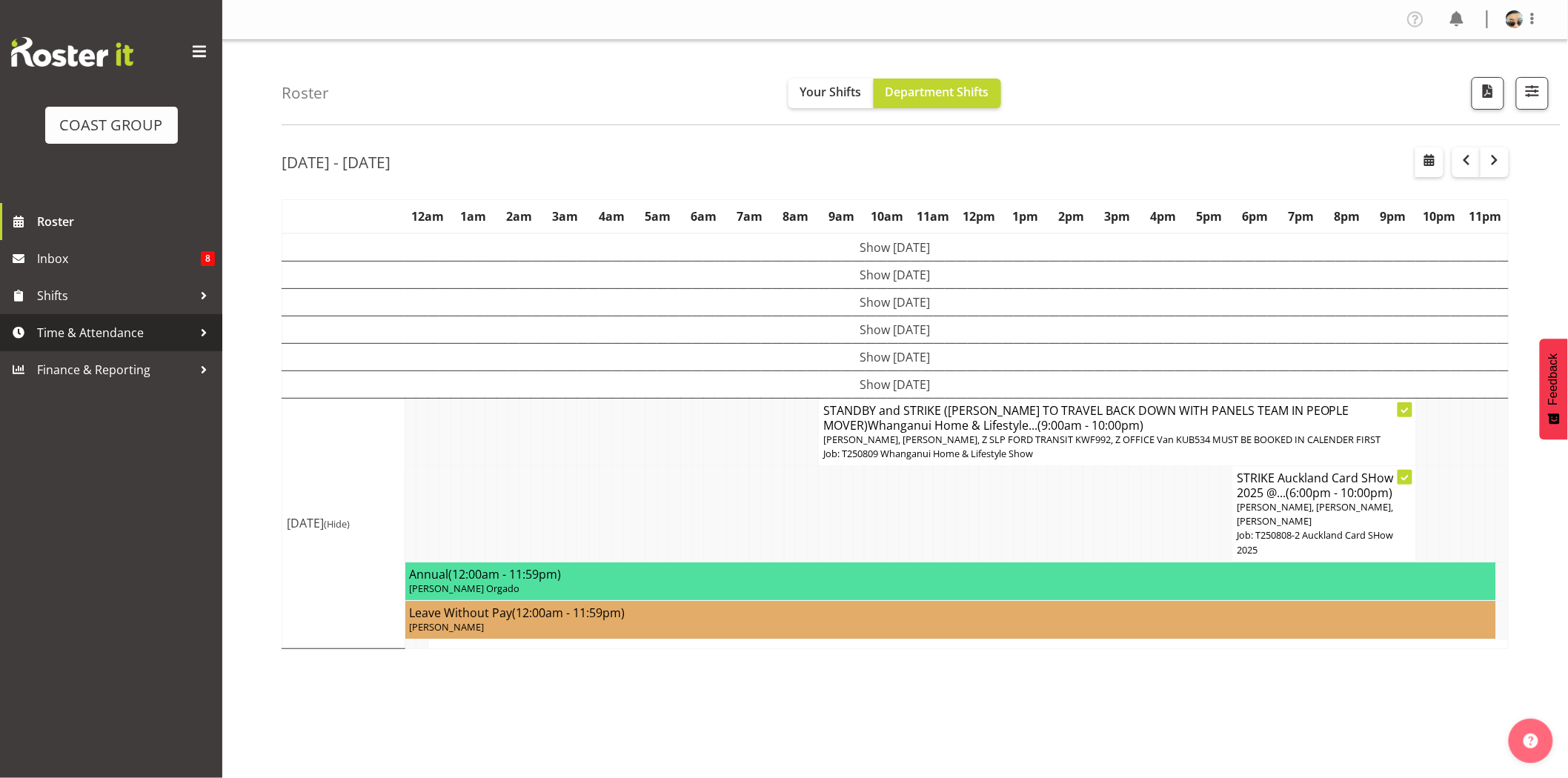
click at [122, 338] on span "Time & Attendance" at bounding box center [115, 332] width 155 height 22
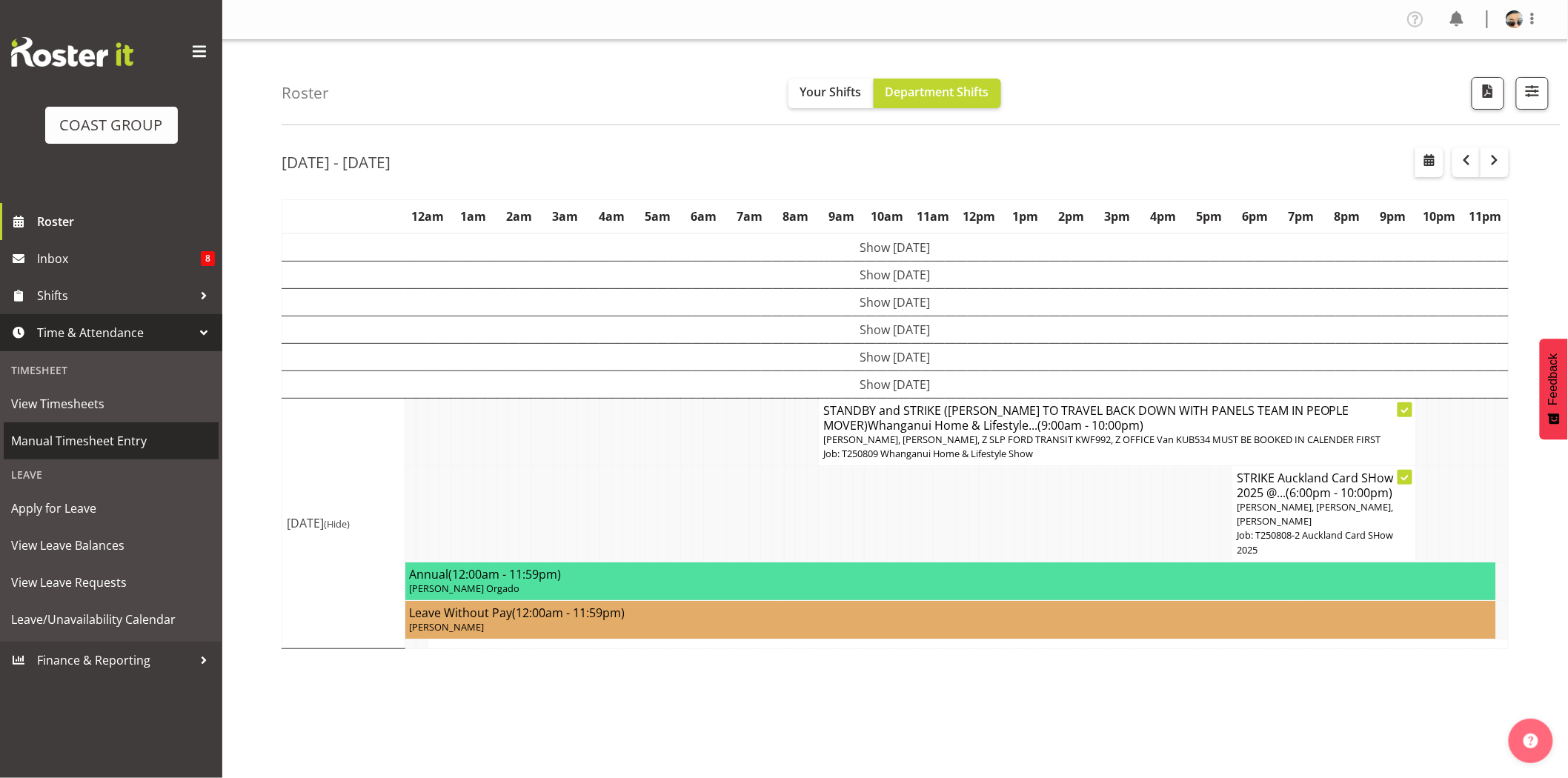
click at [107, 452] on span "Manual Timesheet Entry" at bounding box center [111, 441] width 200 height 22
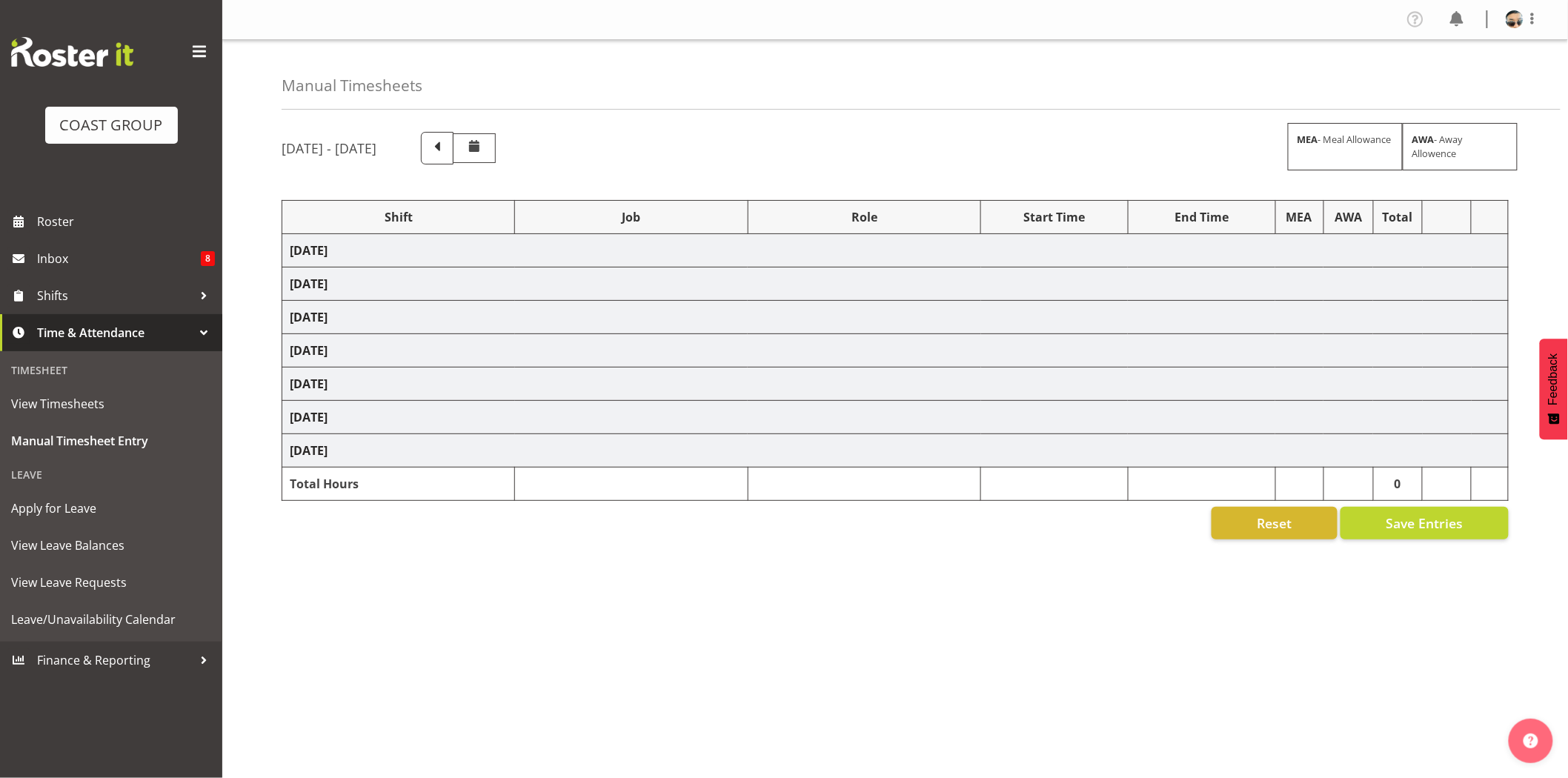
select select "70224"
select select "9542"
select select "71580"
select select "9681"
select select "77224"
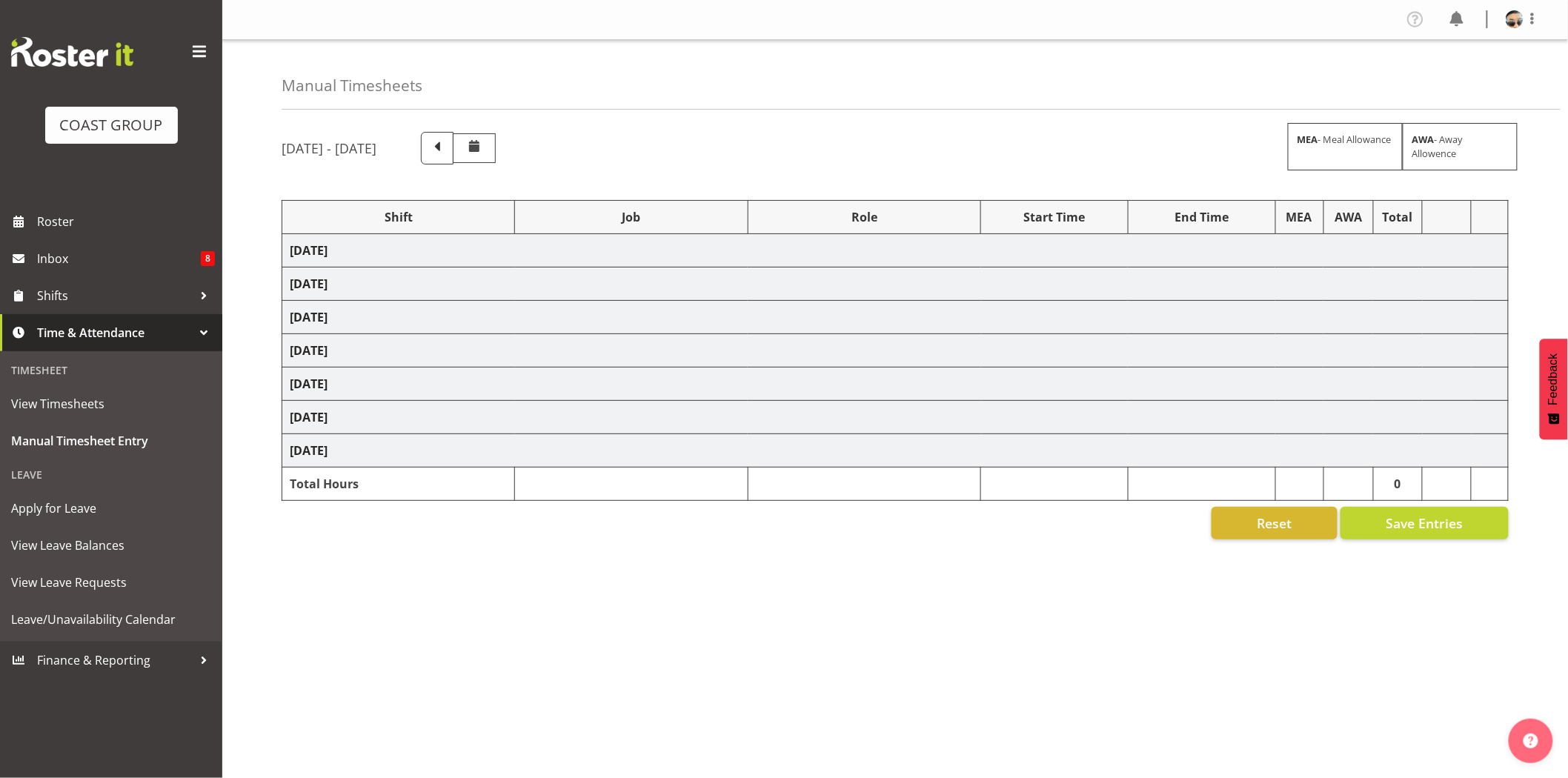
select select "10146"
select select "70224"
select select "9542"
select select "71580"
select select "9681"
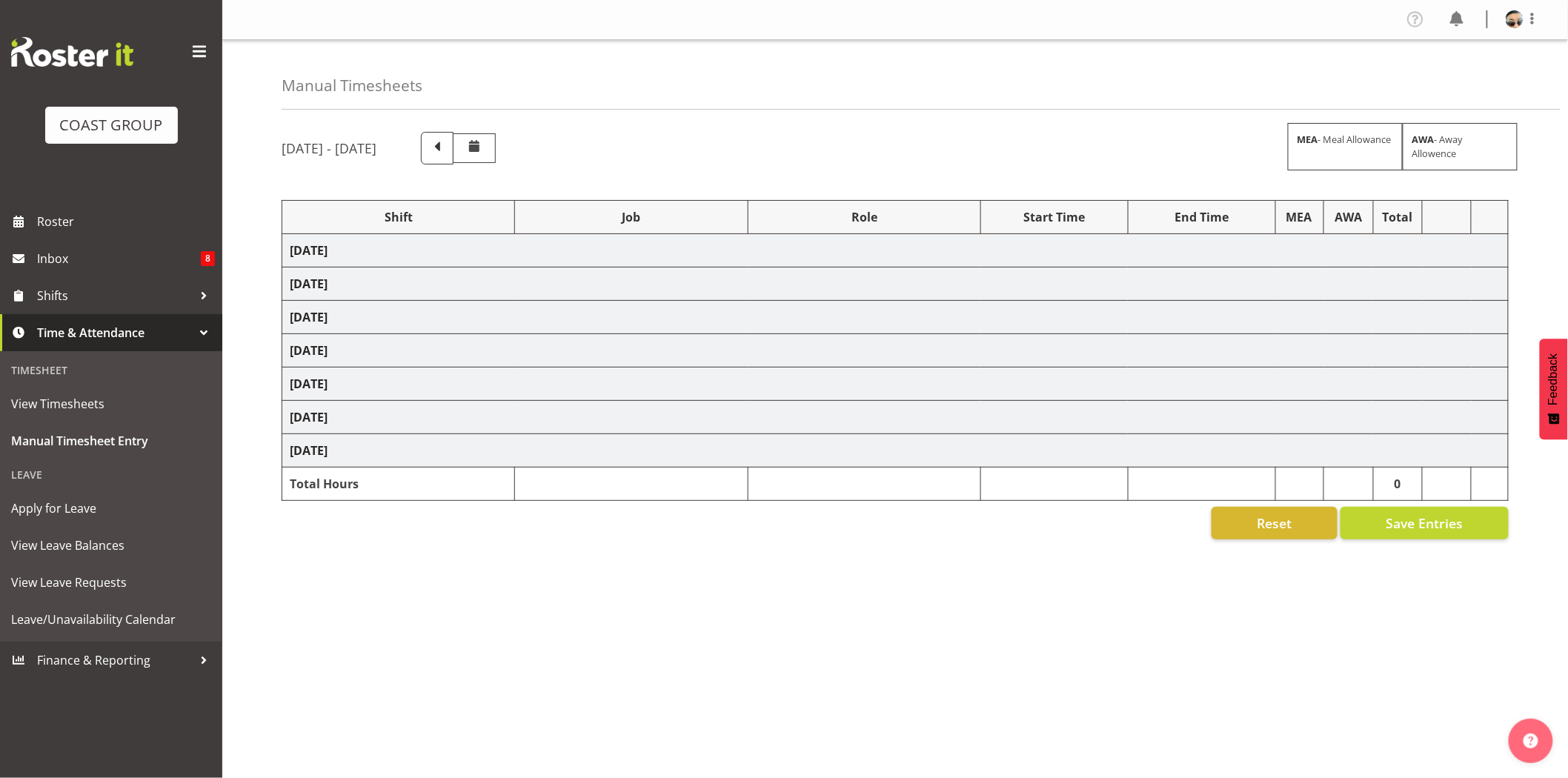
select select "77224"
select select "10146"
select select "76242"
select select "10090"
select select "76242"
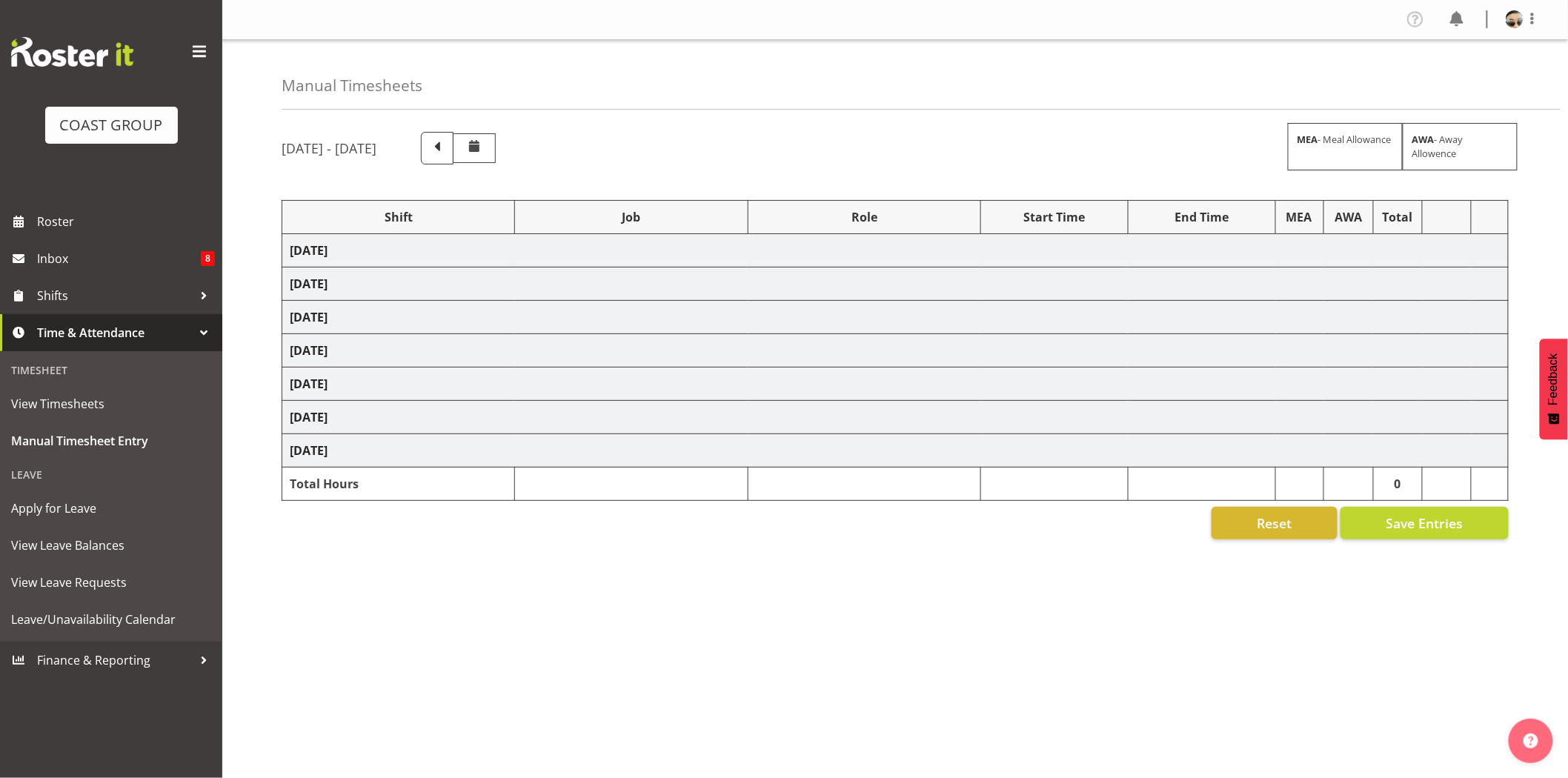
select select "10090"
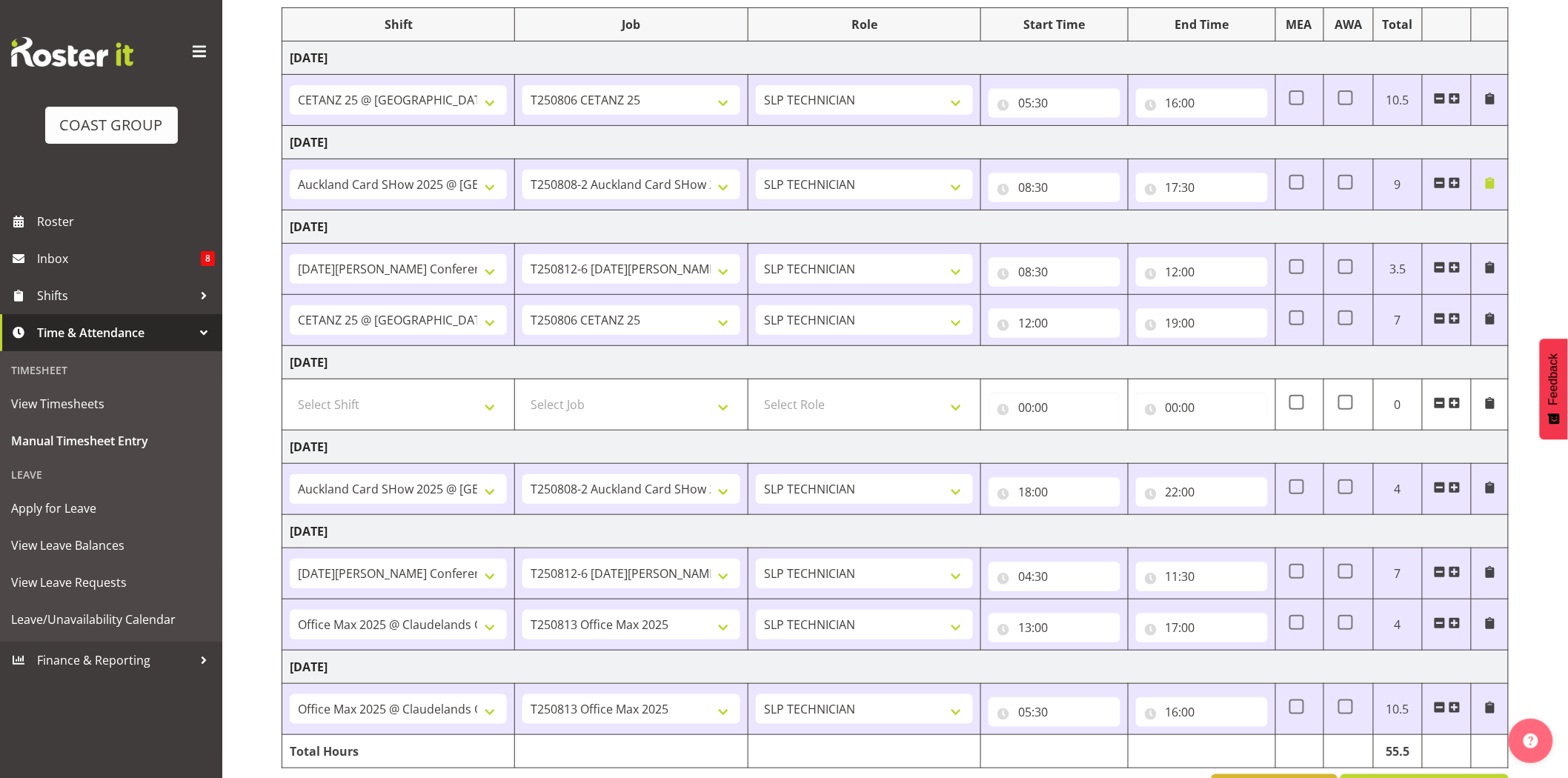
scroll to position [247, 0]
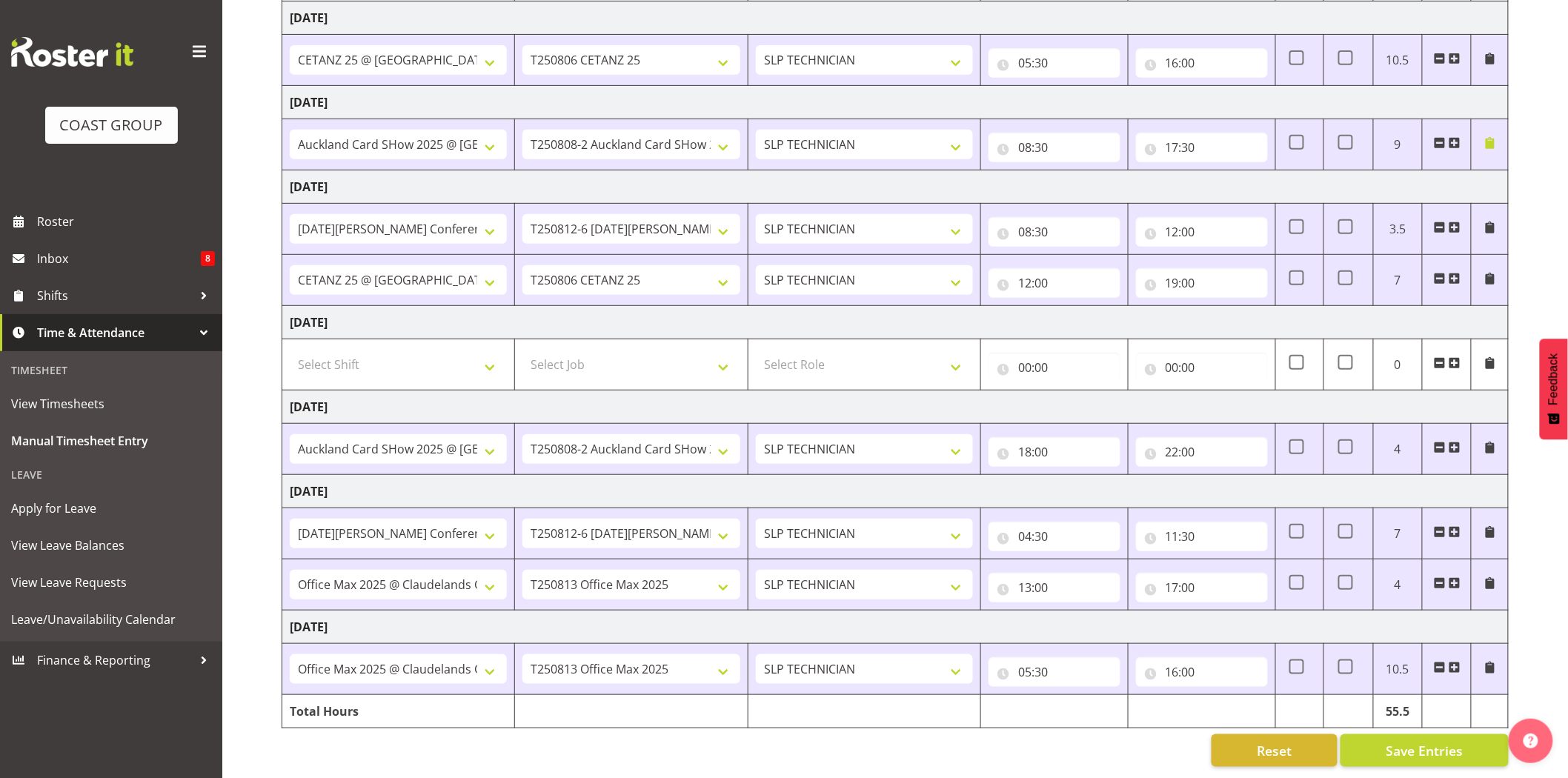
click at [1099, 483] on td "Monday 11th August 2025" at bounding box center [895, 492] width 1226 height 33
click at [44, 225] on span "Roster" at bounding box center [126, 221] width 178 height 22
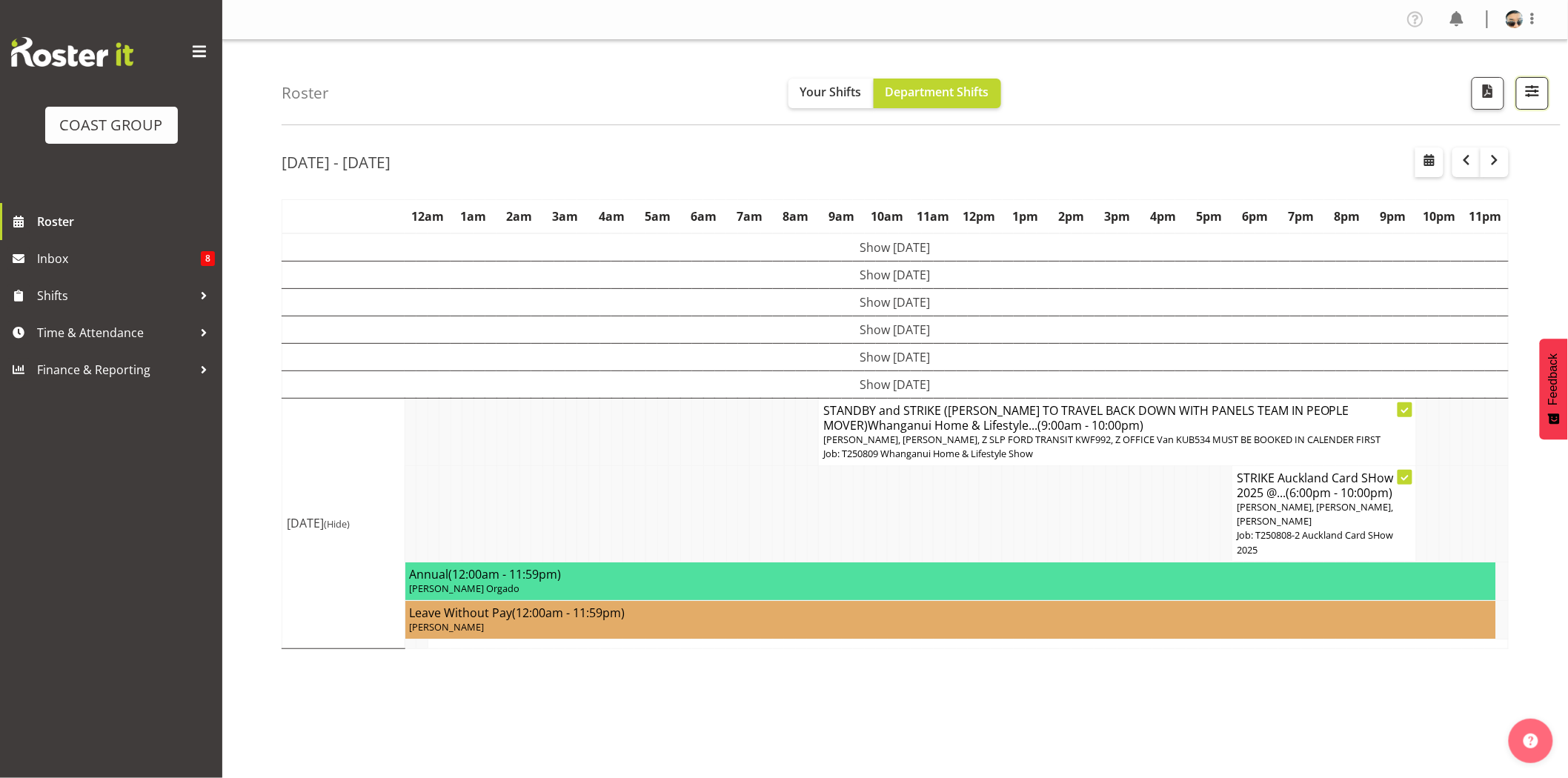
click at [1545, 90] on button "button" at bounding box center [1532, 93] width 33 height 33
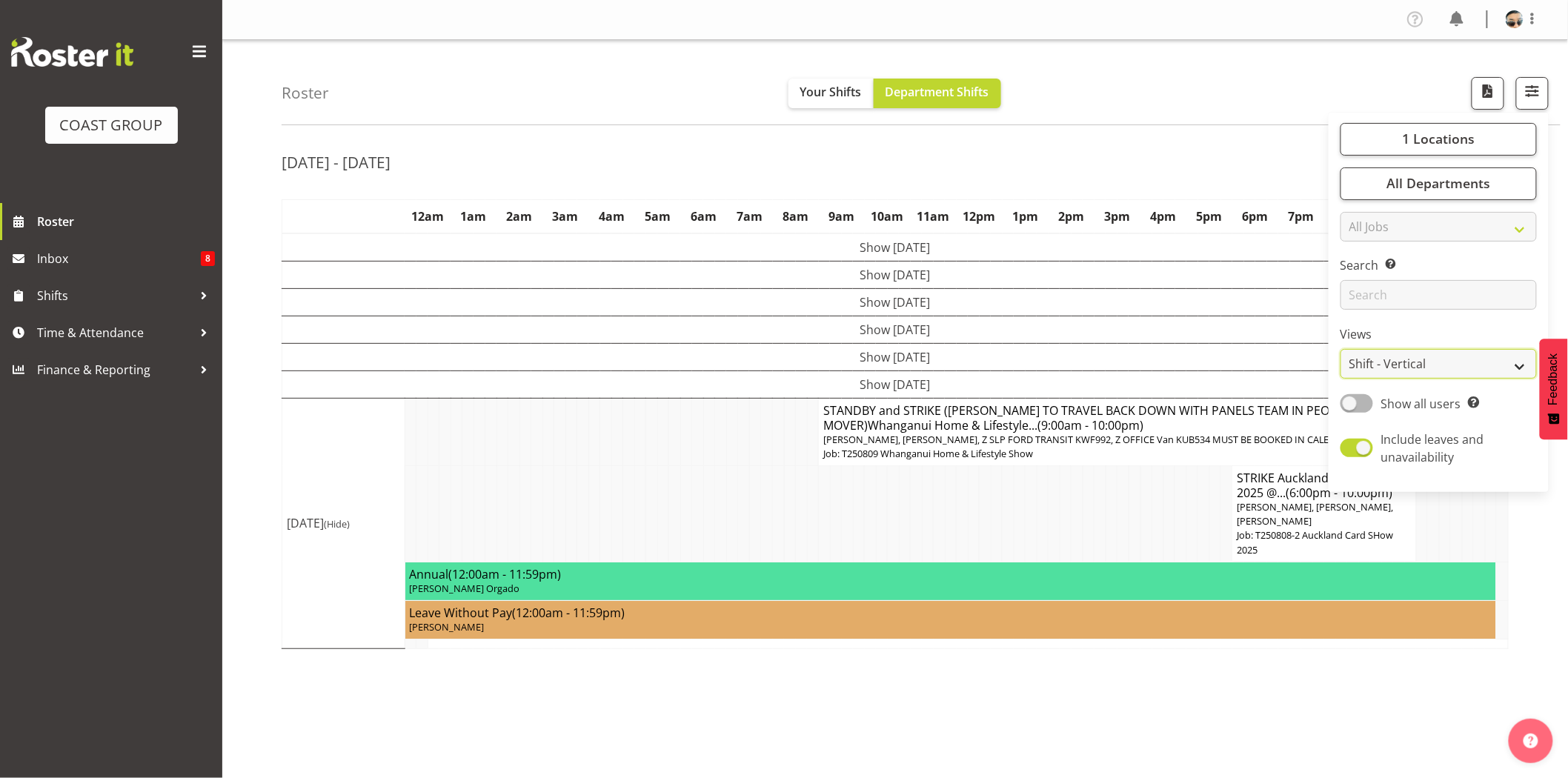
click at [1470, 366] on select "Staff Role Shift - Horizontal Shift - Vertical Staff - Location" at bounding box center [1439, 363] width 197 height 29
select select "staff"
click at [1341, 349] on select "Staff Role Shift - Horizontal Shift - Vertical Staff - Location" at bounding box center [1439, 363] width 197 height 29
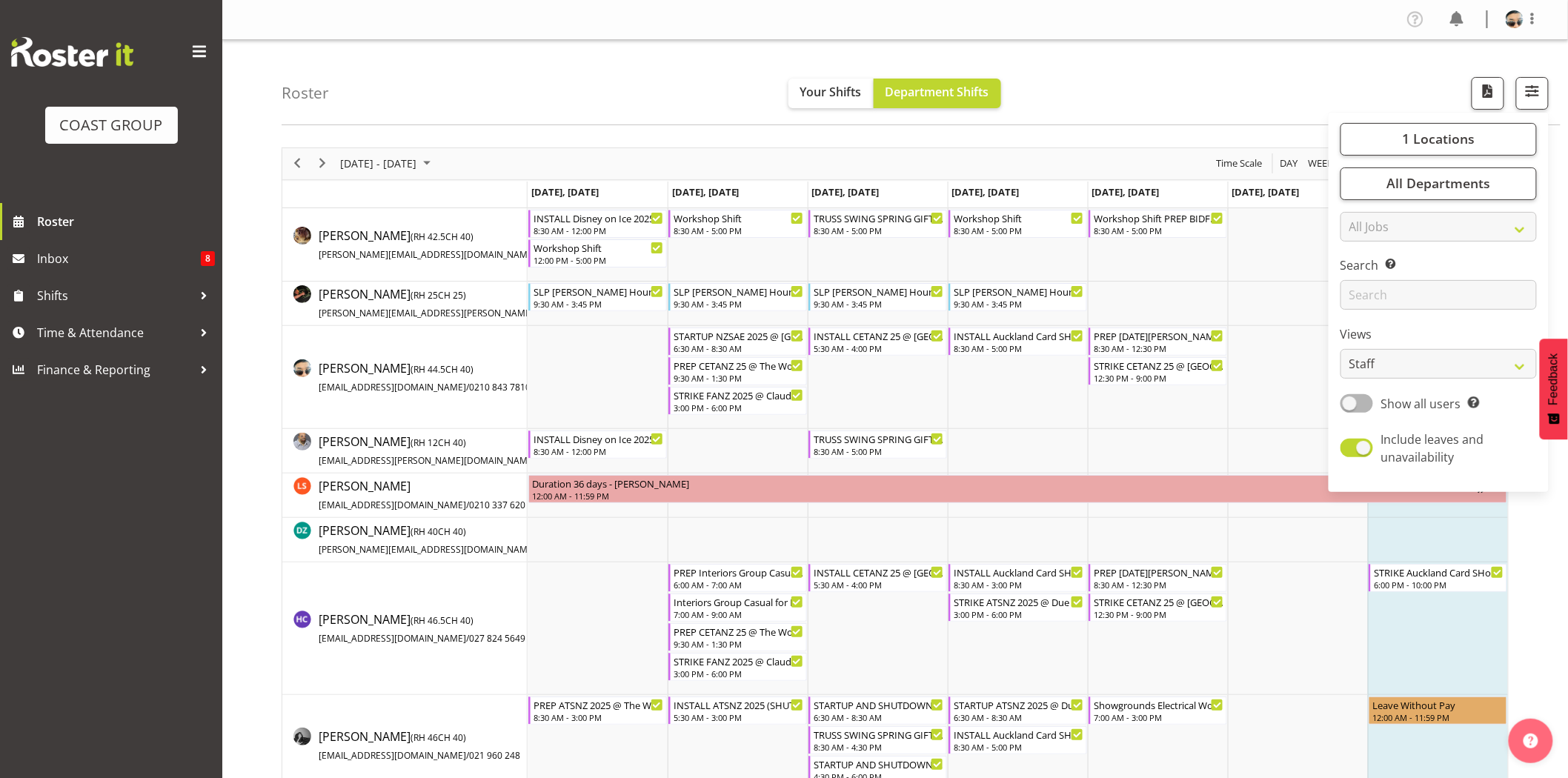
click at [911, 17] on nav "Profile Log Out" at bounding box center [895, 19] width 1316 height 25
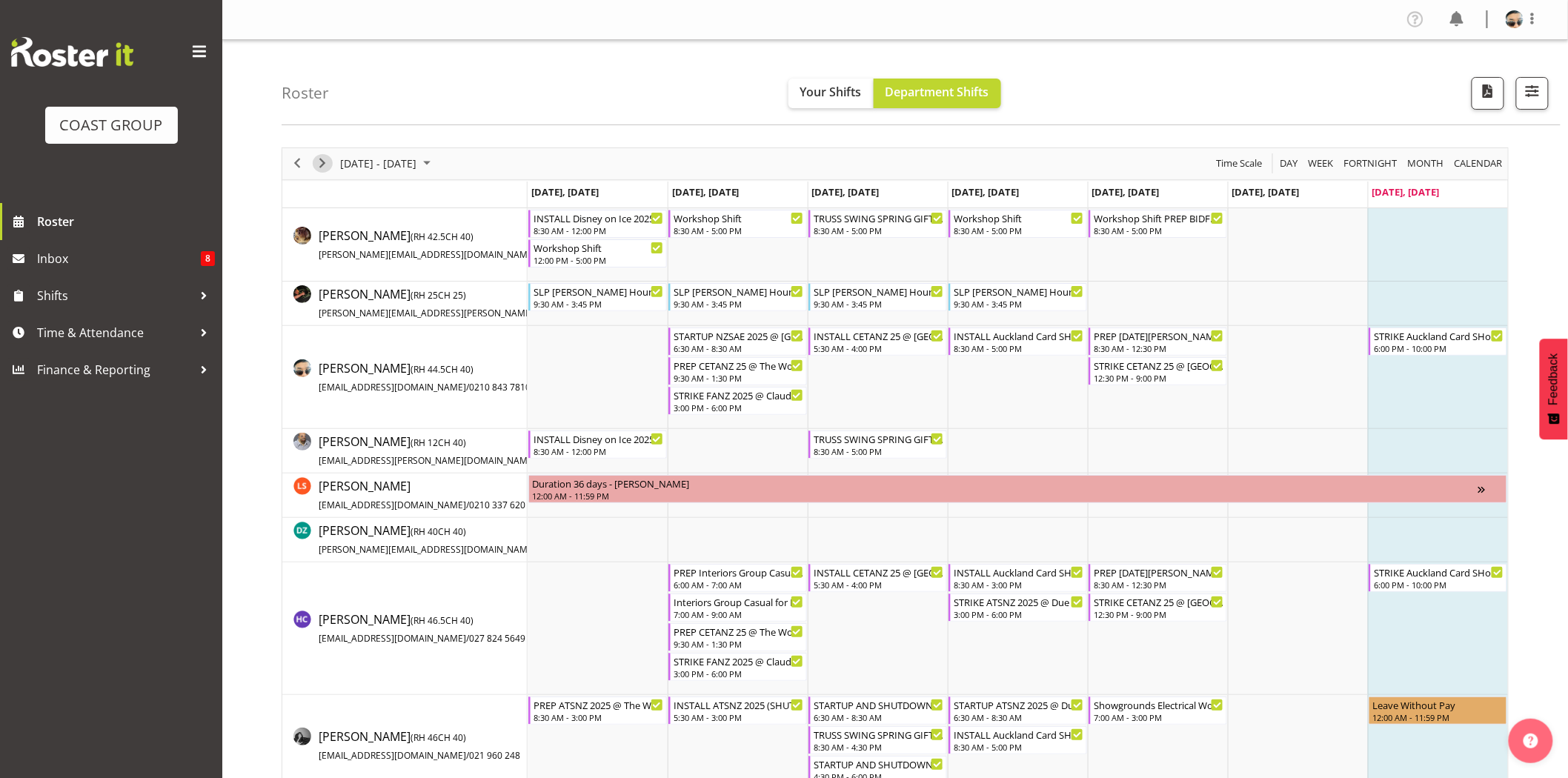
click at [332, 168] on div "next period" at bounding box center [323, 163] width 25 height 31
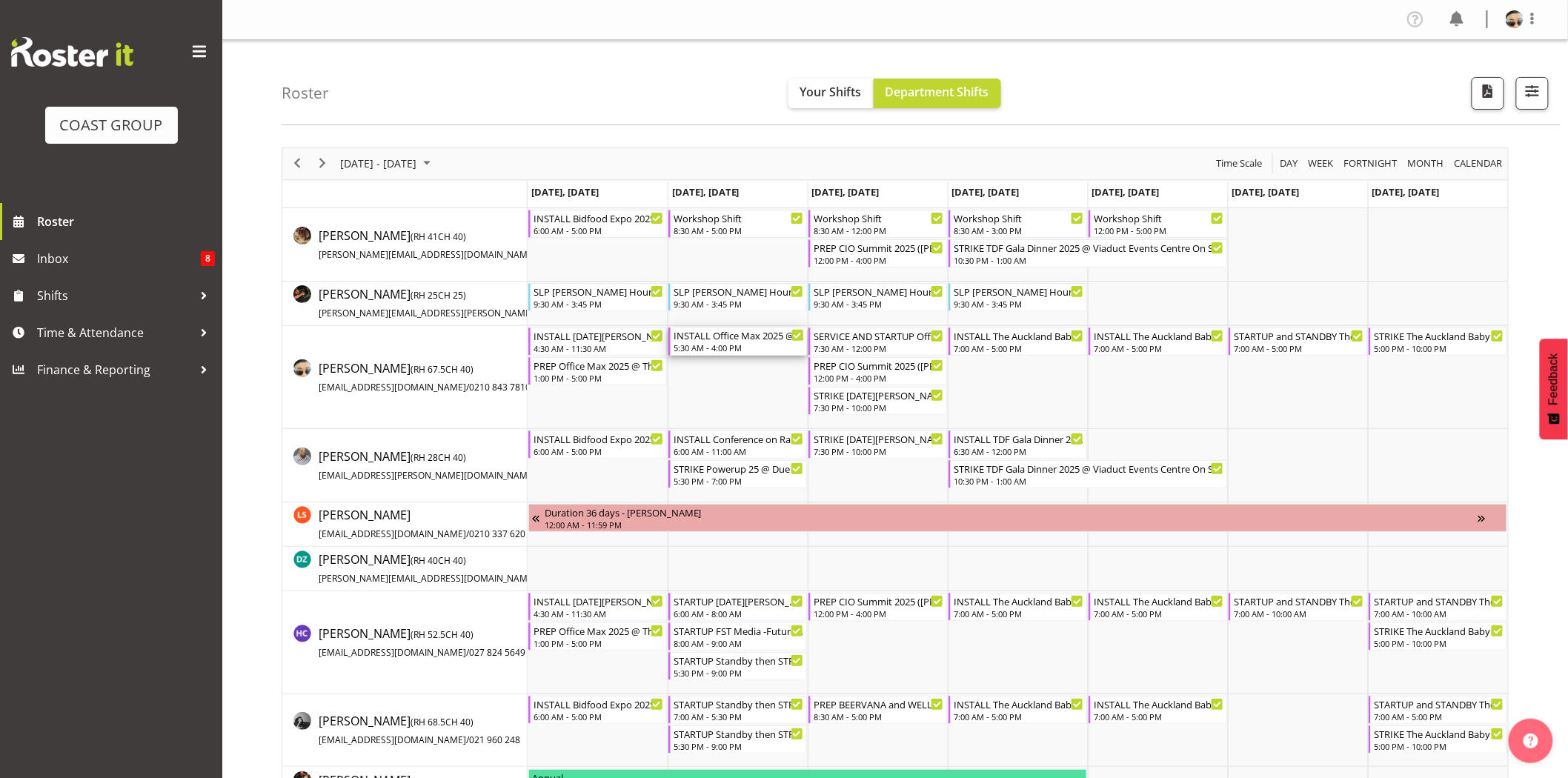
click at [737, 355] on div "INSTALL Office Max 2025 @ Claudelands On Site @ 0700 5:30 AM - 4:00 PM" at bounding box center [738, 342] width 130 height 29
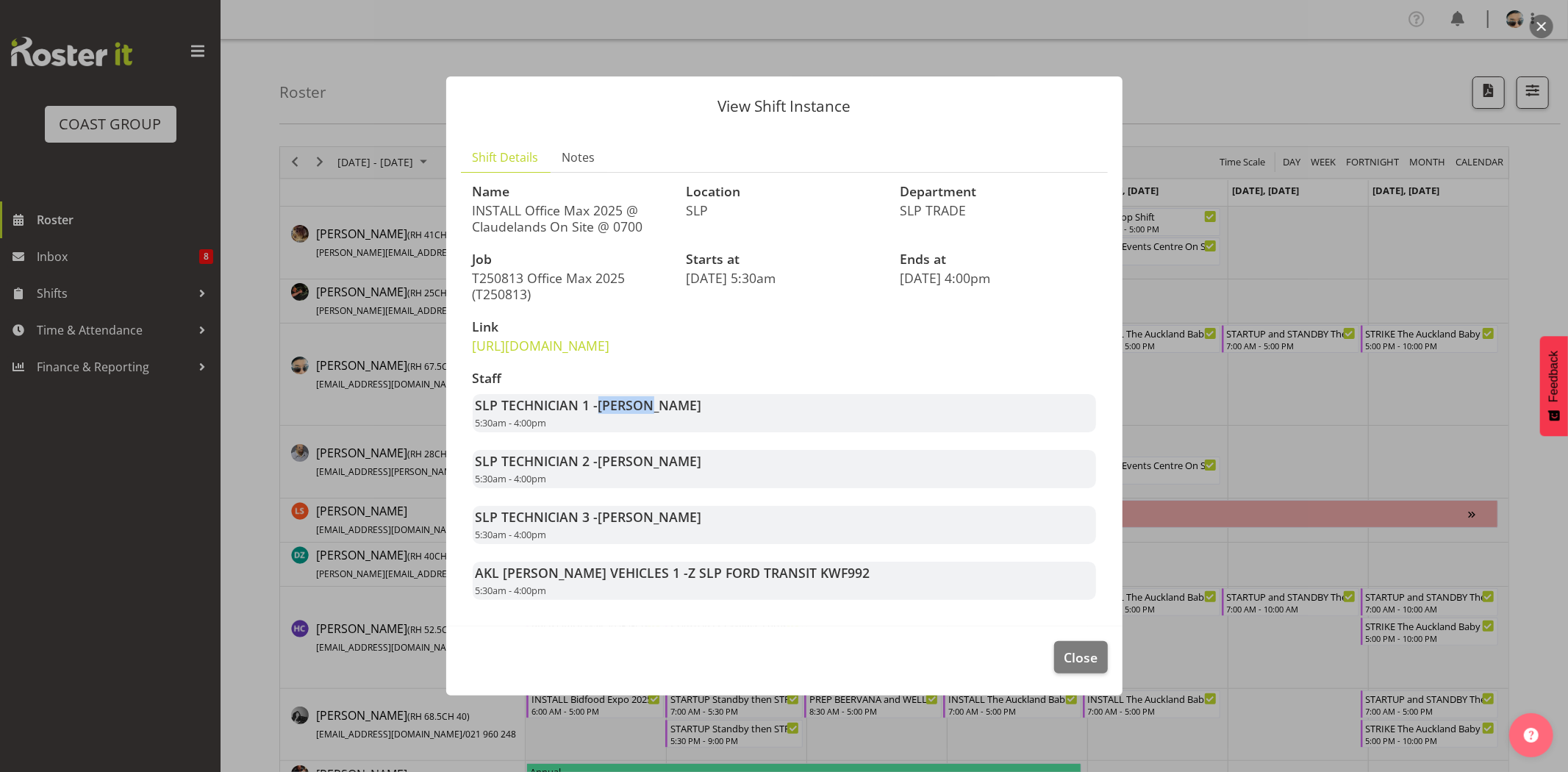
drag, startPoint x: 594, startPoint y: 417, endPoint x: 670, endPoint y: 435, distance: 78.1
click at [670, 432] on div "SLP TECHNICIAN 1 - Aof Anujarawat 5:30am - 4:00pm" at bounding box center [784, 413] width 623 height 39
drag, startPoint x: 598, startPoint y: 419, endPoint x: 694, endPoint y: 432, distance: 96.9
click at [694, 432] on div "SLP TECHNICIAN 1 - Aof Anujarawat 5:30am - 4:00pm" at bounding box center [784, 413] width 623 height 39
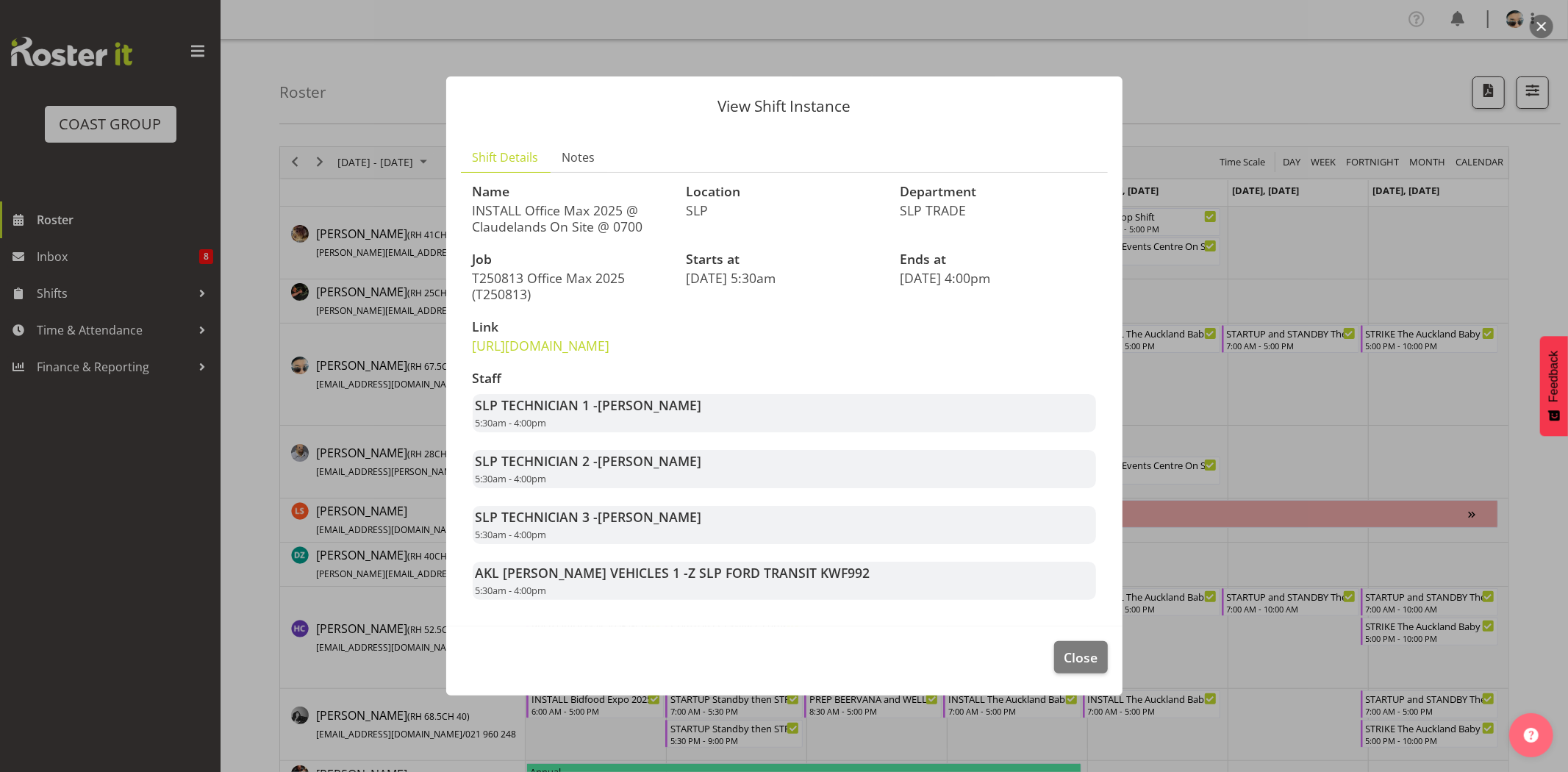
click at [694, 432] on div "SLP TECHNICIAN 1 - Aof Anujarawat 5:30am - 4:00pm" at bounding box center [784, 413] width 623 height 39
drag, startPoint x: 622, startPoint y: 475, endPoint x: 681, endPoint y: 478, distance: 59.1
click at [681, 470] on span "[PERSON_NAME]" at bounding box center [651, 461] width 104 height 17
click at [685, 470] on span "[PERSON_NAME]" at bounding box center [651, 461] width 104 height 17
drag, startPoint x: 585, startPoint y: 473, endPoint x: 672, endPoint y: 480, distance: 87.3
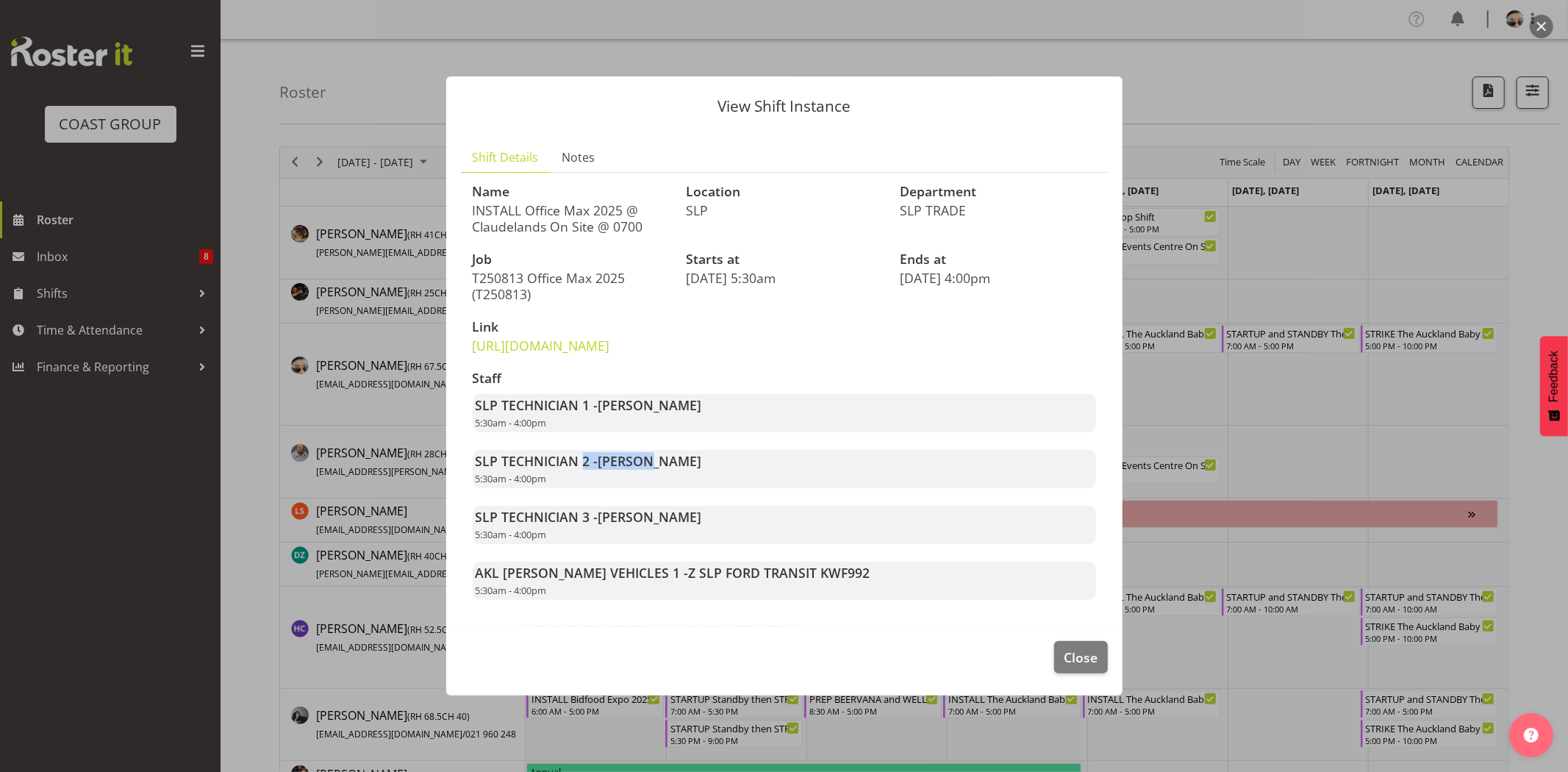
click at [670, 470] on strong "SLP TECHNICIAN 2 - Matt McFarlane" at bounding box center [588, 461] width 227 height 17
click at [672, 470] on span "[PERSON_NAME]" at bounding box center [651, 461] width 104 height 17
click at [1061, 670] on button "Close" at bounding box center [1080, 657] width 53 height 32
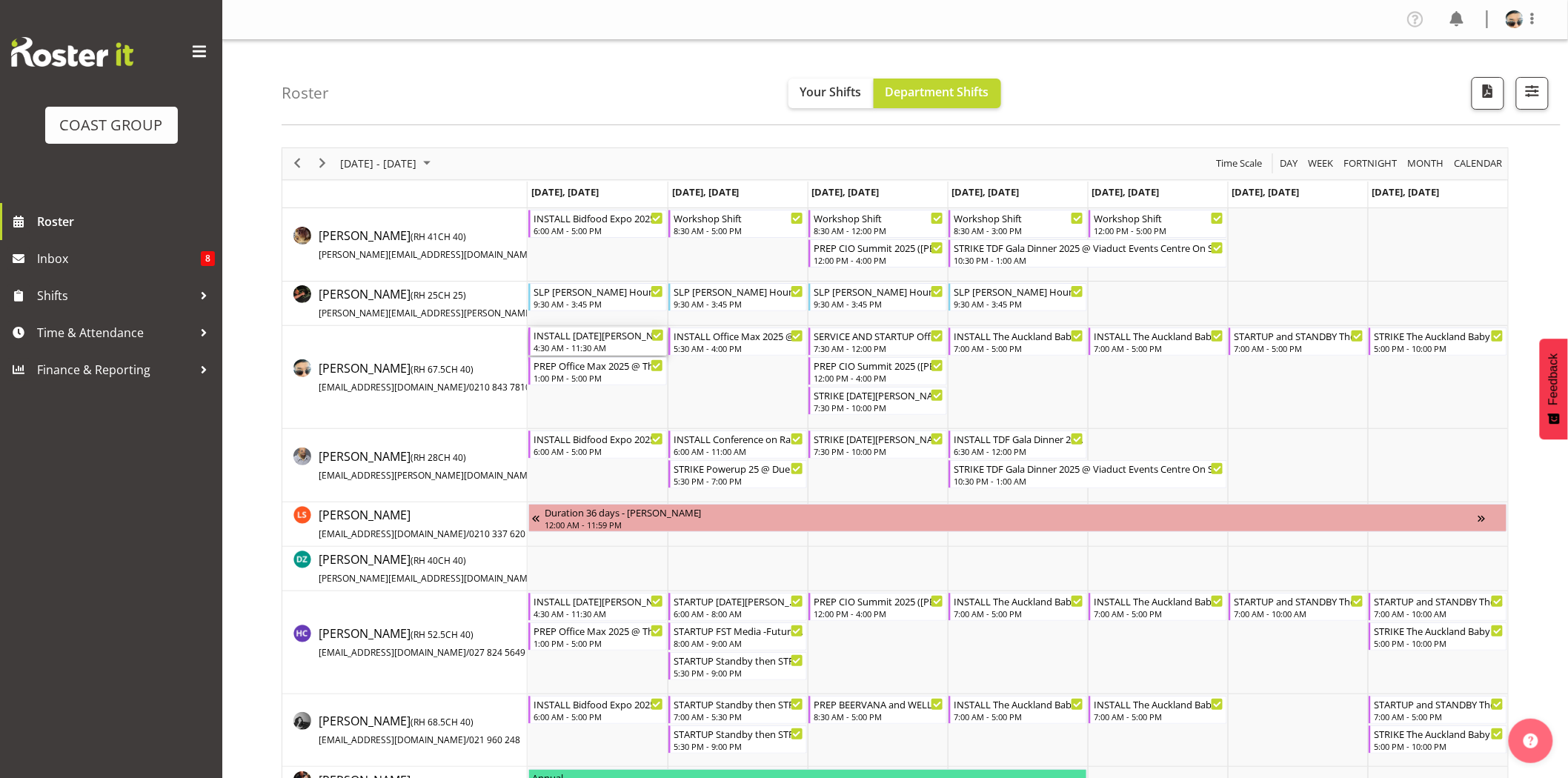
click at [605, 343] on div "4:30 AM - 11:30 AM" at bounding box center [599, 347] width 130 height 12
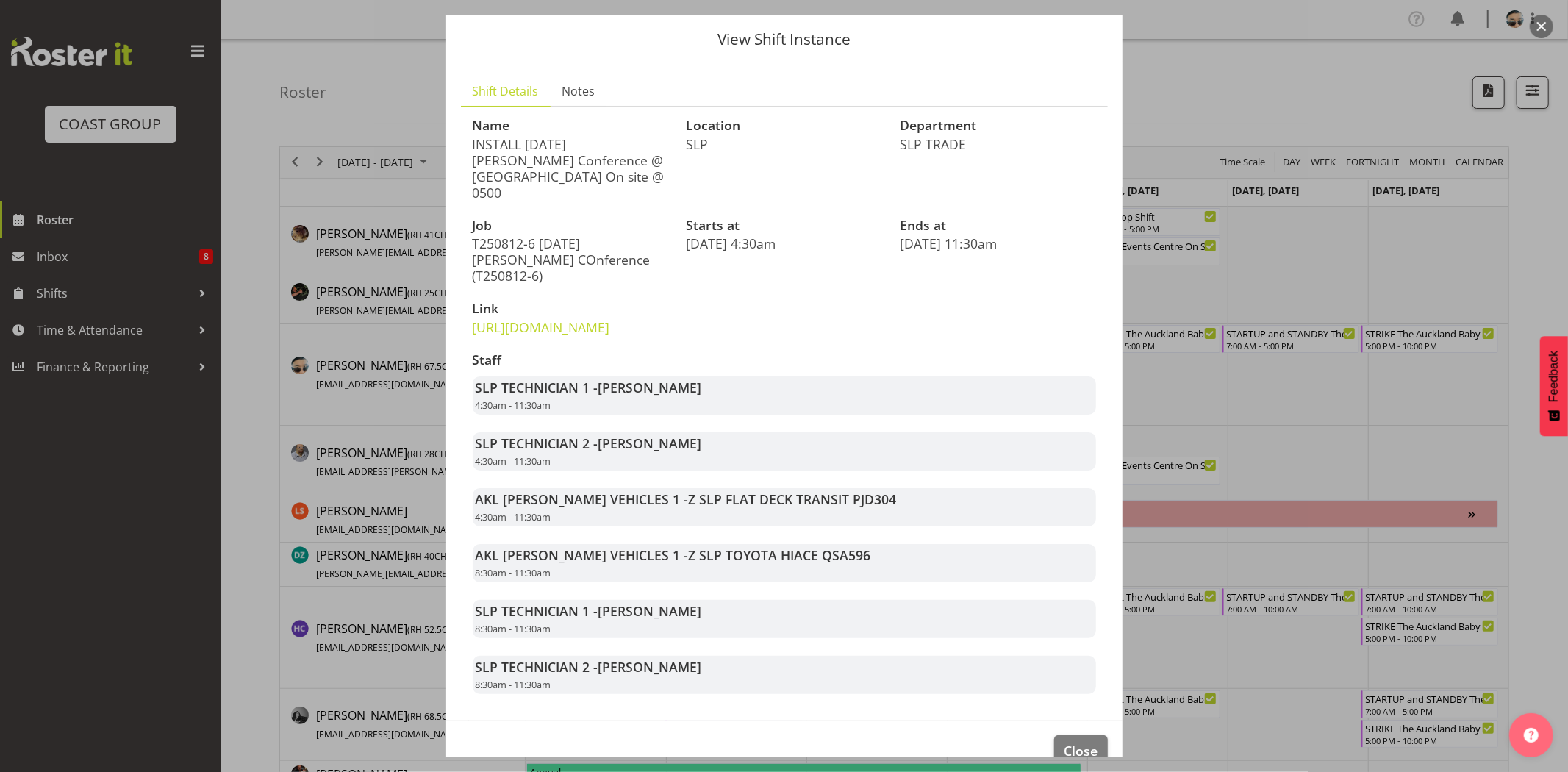
scroll to position [74, 0]
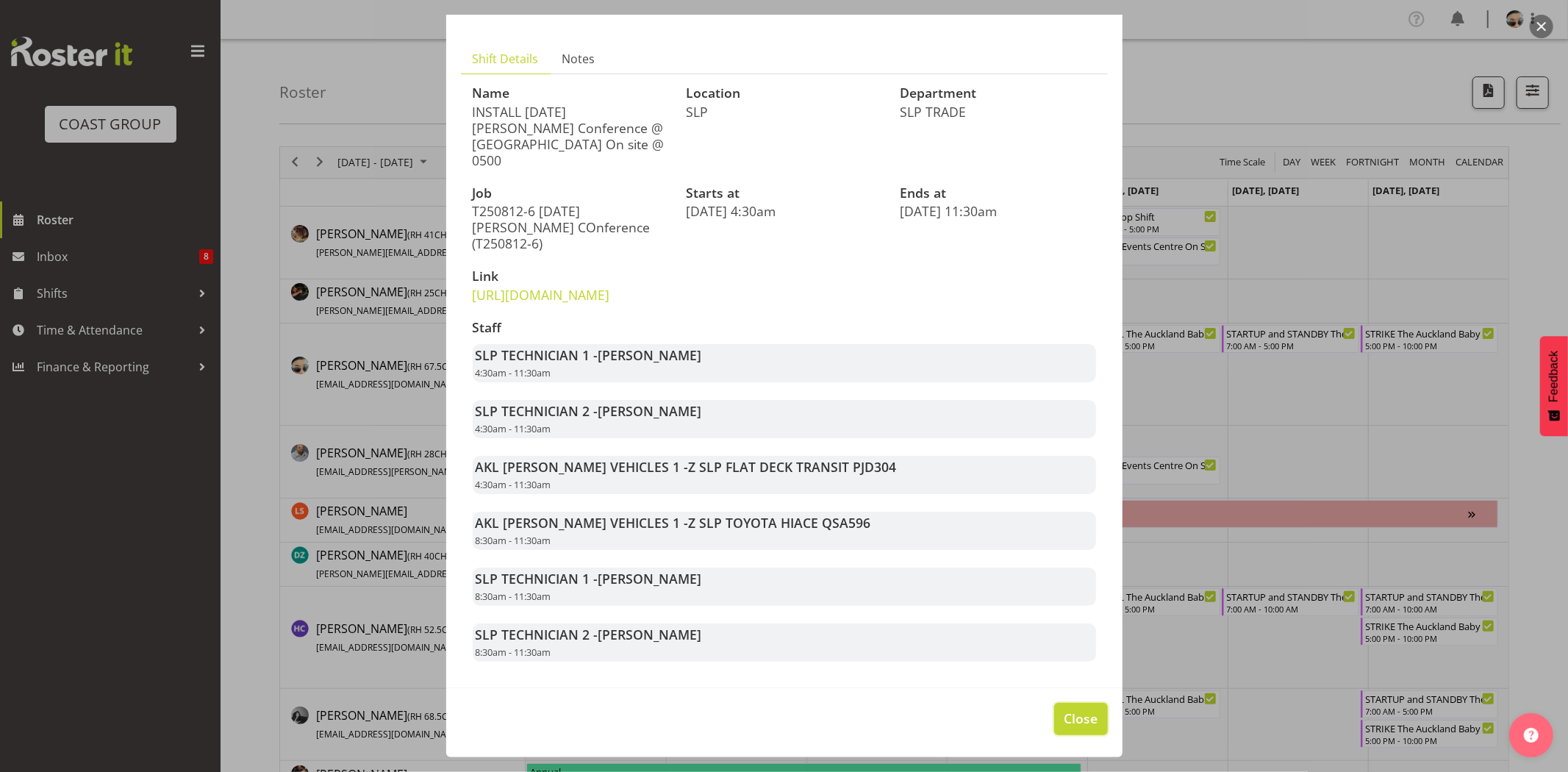
click at [1090, 710] on button "Close" at bounding box center [1080, 718] width 53 height 32
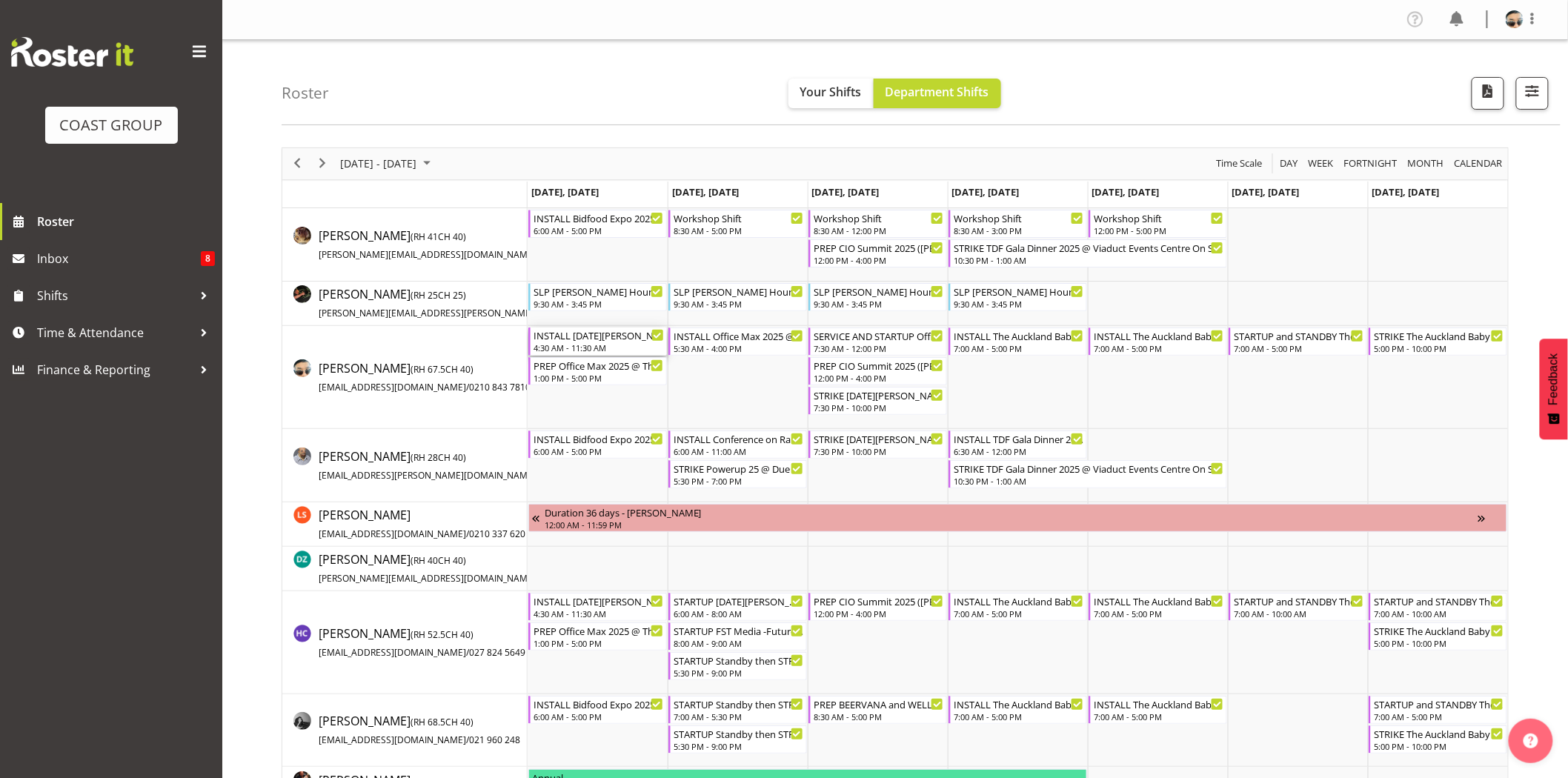
click at [569, 344] on div "4:30 AM - 11:30 AM" at bounding box center [599, 347] width 130 height 12
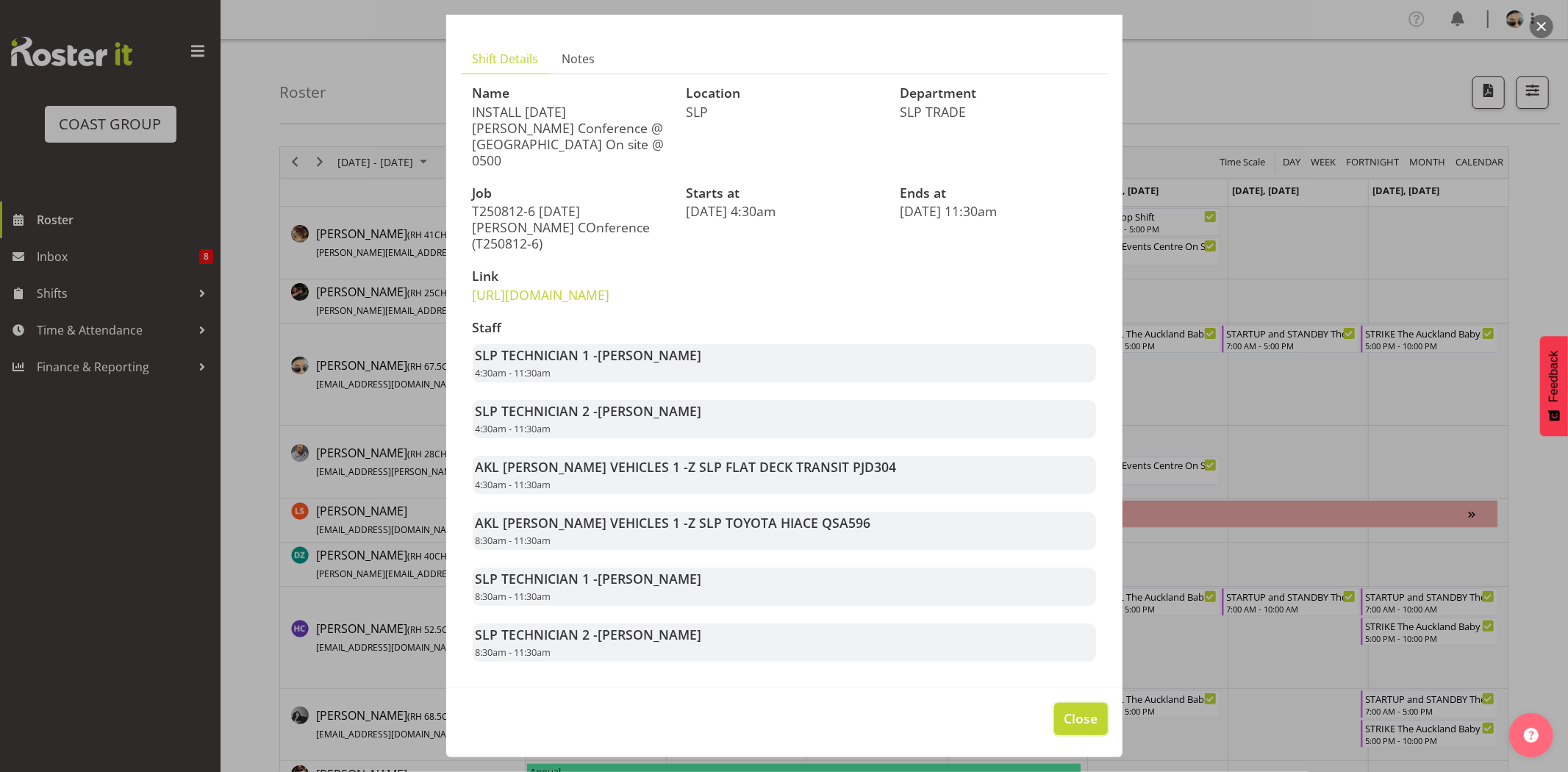
click at [1078, 722] on span "Close" at bounding box center [1080, 718] width 34 height 19
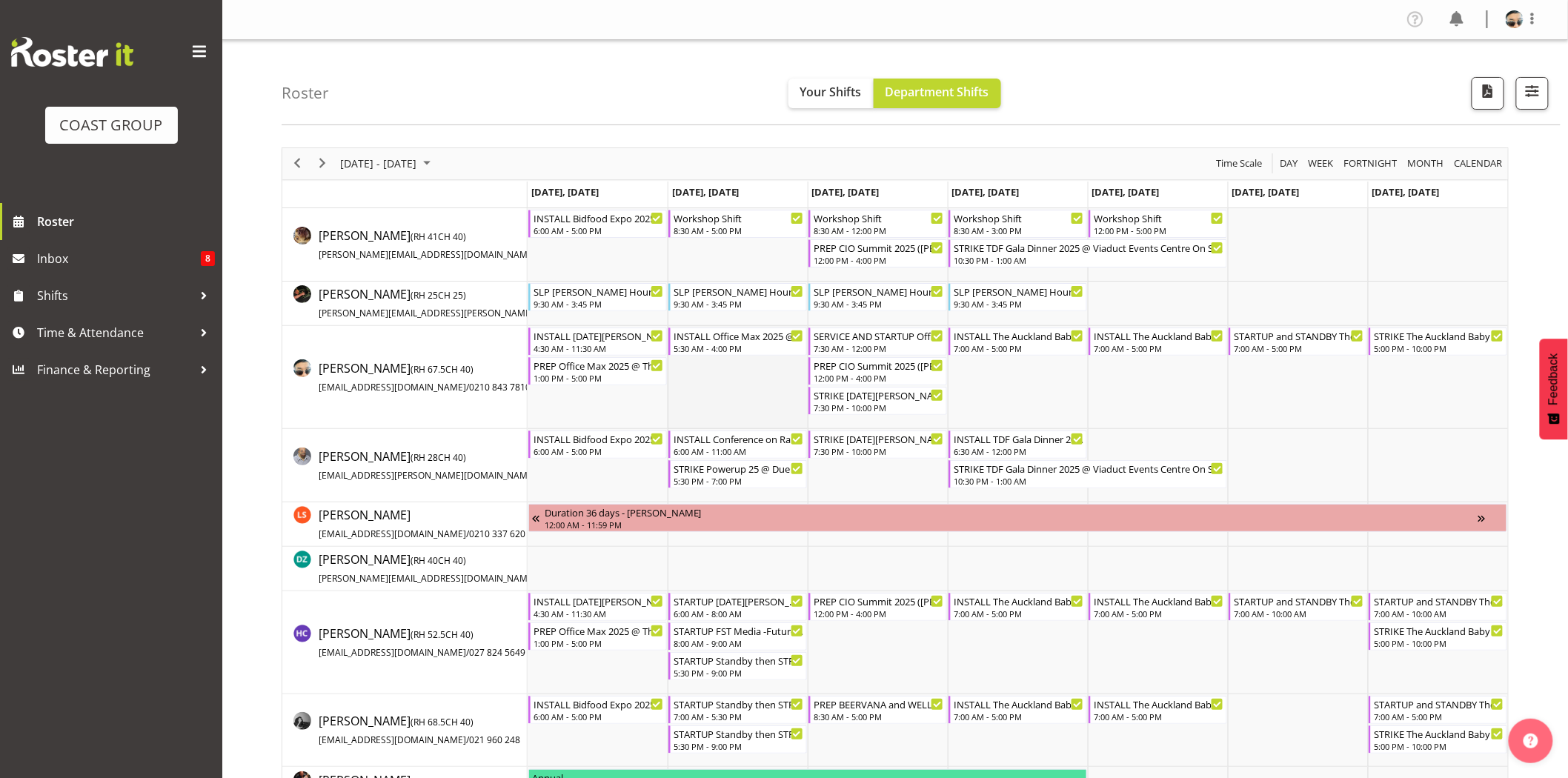
click at [668, 423] on td "Timeline Week of August 17, 2025" at bounding box center [738, 378] width 140 height 103
click at [604, 376] on div "1:00 PM - 5:00 PM" at bounding box center [599, 377] width 130 height 12
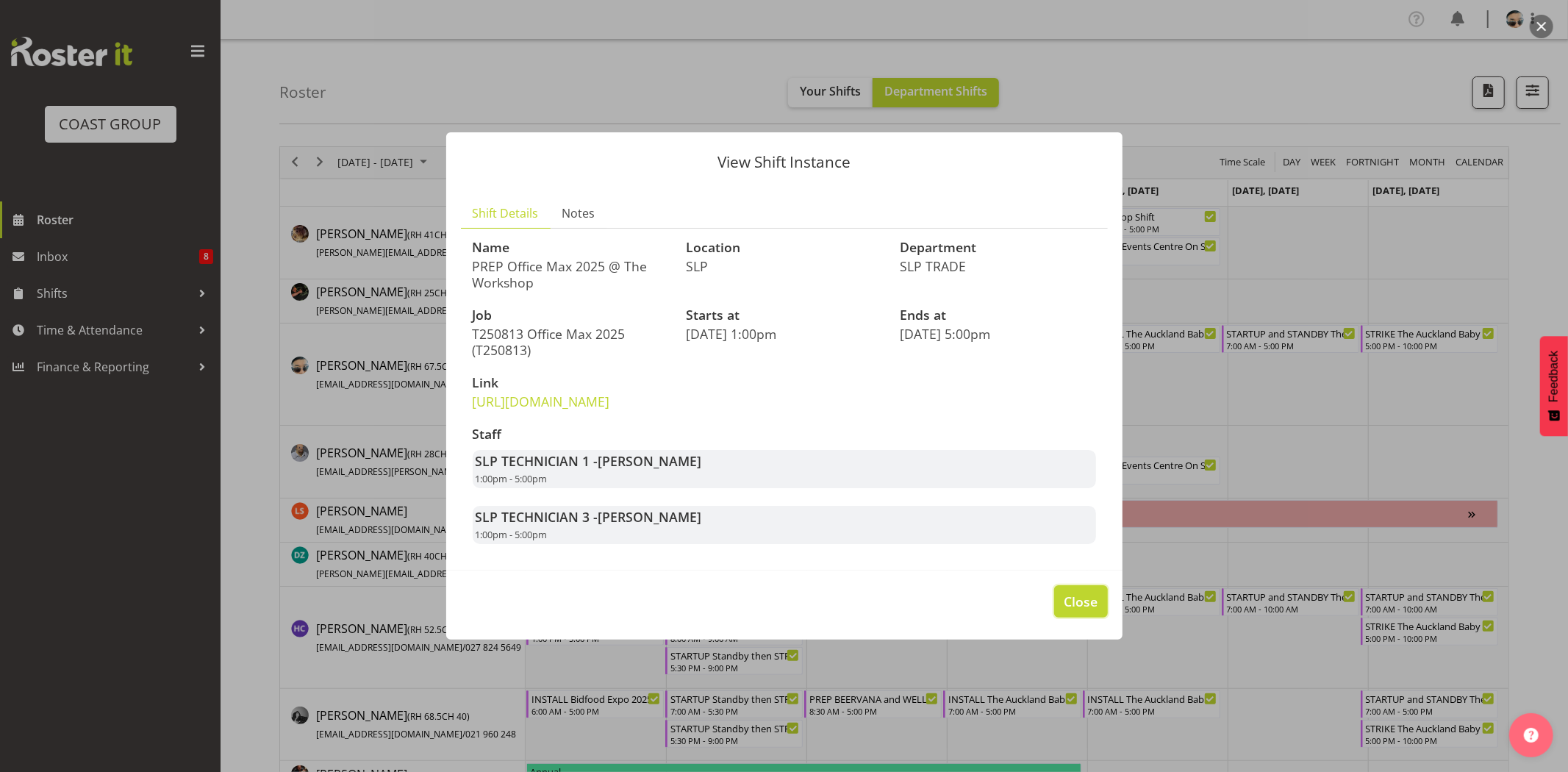
click at [1085, 604] on button "Close" at bounding box center [1080, 601] width 53 height 32
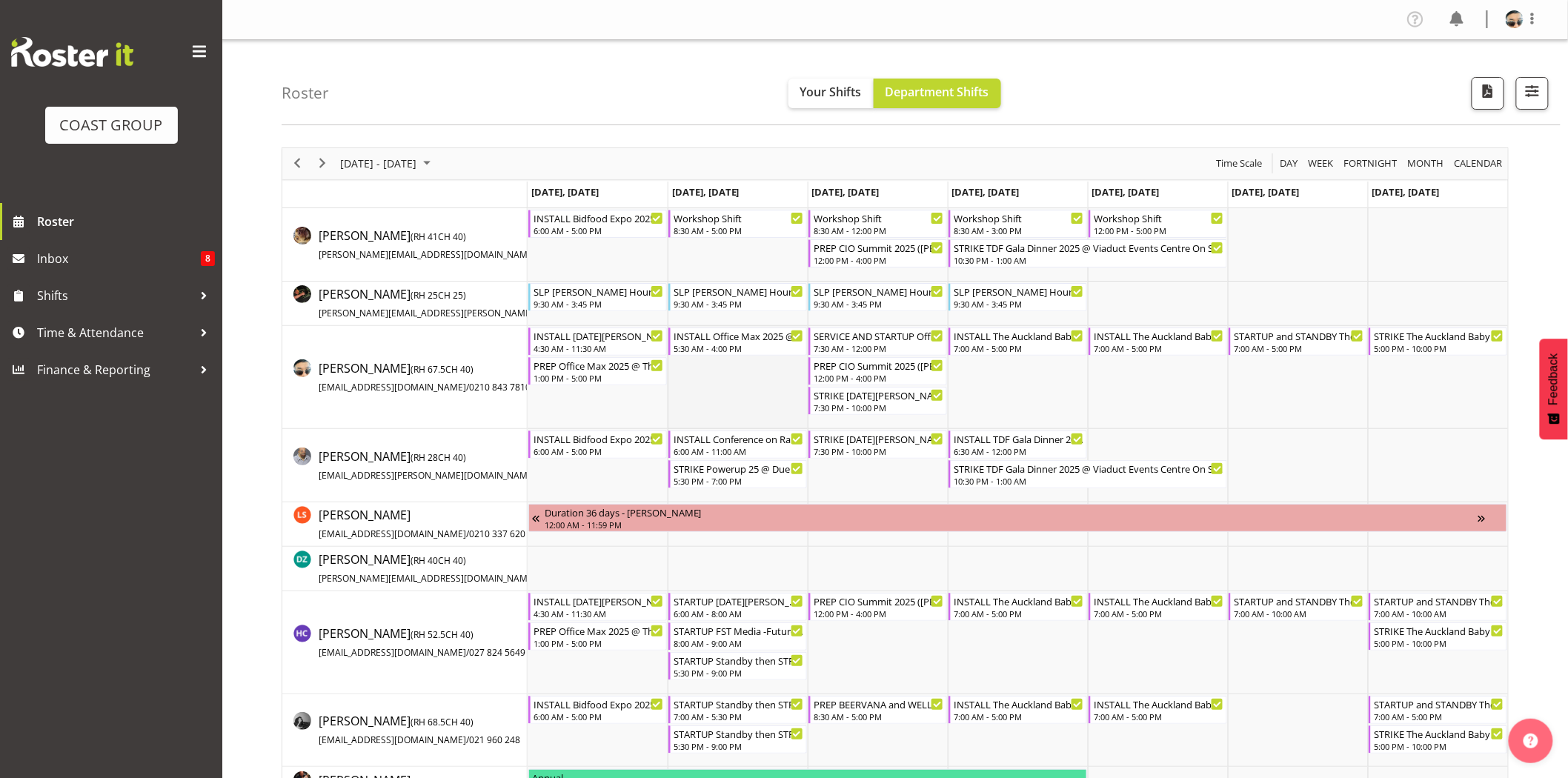
click at [719, 400] on td "Timeline Week of August 17, 2025" at bounding box center [738, 378] width 140 height 103
click at [697, 336] on div "INSTALL Office Max 2025 @ Claudelands On Site @ 0700" at bounding box center [738, 335] width 130 height 15
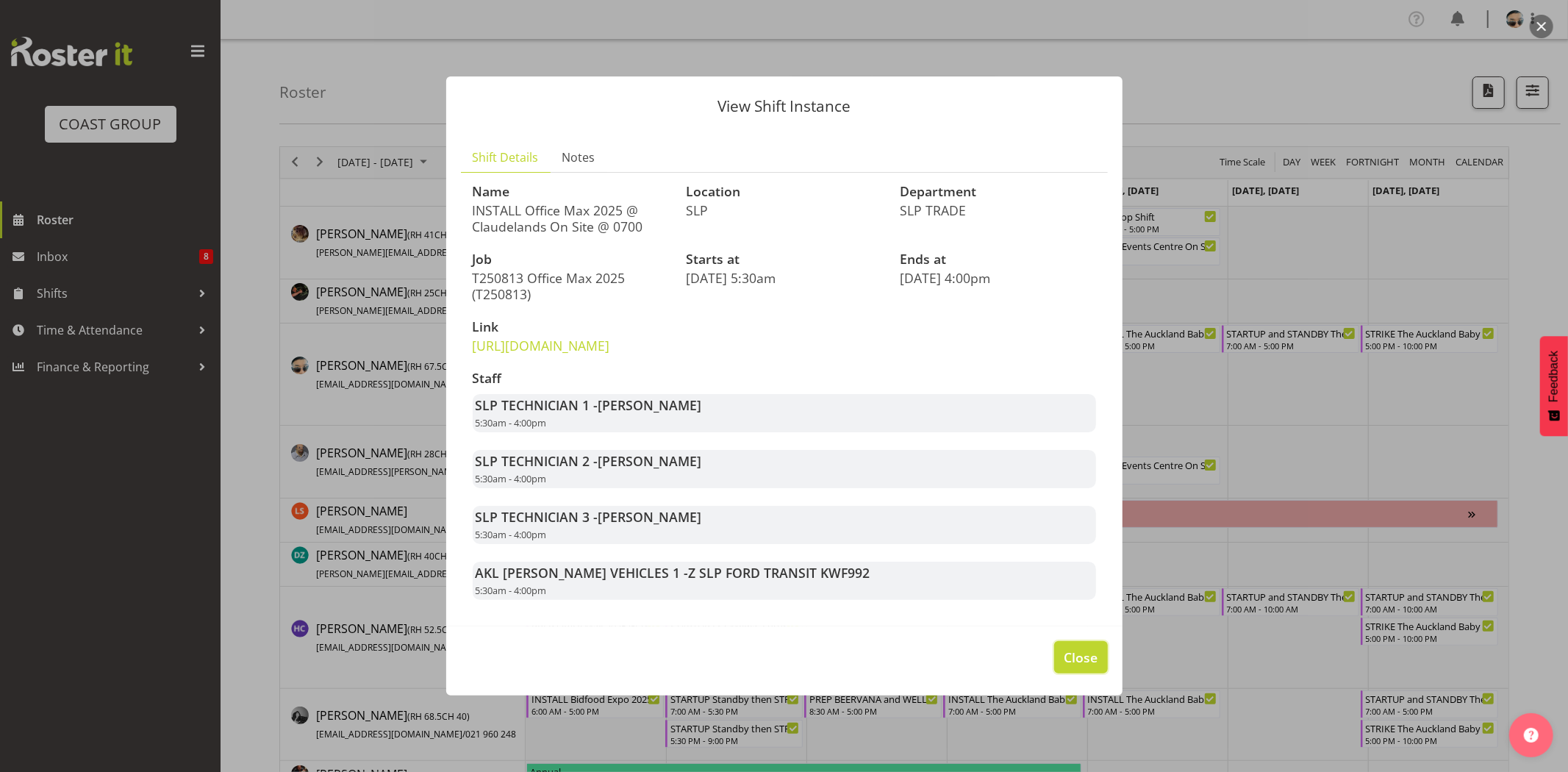
click at [1098, 667] on span "Close" at bounding box center [1080, 657] width 34 height 19
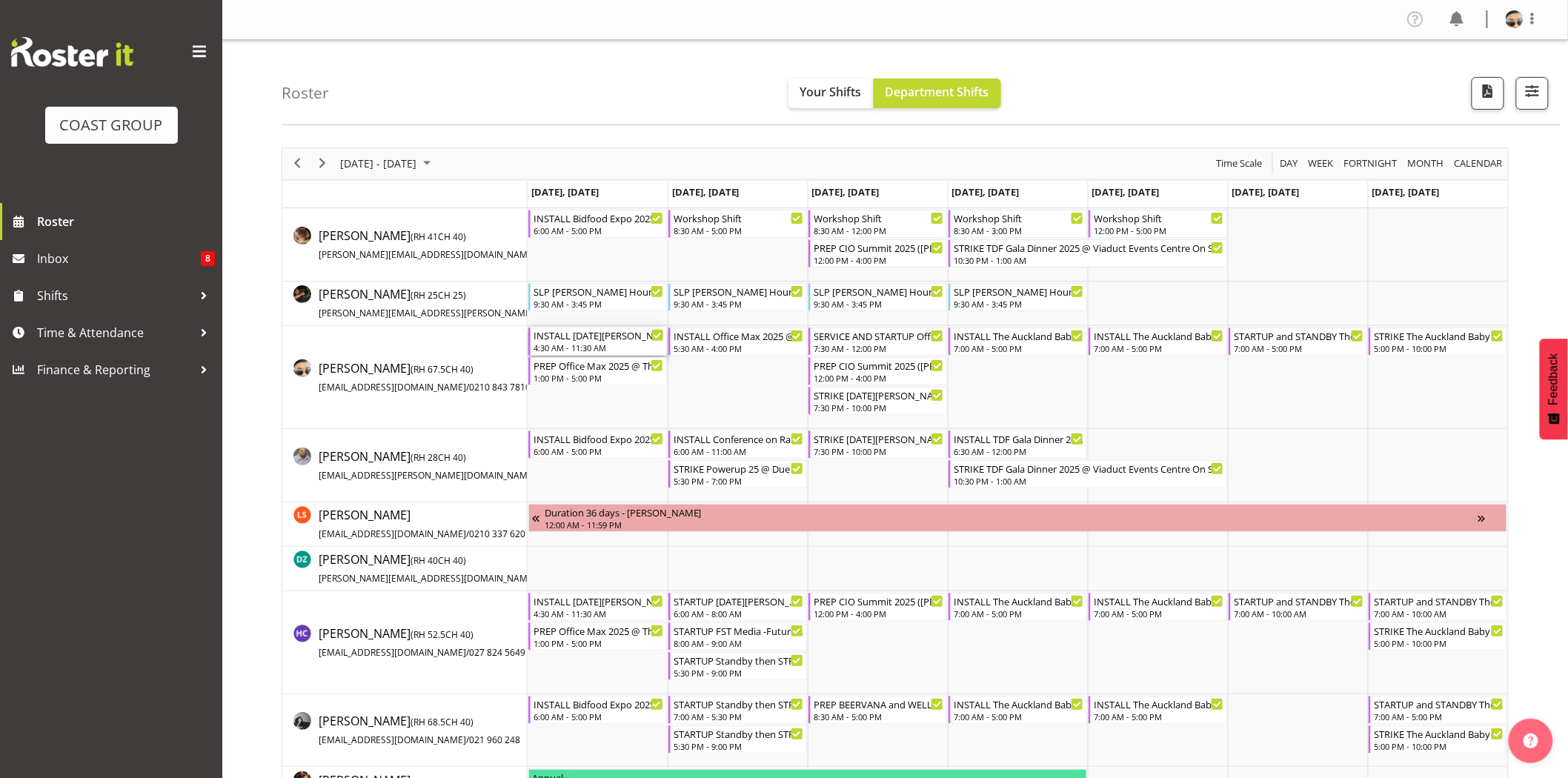
click at [559, 339] on div "INSTALL Noel Leeming Conference @ VIADUCT EVENTS CENTER On site @ 0500" at bounding box center [599, 335] width 130 height 15
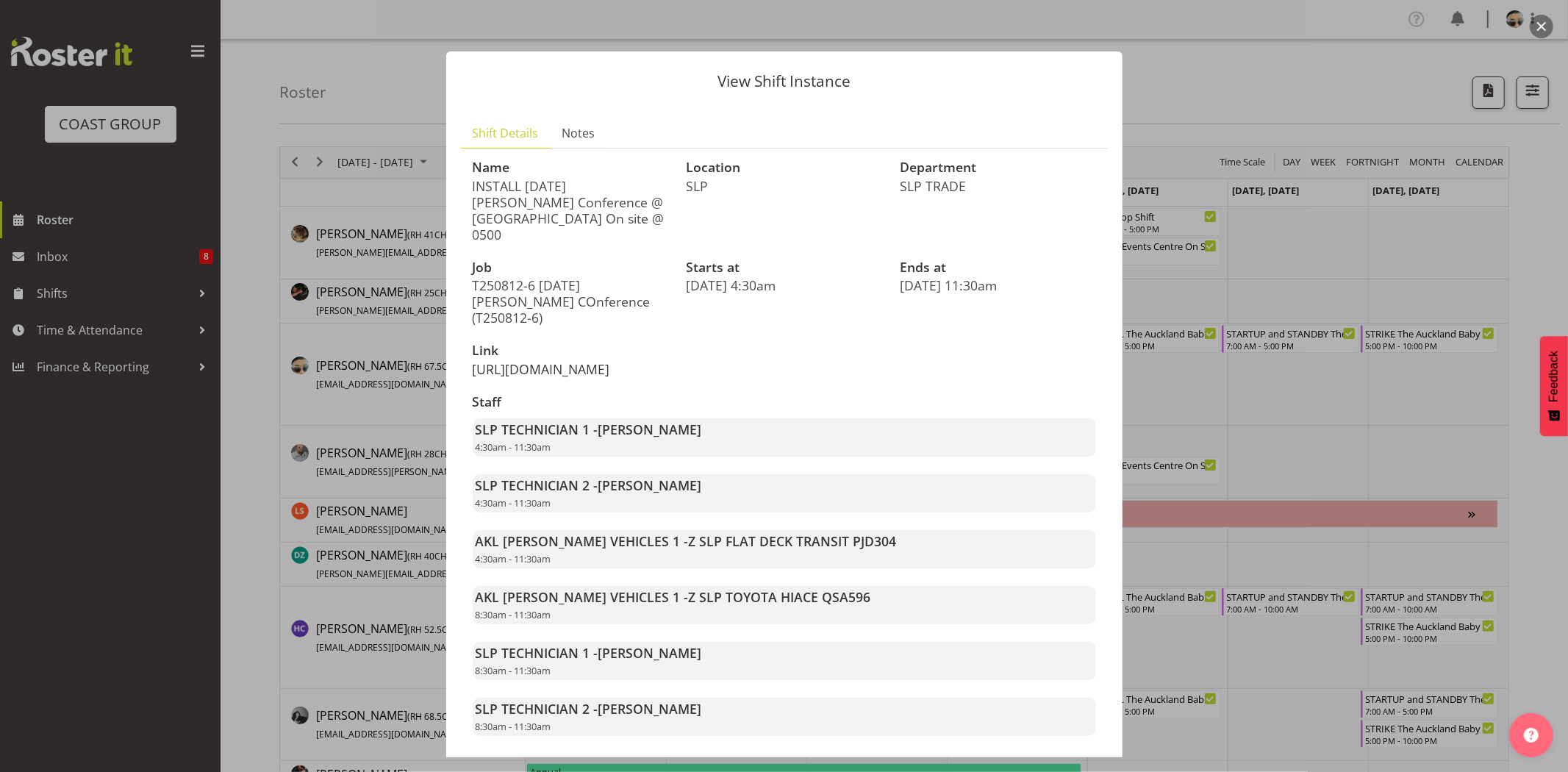
click at [610, 360] on link "https://drive.google.com/drive/folders/1aUkte81viqiwVujbAm7iwDxHjPLsm8b1" at bounding box center [541, 369] width 138 height 17
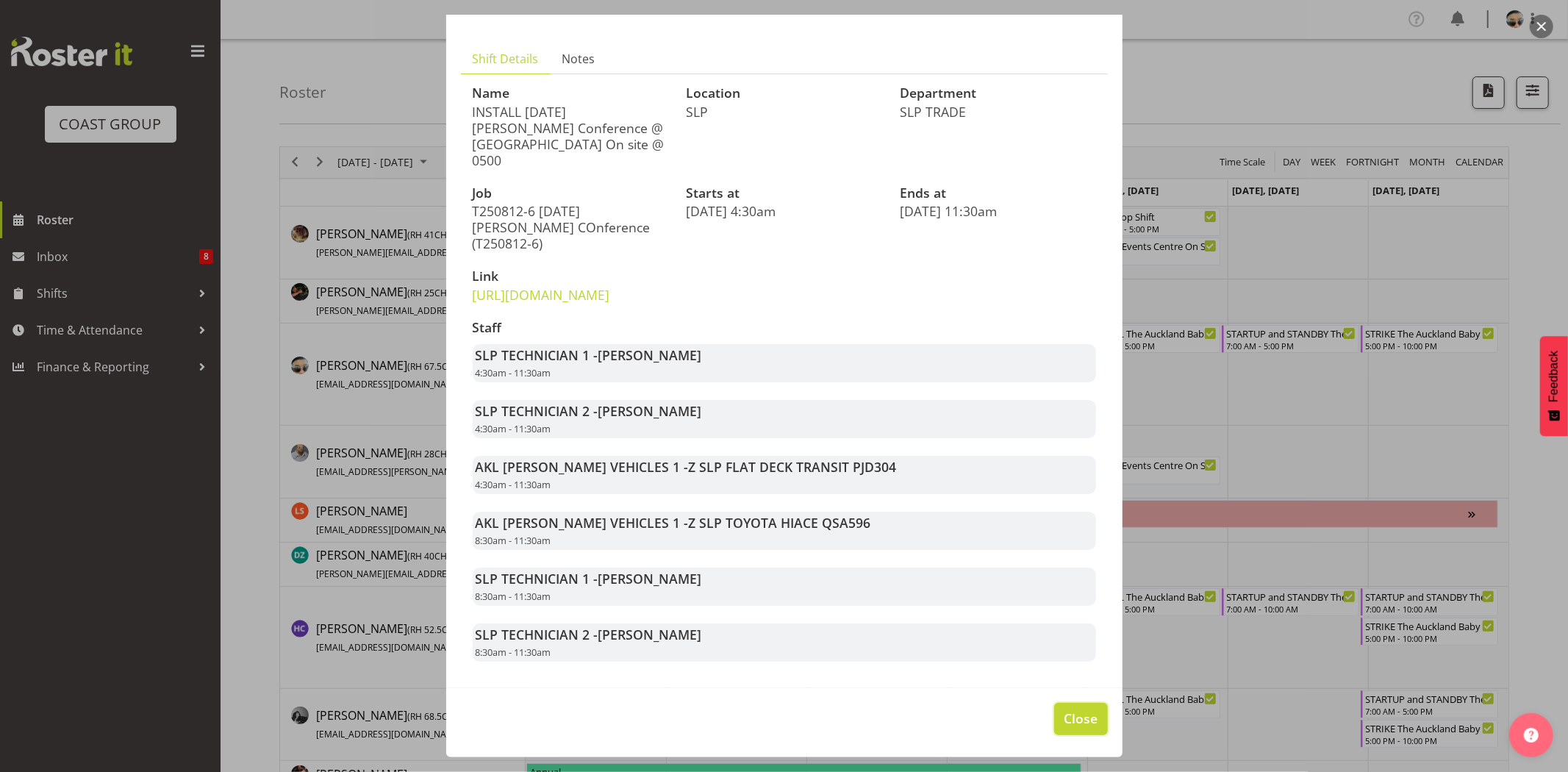
click at [1090, 718] on button "Close" at bounding box center [1080, 718] width 53 height 32
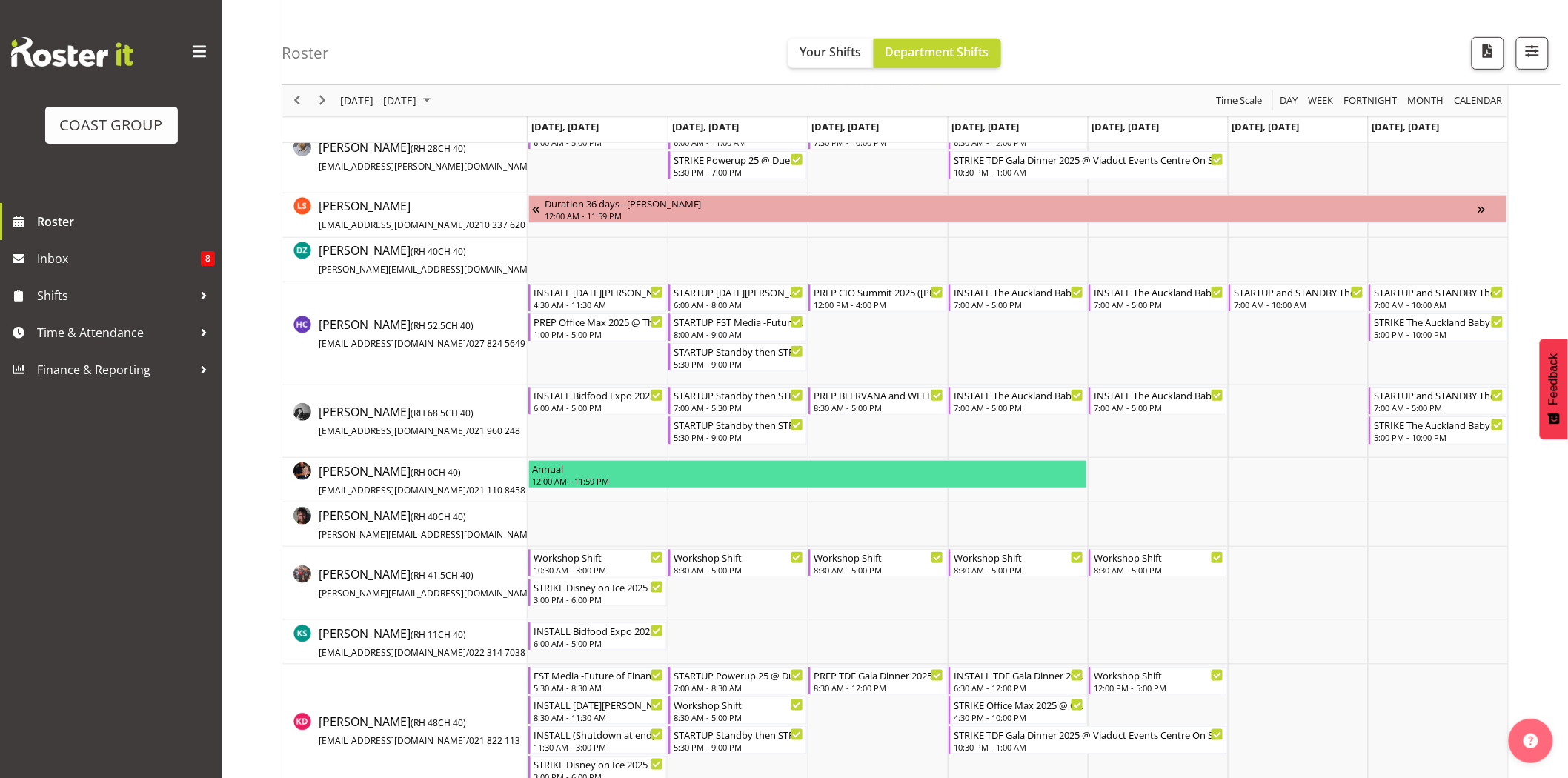
scroll to position [317, 0]
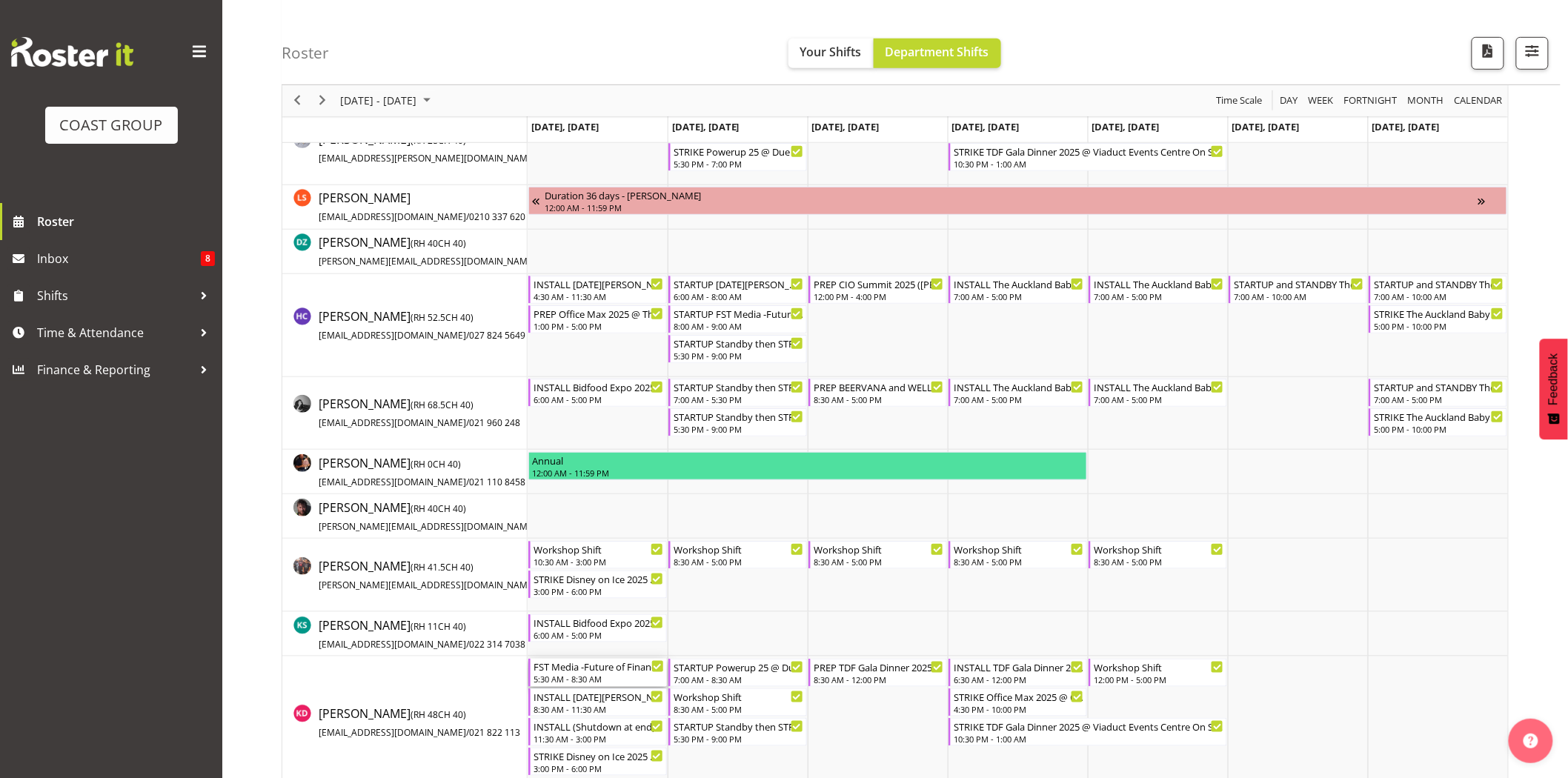
click at [625, 669] on div "FST Media -Future of Financial Services New Zealand Conference 2025 @ The Cloud…" at bounding box center [599, 666] width 130 height 15
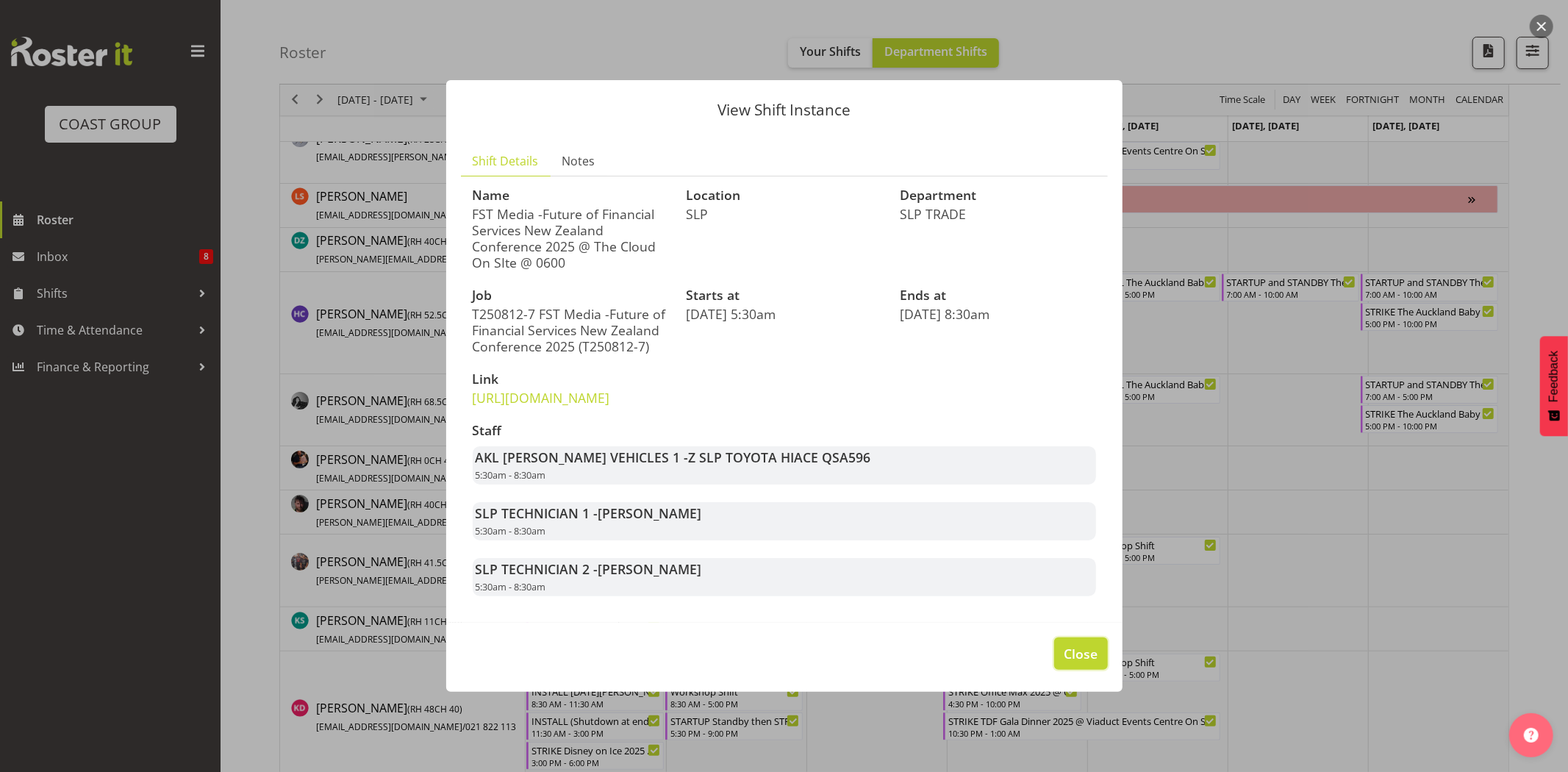
click at [1090, 663] on span "Close" at bounding box center [1080, 653] width 34 height 19
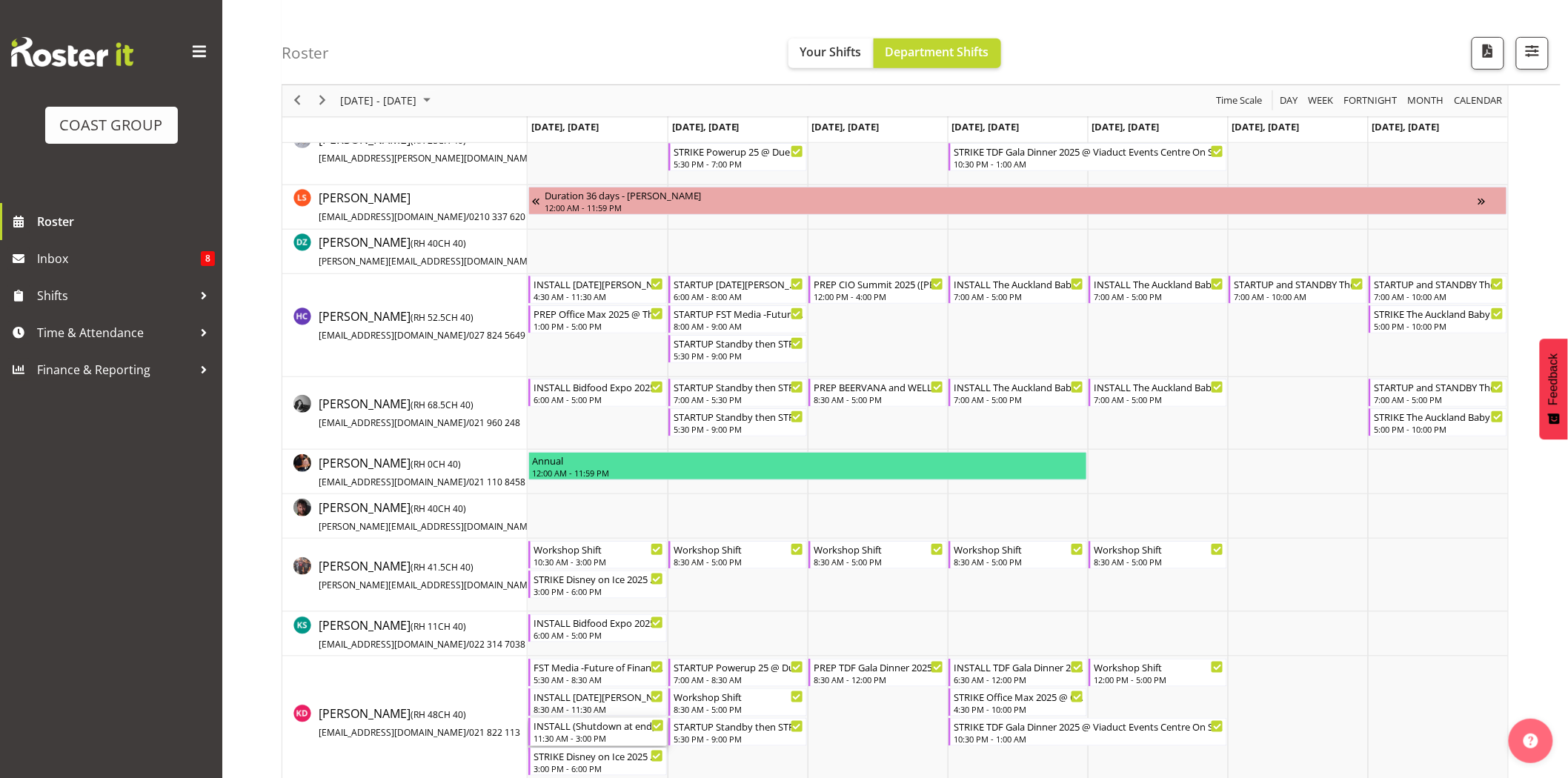
click at [604, 734] on div "11:30 AM - 3:00 PM" at bounding box center [599, 738] width 130 height 12
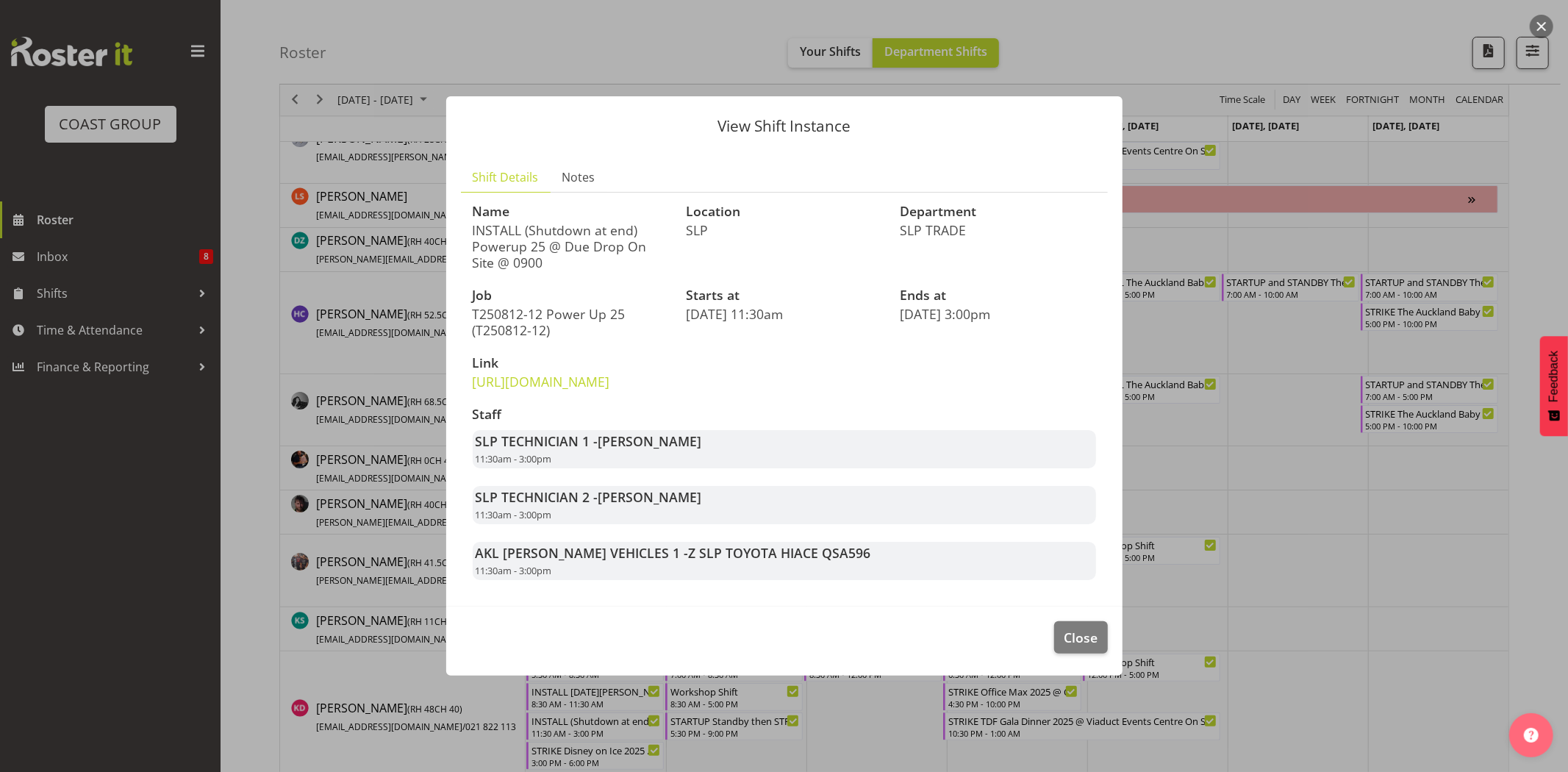
click at [856, 468] on div "SLP TECHNICIAN 1 - Matt McFarlane 11:30am - 3:00pm" at bounding box center [784, 449] width 623 height 39
click at [1094, 647] on span "Close" at bounding box center [1080, 637] width 34 height 19
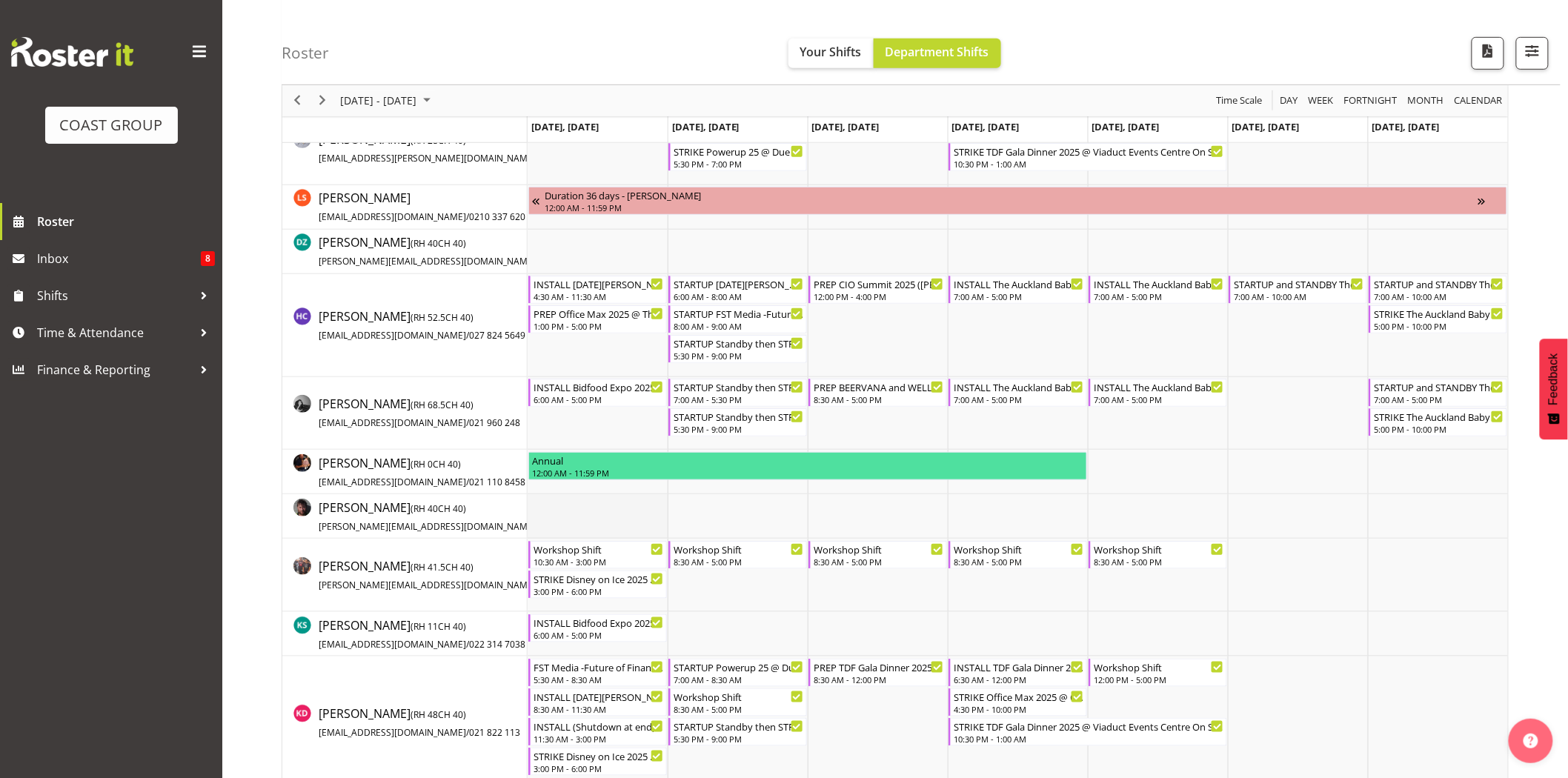
click at [626, 504] on td "Timeline Week of August 17, 2025" at bounding box center [597, 516] width 140 height 44
click at [617, 671] on div "FST Media -Future of Financial Services New Zealand Conference 2025 @ The Cloud…" at bounding box center [599, 666] width 130 height 15
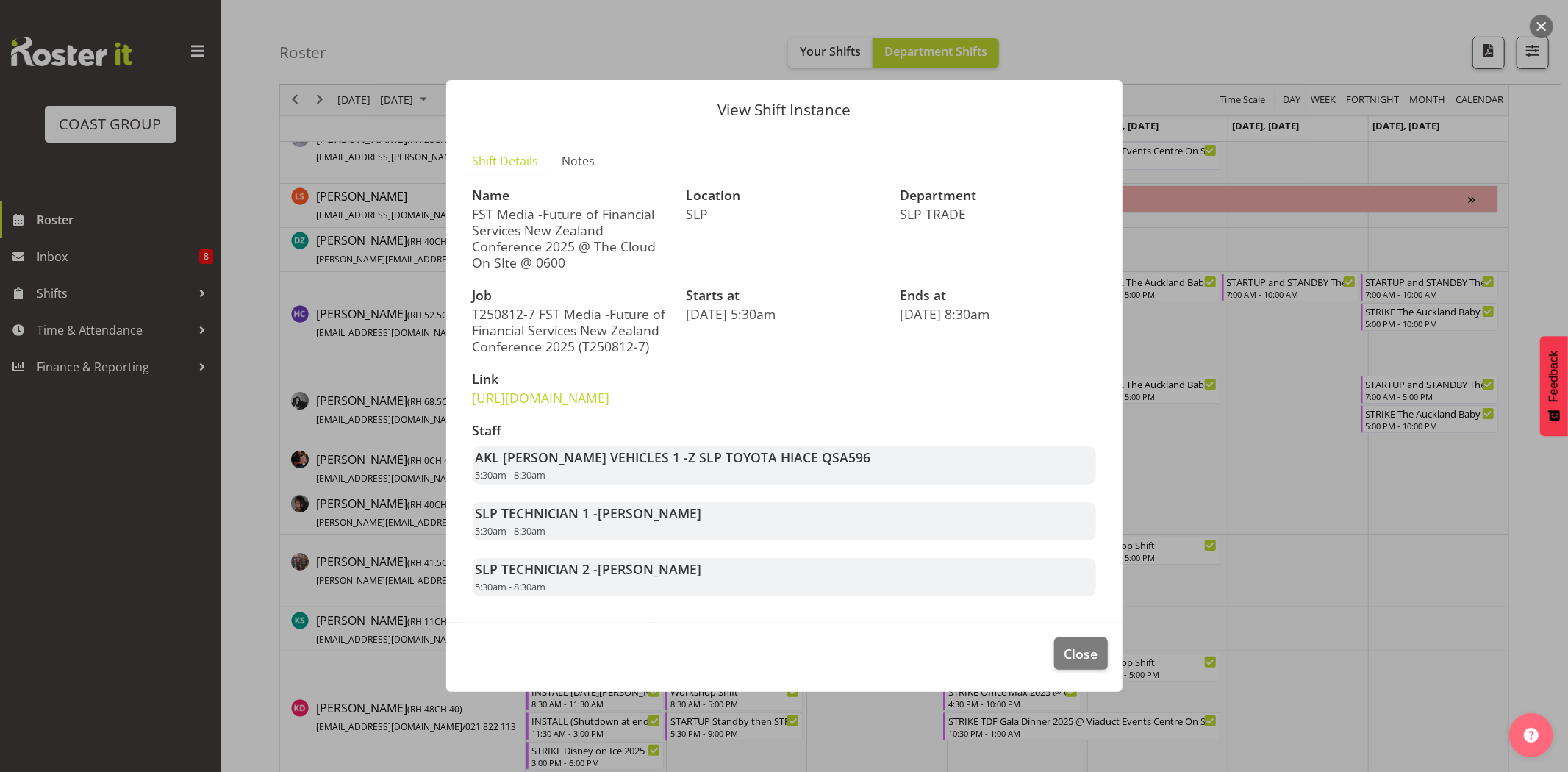
drag, startPoint x: 483, startPoint y: 228, endPoint x: 619, endPoint y: 233, distance: 136.1
click at [619, 233] on p "FST Media -Future of Financial Services New Zealand Conference 2025 @ The Cloud…" at bounding box center [570, 238] width 196 height 65
drag, startPoint x: 600, startPoint y: 231, endPoint x: 631, endPoint y: 231, distance: 31.0
click at [631, 231] on p "FST Media -Future of Financial Services New Zealand Conference 2025 @ The Cloud…" at bounding box center [570, 238] width 196 height 65
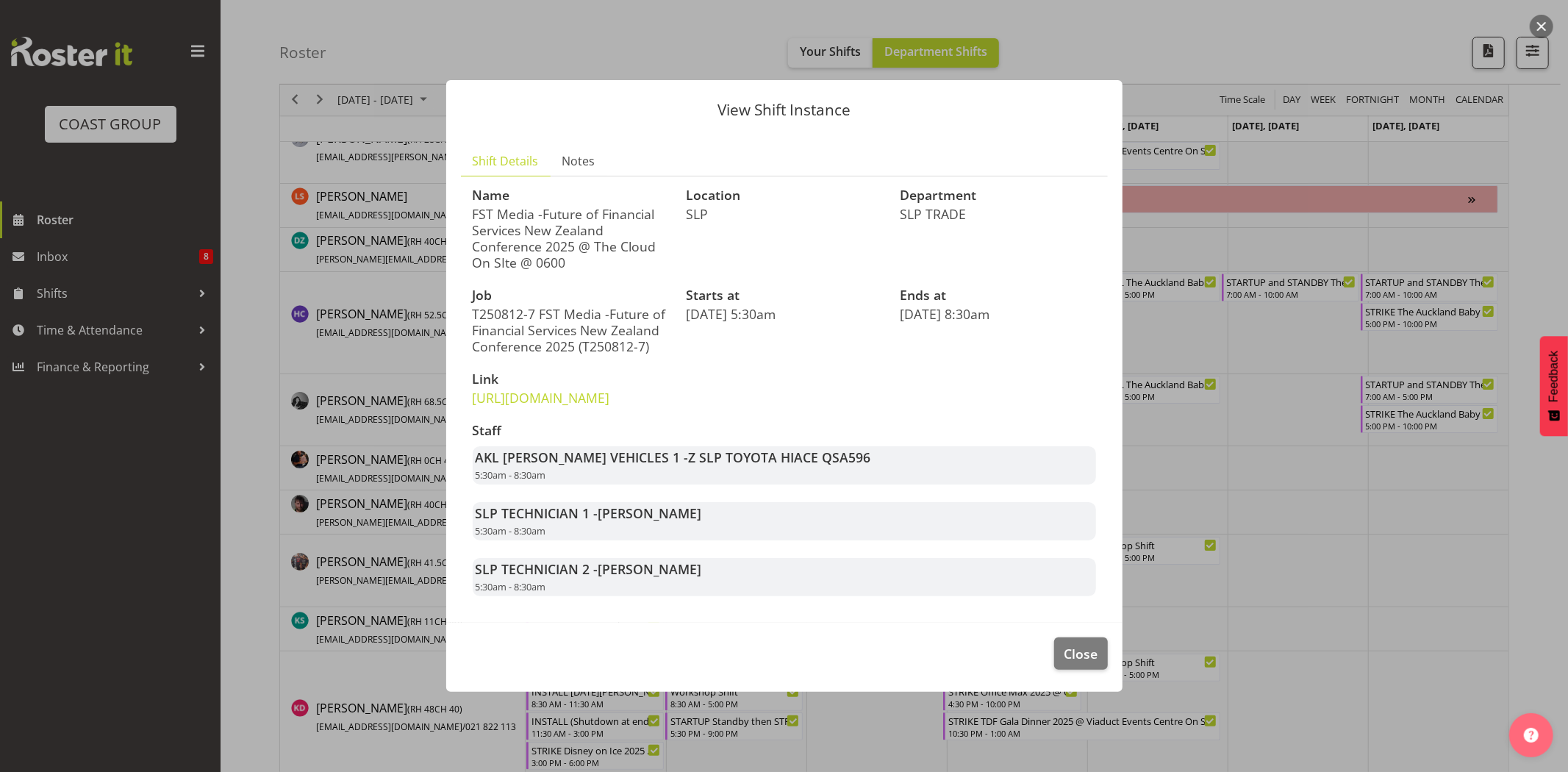
click at [631, 231] on p "FST Media -Future of Financial Services New Zealand Conference 2025 @ The Cloud…" at bounding box center [570, 238] width 196 height 65
drag, startPoint x: 593, startPoint y: 231, endPoint x: 663, endPoint y: 231, distance: 70.0
click at [663, 231] on p "FST Media -Future of Financial Services New Zealand Conference 2025 @ The Cloud…" at bounding box center [570, 238] width 196 height 65
click at [621, 279] on div "Job T250812-7 FST Media -Future of Financial Services New Zealand Conference 20…" at bounding box center [571, 321] width 214 height 84
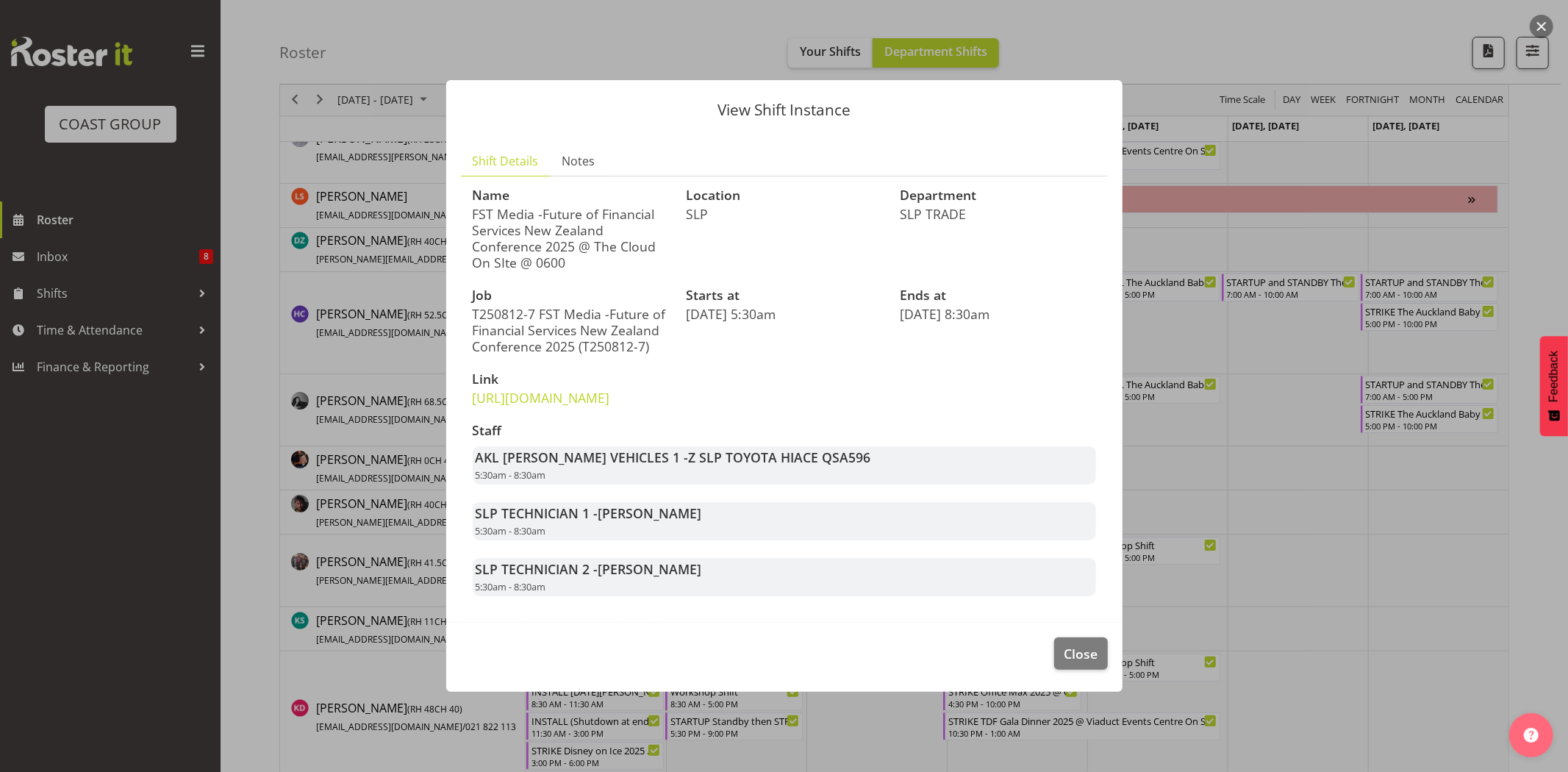
click at [576, 209] on p "FST Media -Future of Financial Services New Zealand Conference 2025 @ The Cloud…" at bounding box center [570, 238] width 196 height 65
click at [591, 389] on link "https://drive.google.com/drive/folders/1lNJ_inJz3NOjE2rD_WQNFPyNh1RSTW-t" at bounding box center [541, 397] width 138 height 17
click at [1060, 667] on button "Close" at bounding box center [1080, 653] width 53 height 32
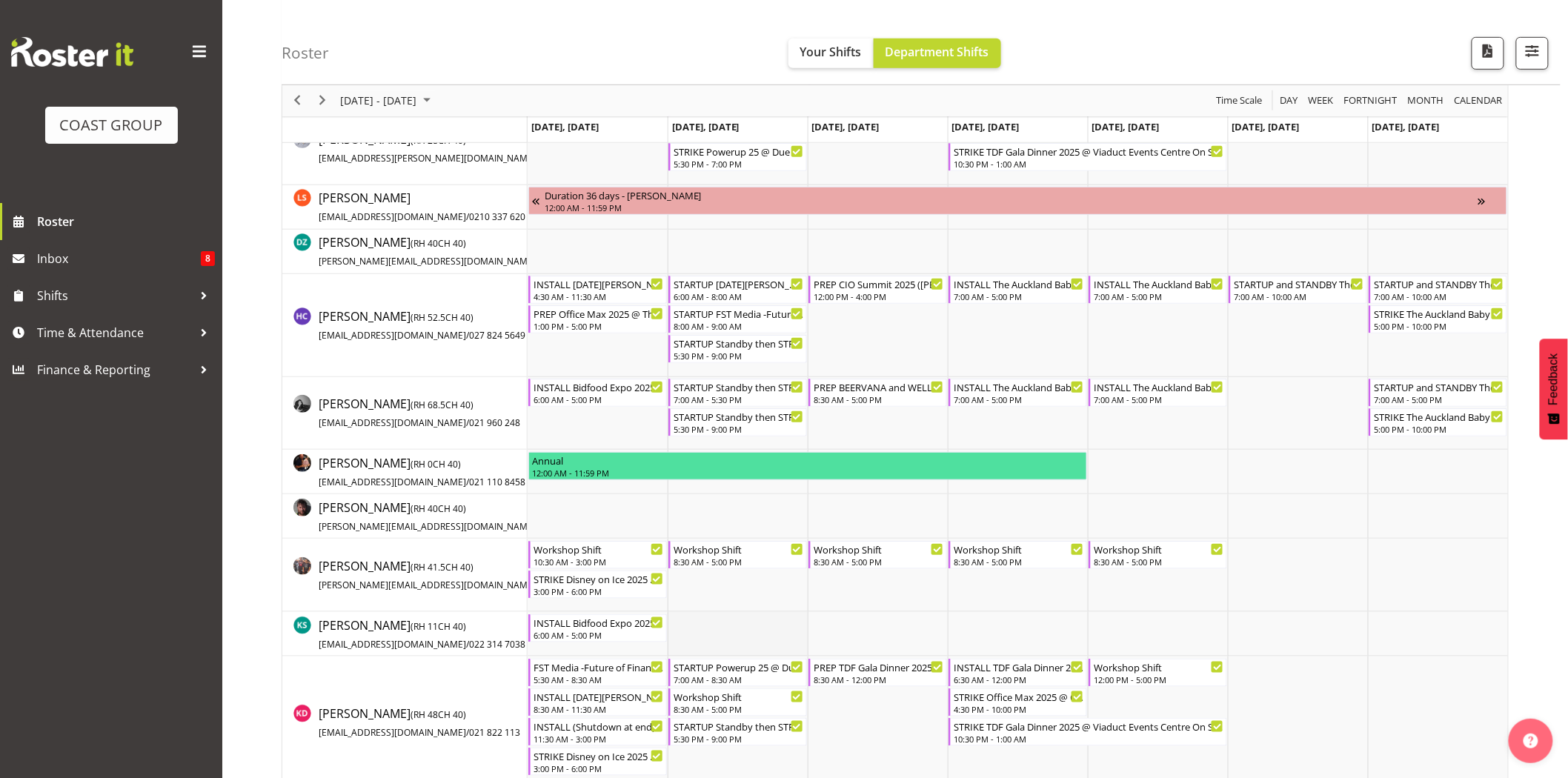
click at [735, 620] on td "Timeline Week of August 17, 2025" at bounding box center [738, 634] width 140 height 44
click at [776, 646] on td "Timeline Week of August 17, 2025" at bounding box center [738, 634] width 140 height 44
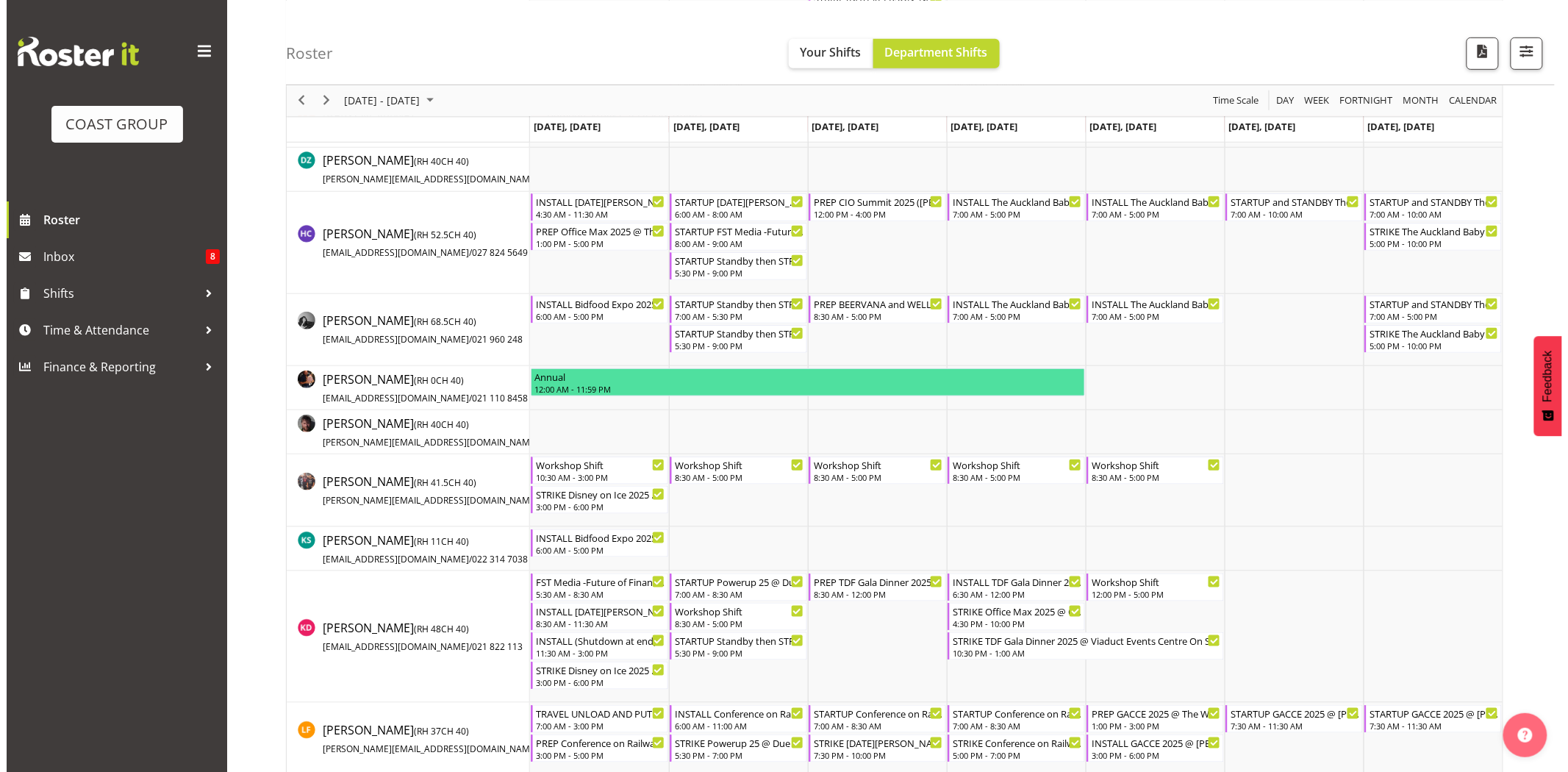
scroll to position [400, 0]
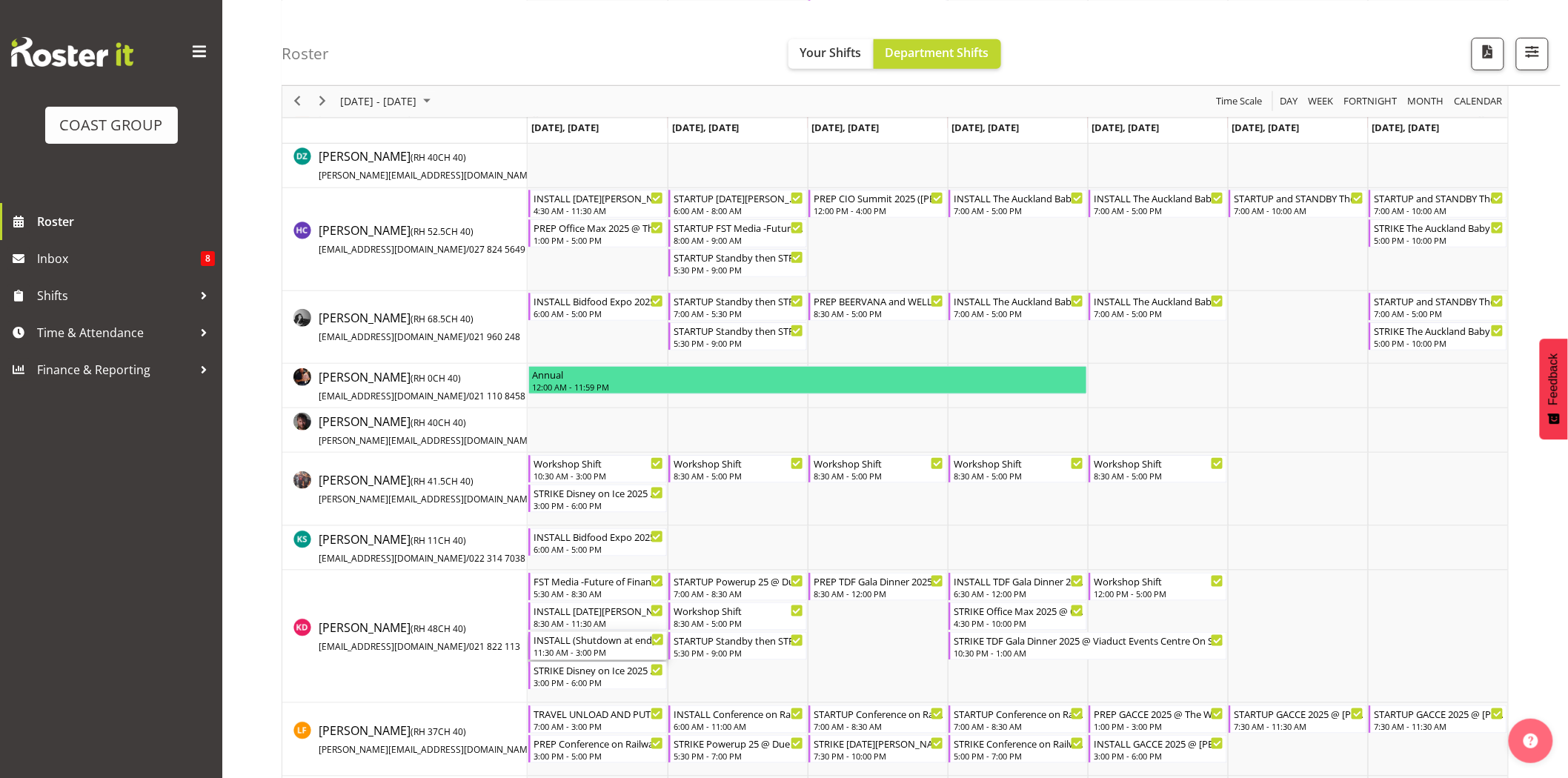
click at [628, 655] on div "11:30 AM - 3:00 PM" at bounding box center [599, 652] width 130 height 12
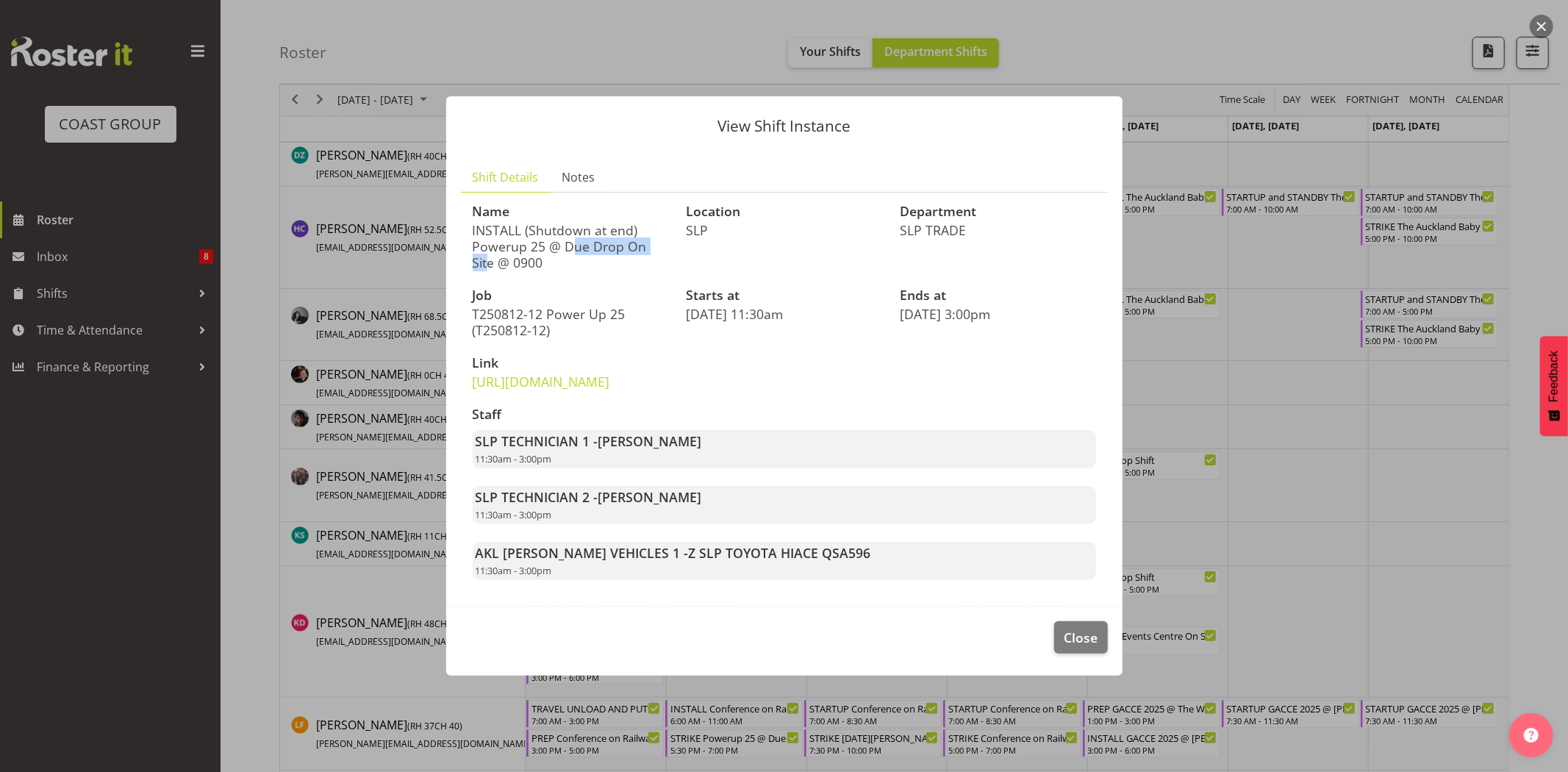
drag, startPoint x: 545, startPoint y: 216, endPoint x: 655, endPoint y: 213, distance: 110.0
click at [655, 222] on p "INSTALL (Shutdown at end) Powerup 25 @ Due Drop On Site @ 0900" at bounding box center [570, 246] width 196 height 49
drag, startPoint x: 531, startPoint y: 236, endPoint x: 608, endPoint y: 231, distance: 77.2
click at [604, 233] on p "INSTALL (Shutdown at end) Powerup 25 @ Due Drop On Site @ 0900" at bounding box center [570, 246] width 196 height 49
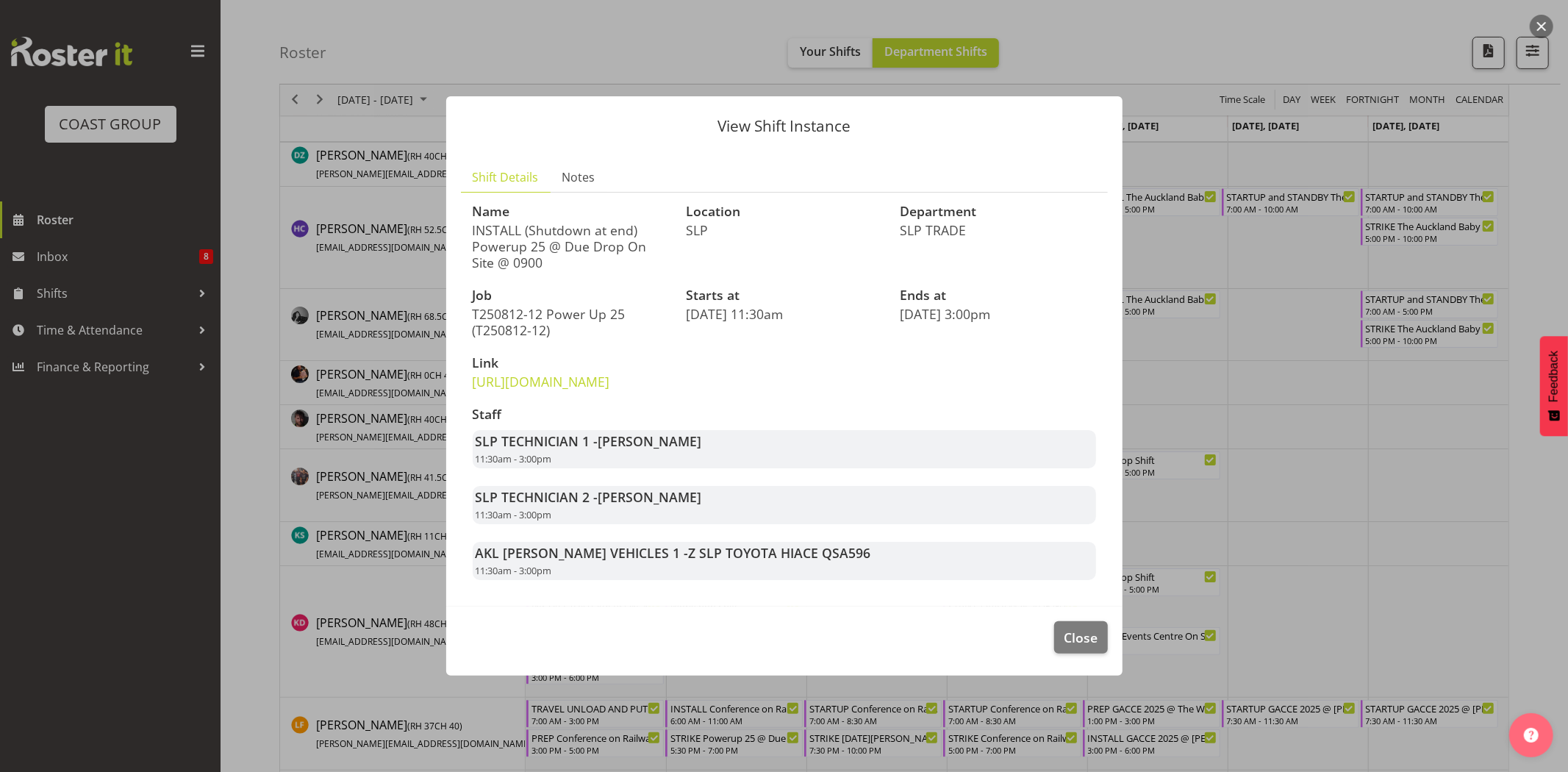
click at [610, 231] on p "INSTALL (Shutdown at end) Powerup 25 @ Due Drop On Site @ 0900" at bounding box center [570, 246] width 196 height 49
drag, startPoint x: 566, startPoint y: 231, endPoint x: 634, endPoint y: 230, distance: 68.0
click at [633, 230] on p "INSTALL (Shutdown at end) Powerup 25 @ Due Drop On Site @ 0900" at bounding box center [570, 246] width 196 height 49
click at [634, 230] on p "INSTALL (Shutdown at end) Powerup 25 @ Due Drop On Site @ 0900" at bounding box center [570, 246] width 196 height 49
click at [1070, 647] on span "Close" at bounding box center [1080, 637] width 34 height 19
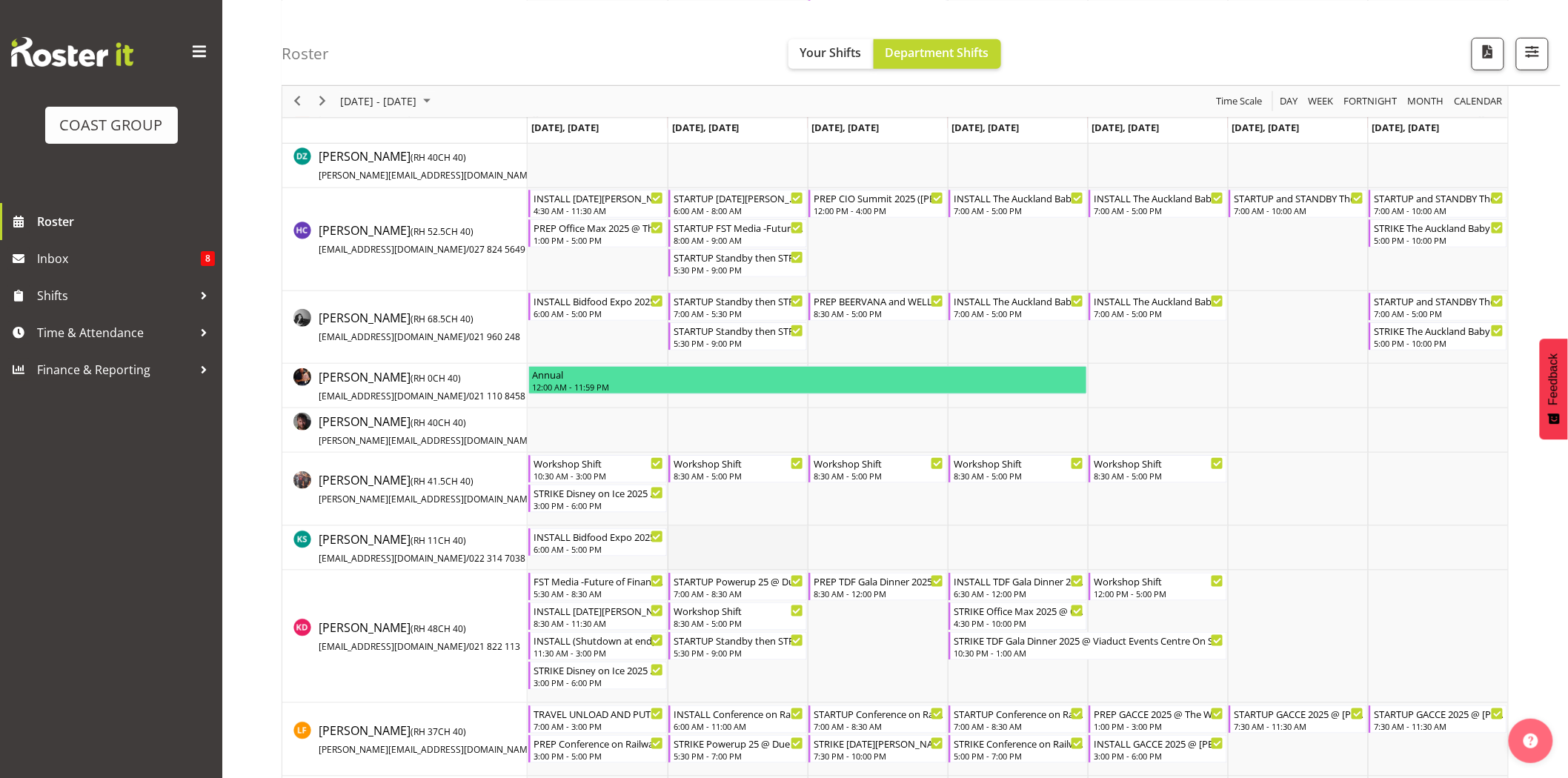
click at [710, 537] on td "Timeline Week of August 17, 2025" at bounding box center [738, 548] width 140 height 44
click at [592, 675] on div "STRIKE Disney on Ice 2025 @ Spark Arena on site @ 2230" at bounding box center [599, 669] width 130 height 15
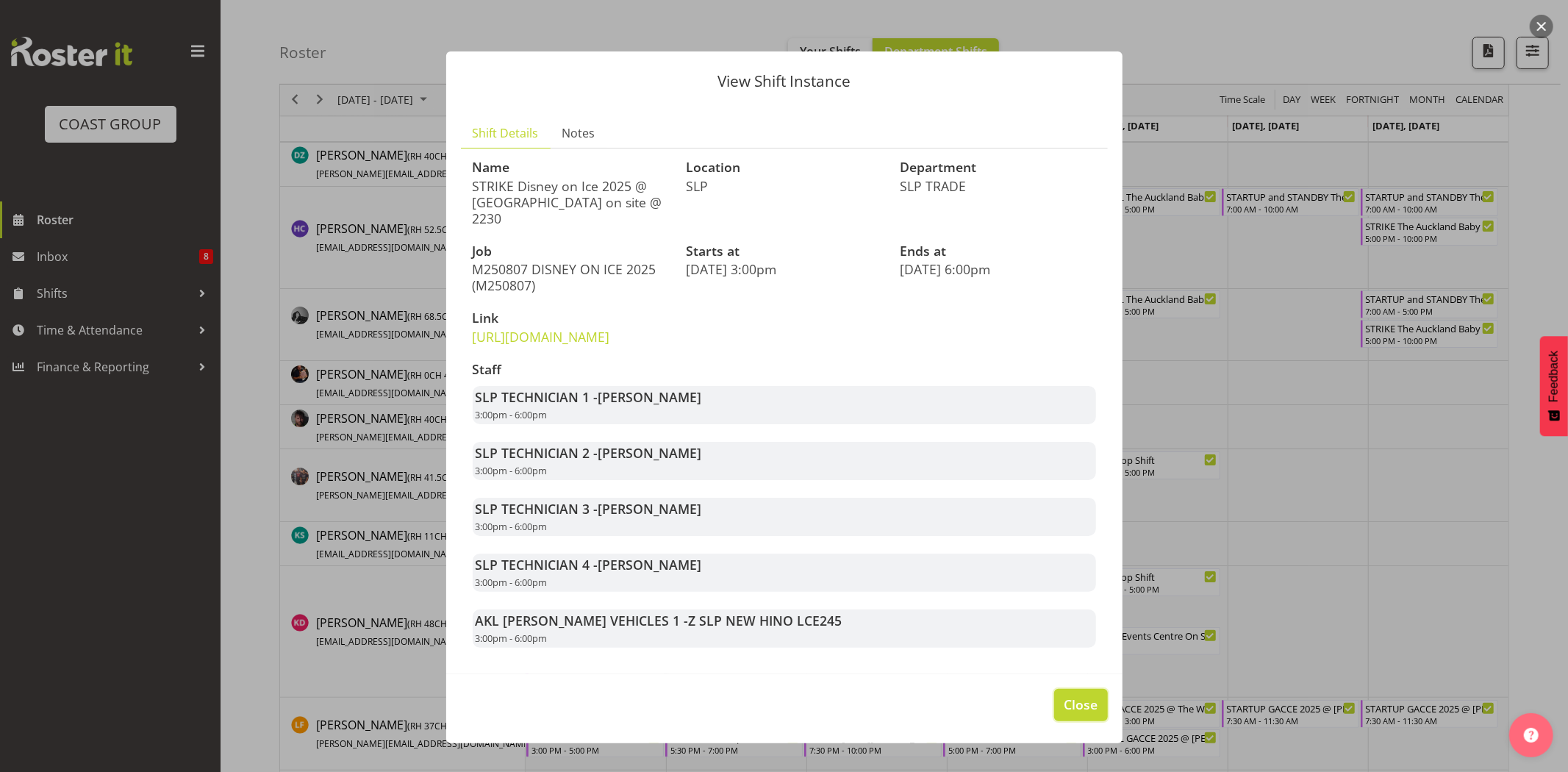
click at [1064, 714] on span "Close" at bounding box center [1080, 704] width 34 height 19
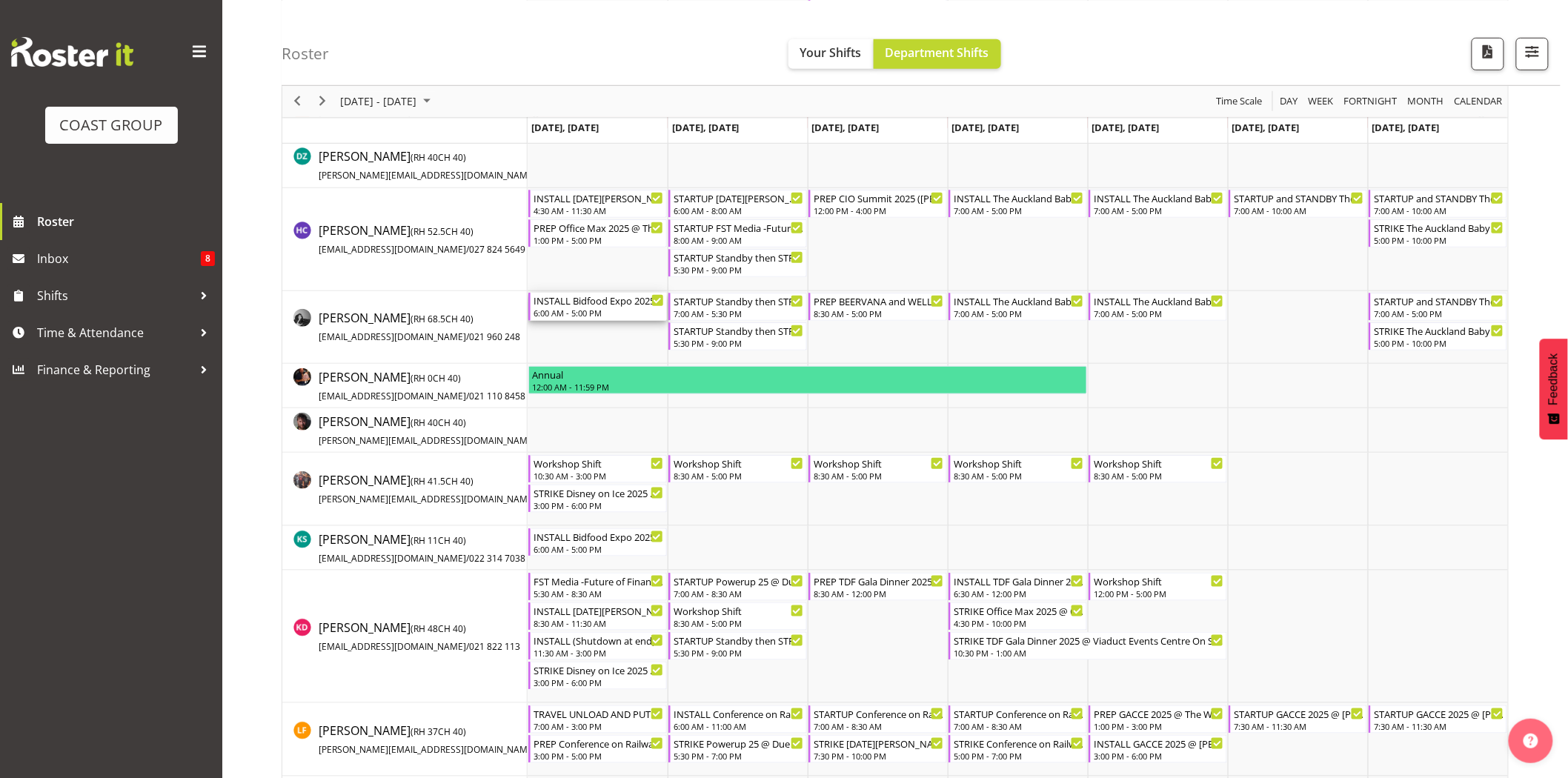
click at [608, 312] on div "6:00 AM - 5:00 PM" at bounding box center [599, 312] width 130 height 12
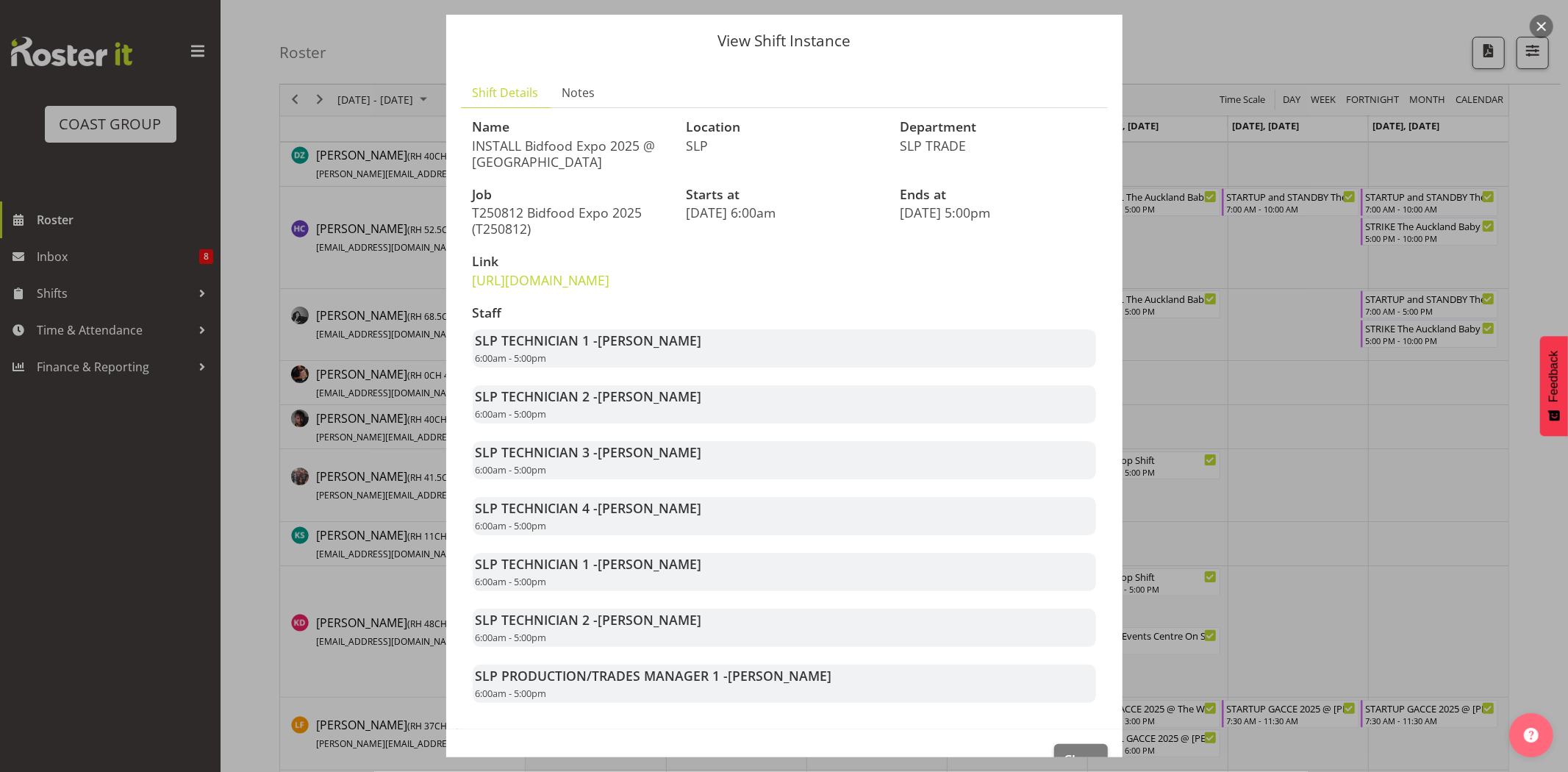
scroll to position [113, 0]
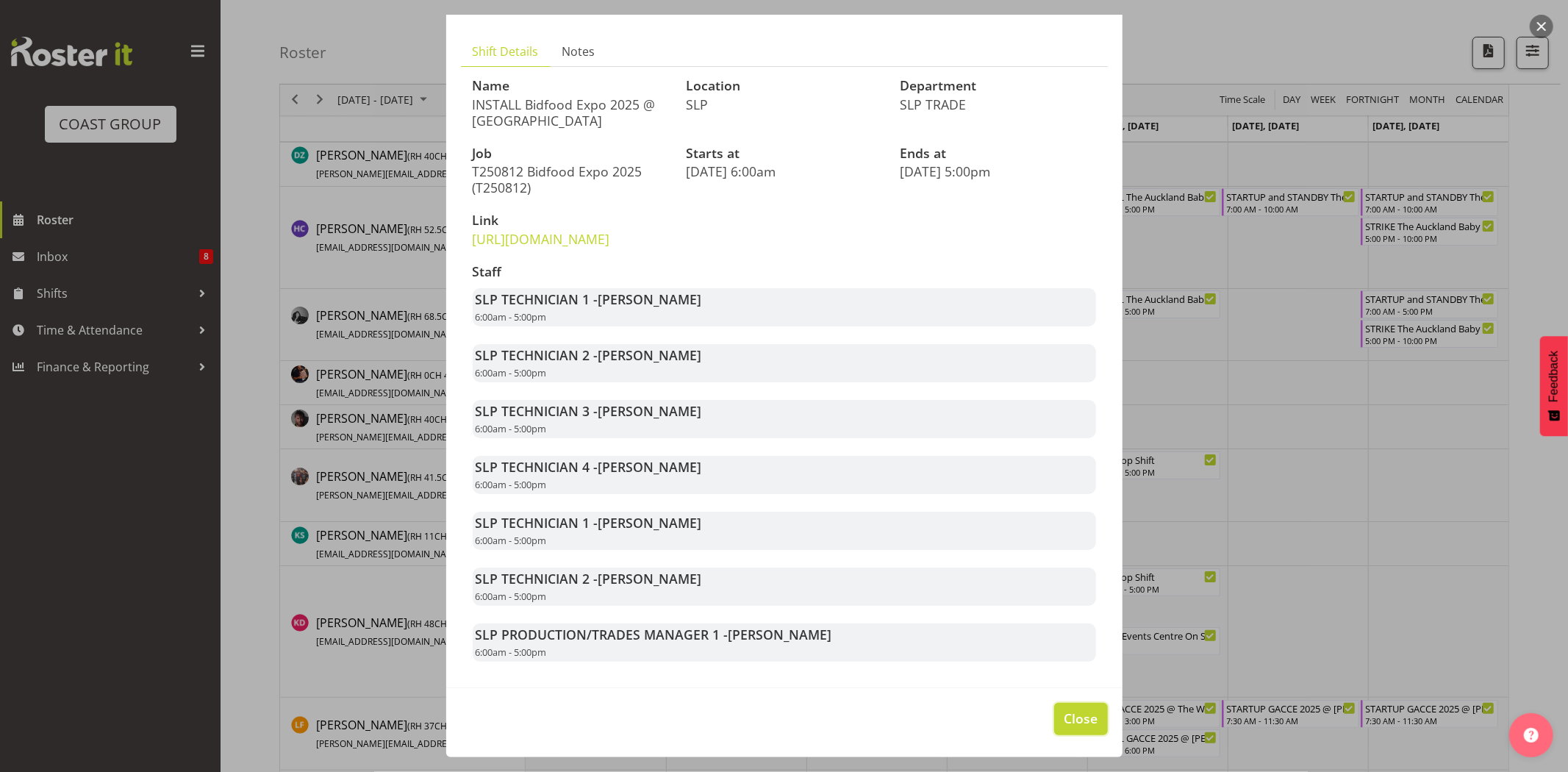
click at [1077, 711] on span "Close" at bounding box center [1080, 718] width 34 height 19
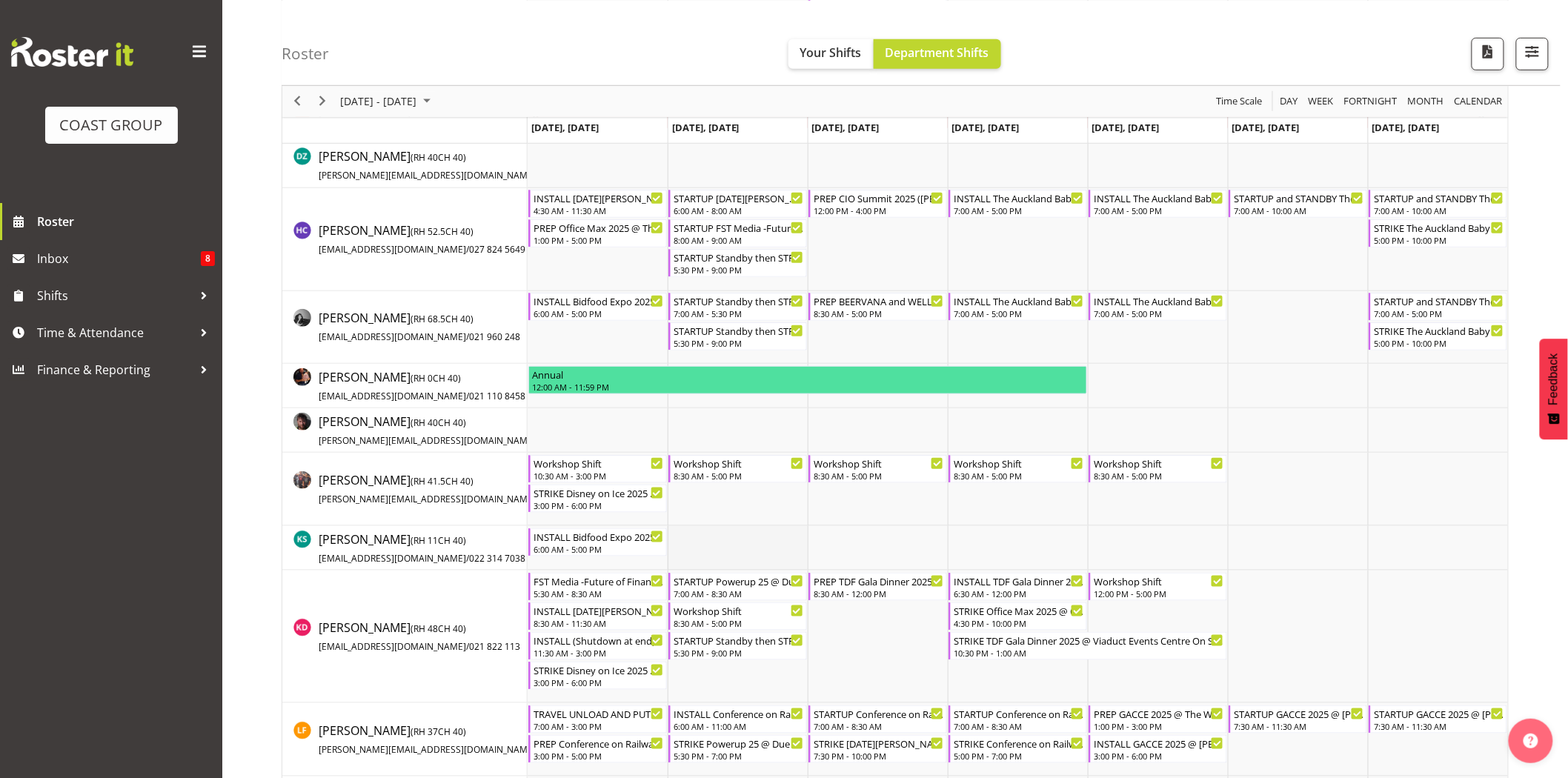
click at [738, 530] on td "Timeline Week of August 17, 2025" at bounding box center [738, 548] width 140 height 44
click at [623, 297] on div "INSTALL Bidfood Expo 2025 @ Auckland Showgrounds" at bounding box center [599, 300] width 130 height 15
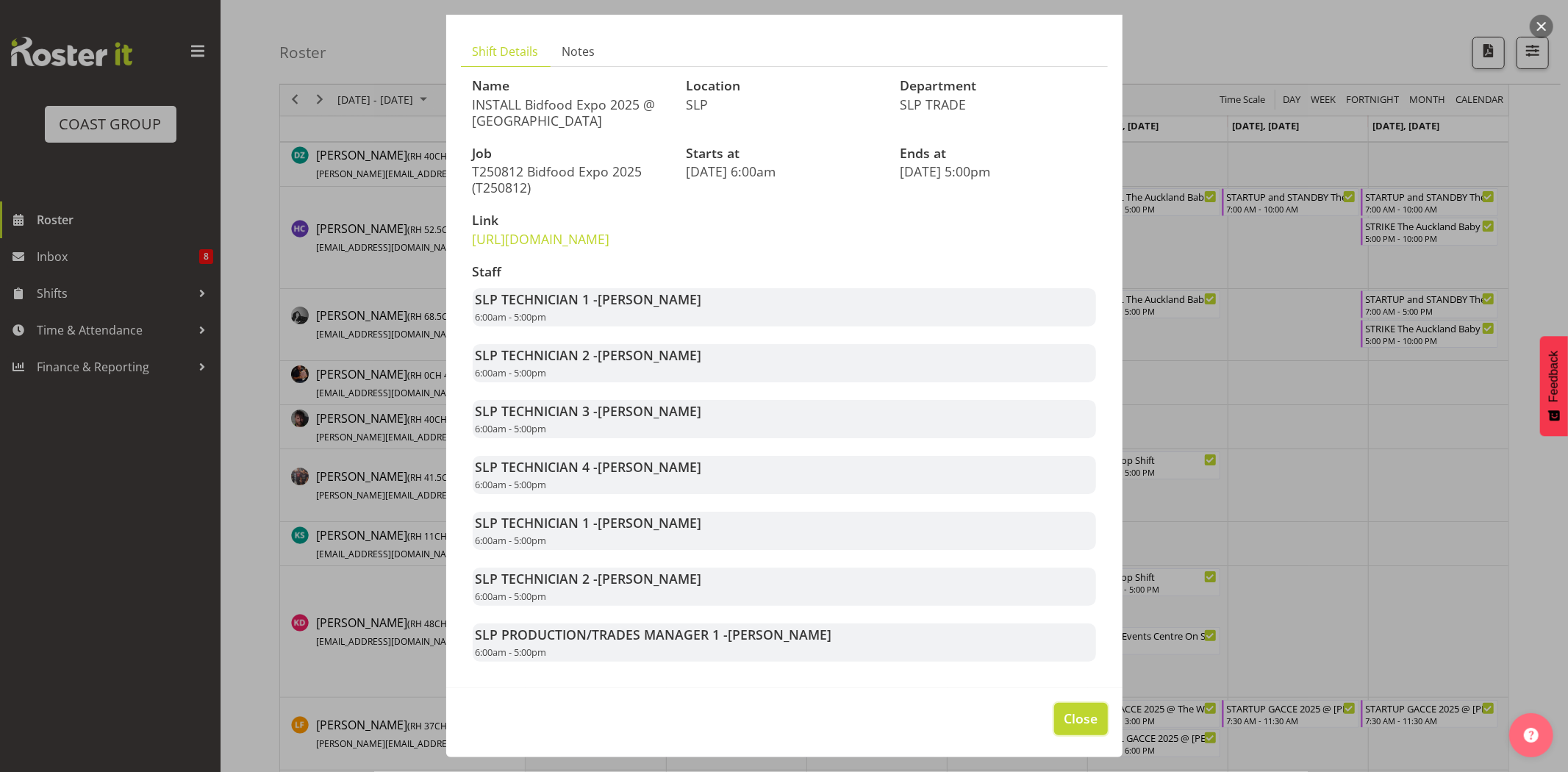
click at [1075, 722] on span "Close" at bounding box center [1080, 718] width 34 height 19
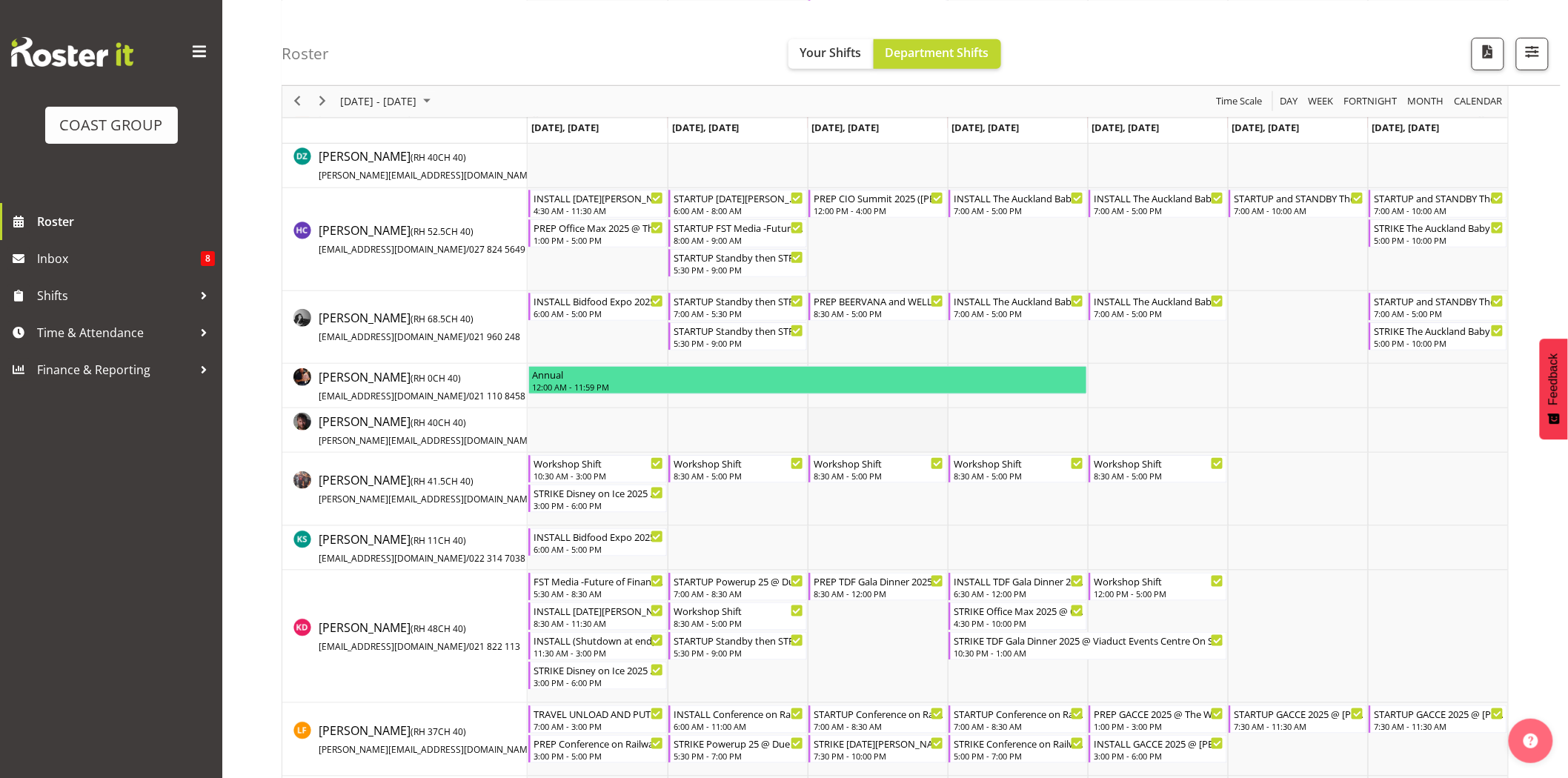
click at [891, 437] on td "Timeline Week of August 17, 2025" at bounding box center [877, 431] width 140 height 44
click at [575, 339] on td "Timeline Week of August 17, 2025" at bounding box center [597, 328] width 140 height 73
click at [596, 264] on td "Timeline Week of August 17, 2025" at bounding box center [597, 240] width 140 height 103
click at [623, 309] on div "6:00 AM - 5:00 PM" at bounding box center [599, 312] width 130 height 12
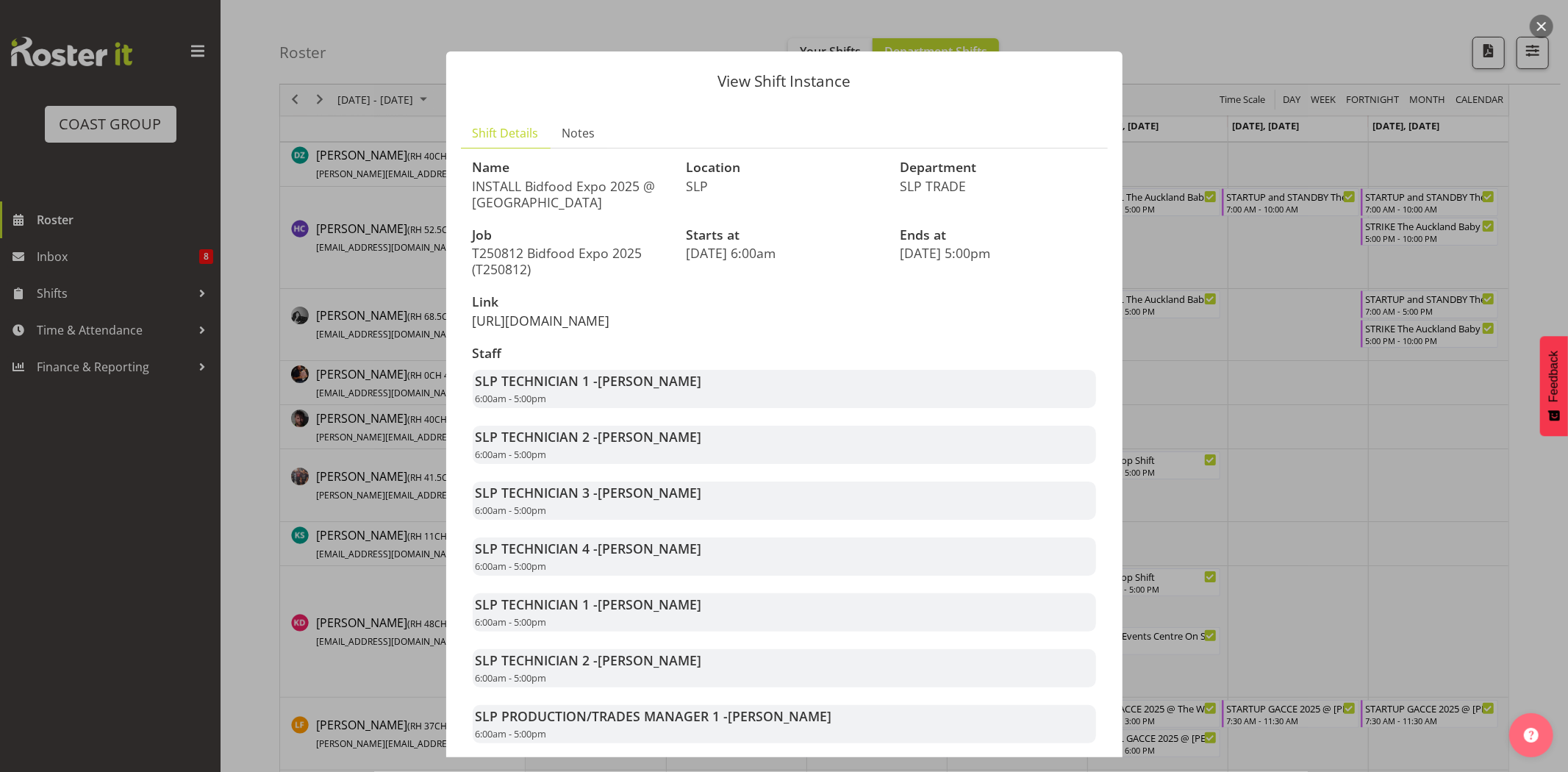
click at [598, 330] on link "https://drive.google.com/drive/folders/1sFhchkgJ-0P_M-DM4lGsJxnjA-M3UuQh" at bounding box center [541, 320] width 138 height 17
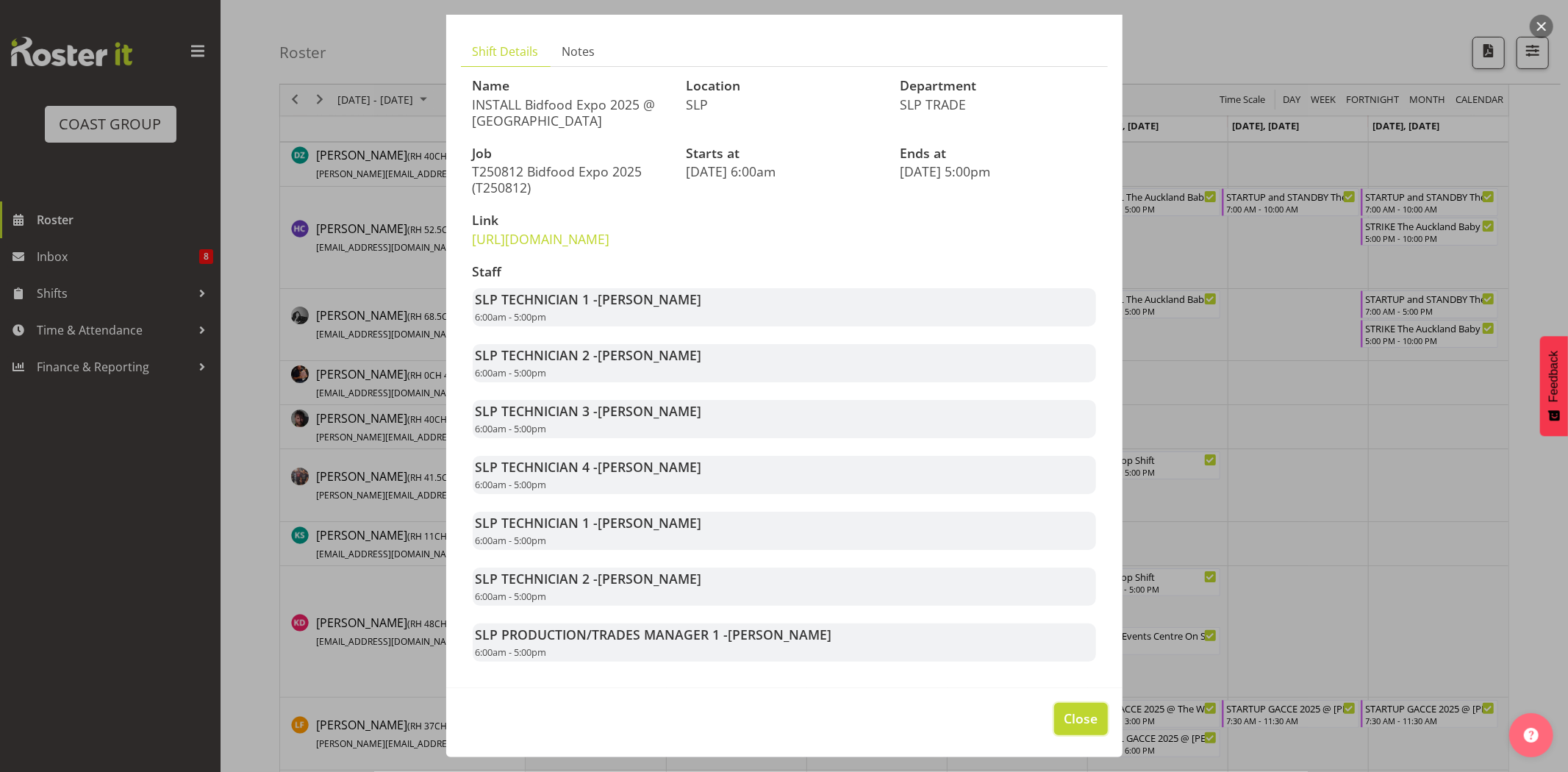
click at [1074, 708] on button "Close" at bounding box center [1080, 718] width 53 height 32
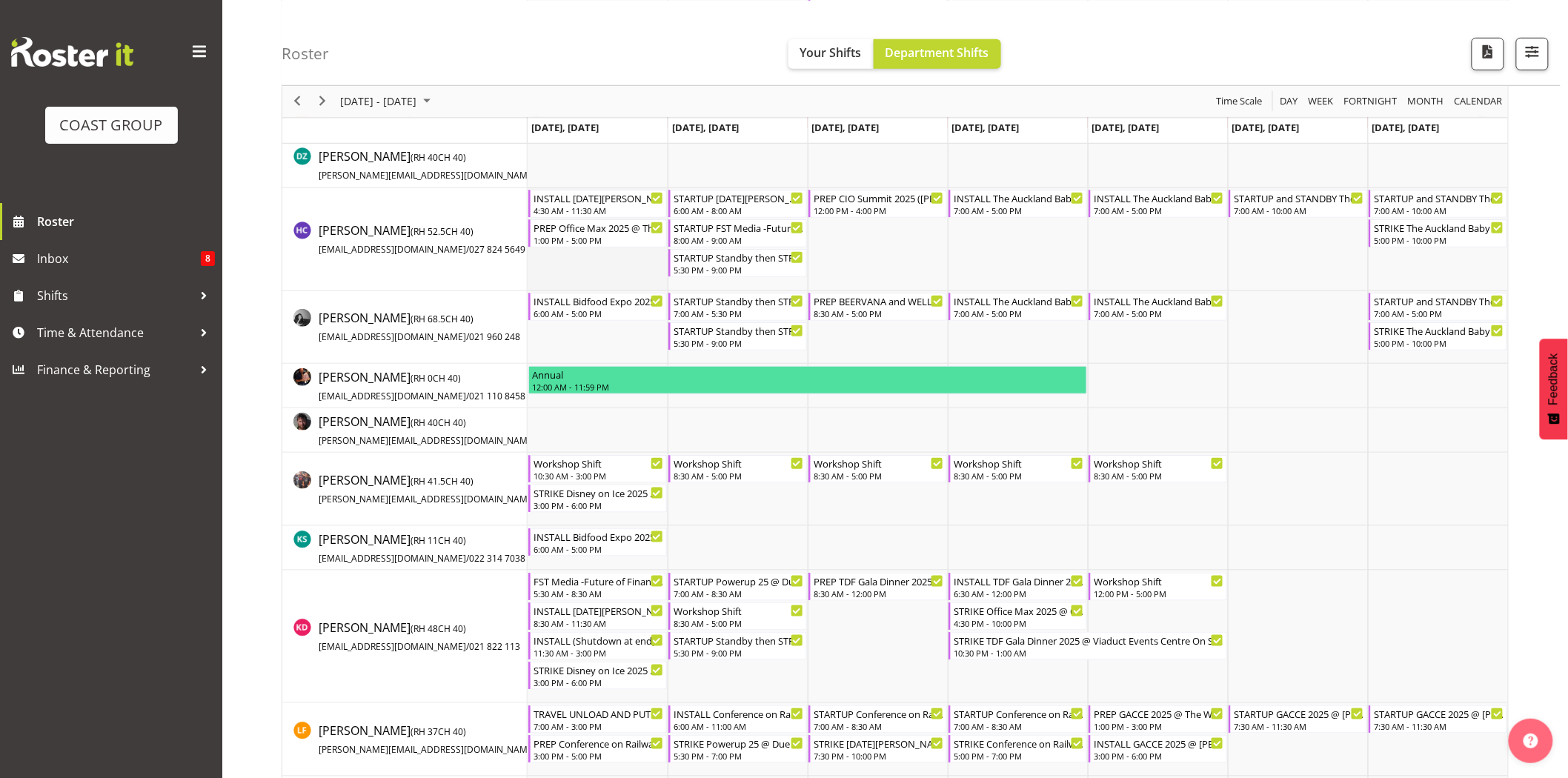
click at [571, 267] on td "Timeline Week of August 17, 2025" at bounding box center [597, 240] width 140 height 103
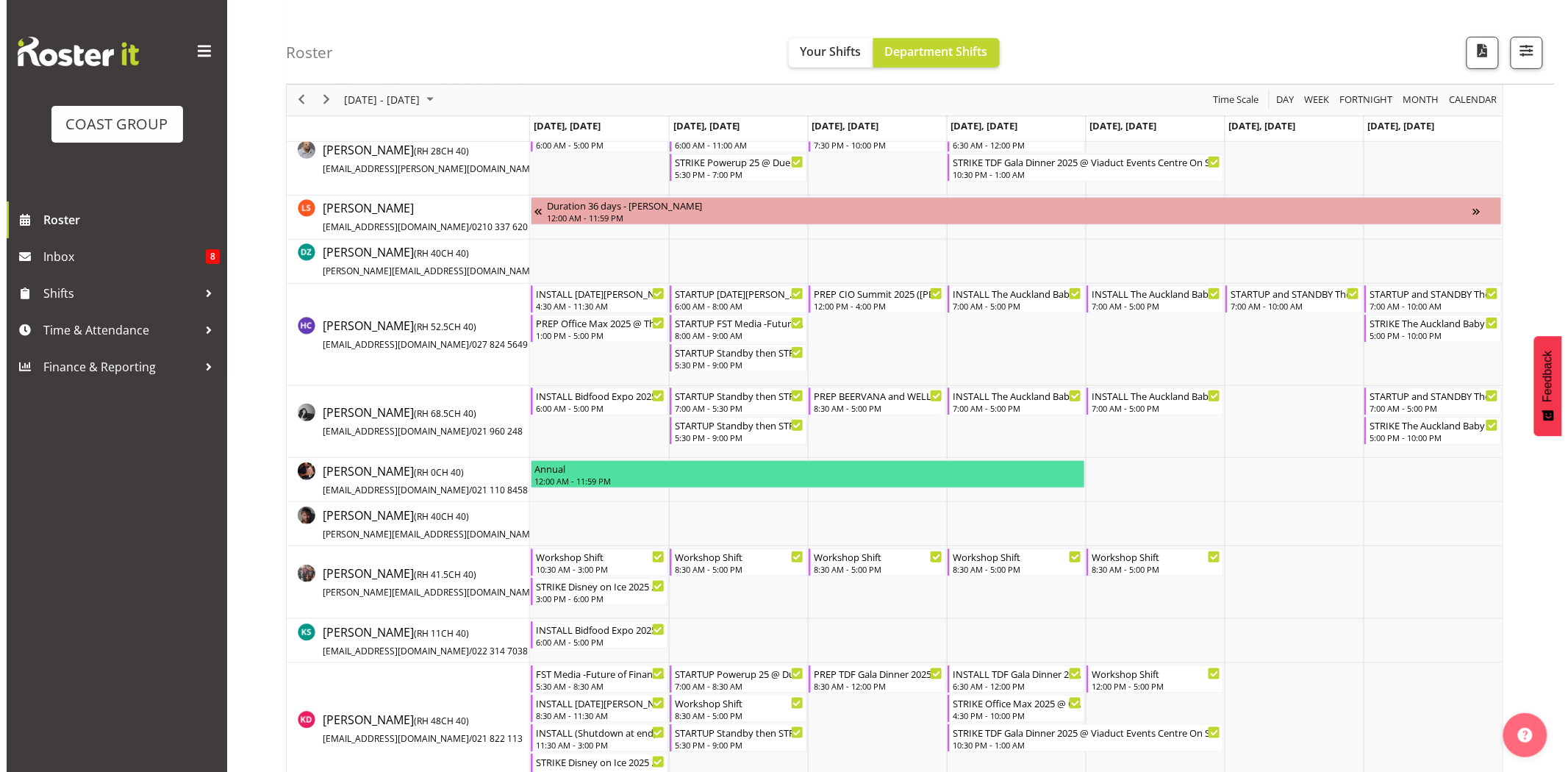
scroll to position [101, 0]
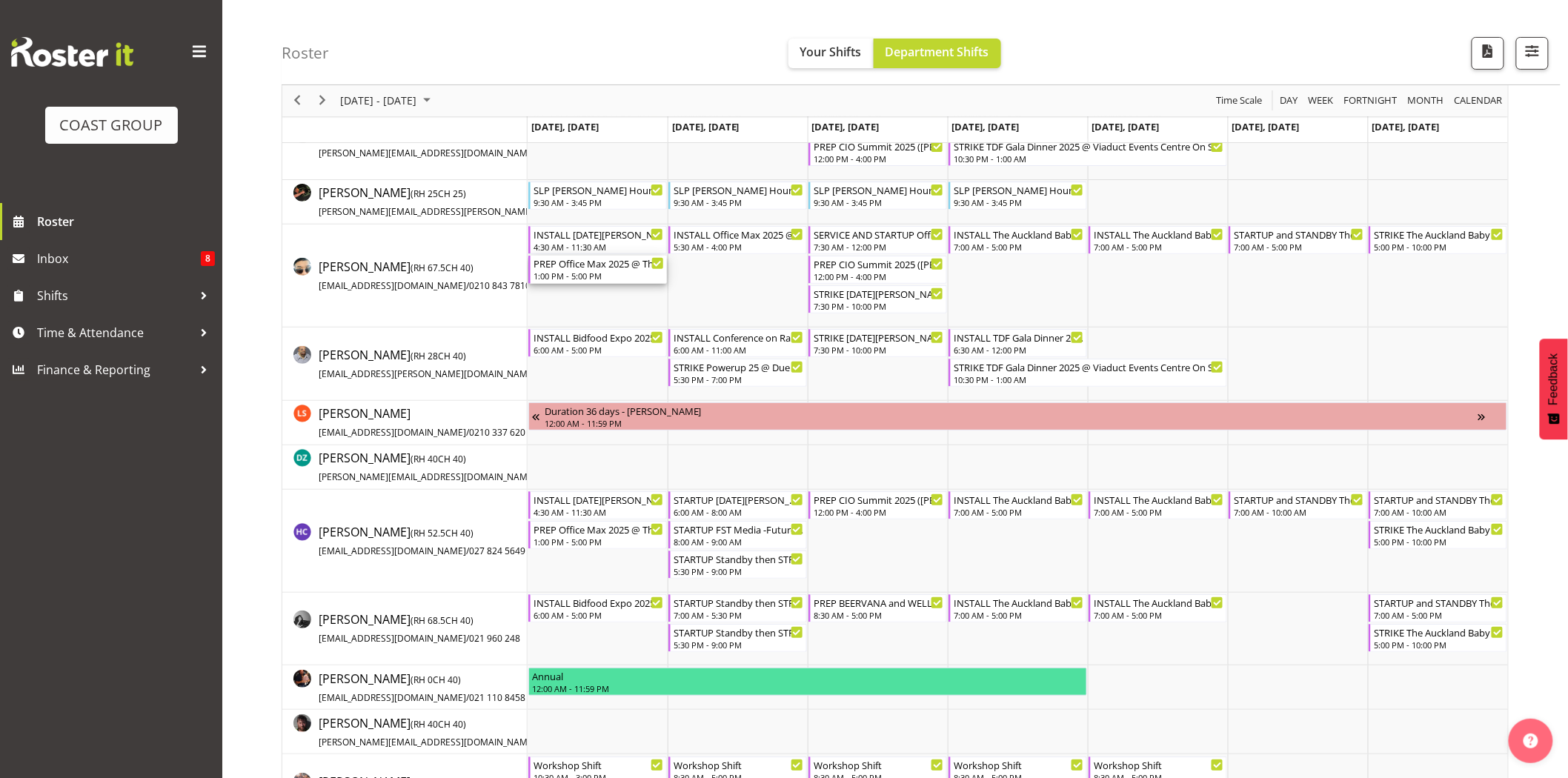
click at [575, 269] on div "PREP Office Max 2025 @ The Workshop 1:00 PM - 5:00 PM" at bounding box center [599, 270] width 130 height 29
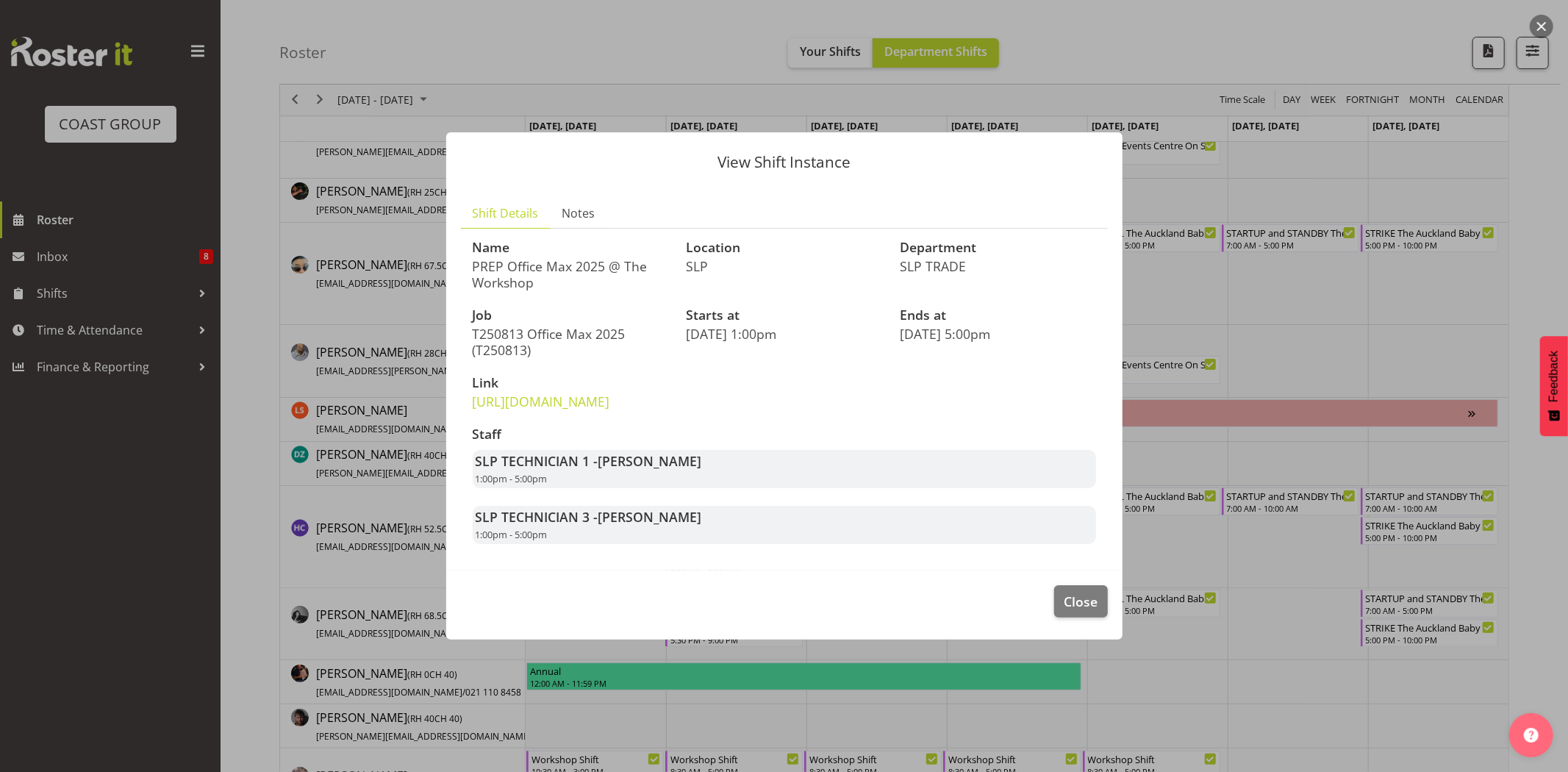
drag, startPoint x: 503, startPoint y: 256, endPoint x: 620, endPoint y: 254, distance: 117.0
click at [620, 258] on p "PREP Office Max 2025 @ The Workshop" at bounding box center [570, 274] width 196 height 32
drag, startPoint x: 497, startPoint y: 250, endPoint x: 613, endPoint y: 247, distance: 116.0
click at [613, 258] on p "PREP Office Max 2025 @ The Workshop" at bounding box center [570, 274] width 196 height 32
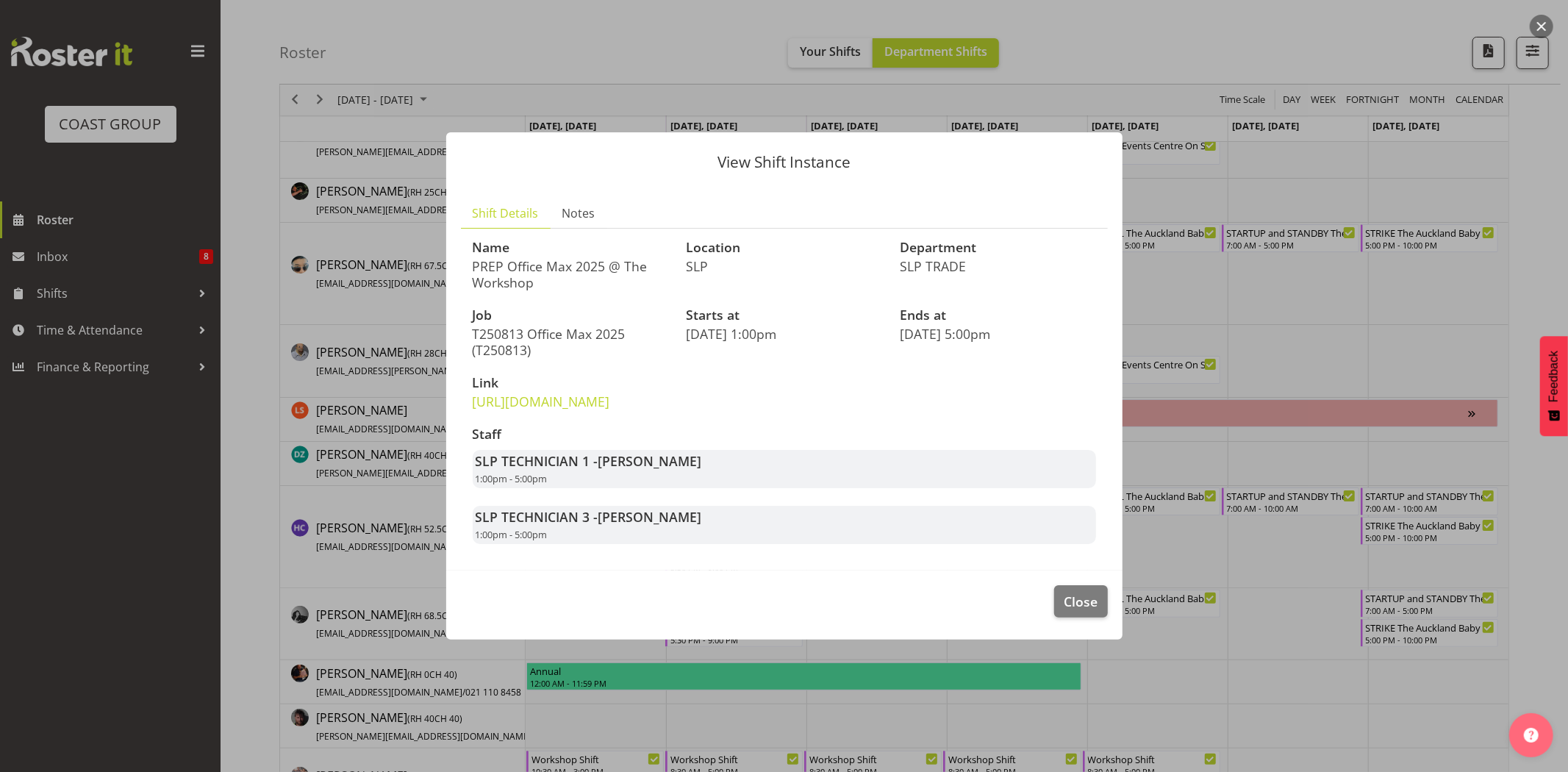
click at [613, 258] on p "PREP Office Max 2025 @ The Workshop" at bounding box center [570, 274] width 196 height 32
drag, startPoint x: 538, startPoint y: 255, endPoint x: 607, endPoint y: 253, distance: 69.0
click at [607, 258] on p "PREP Office Max 2025 @ The Workshop" at bounding box center [570, 274] width 196 height 32
click at [565, 336] on p "T250813 Office Max 2025 (T250813)" at bounding box center [570, 342] width 196 height 32
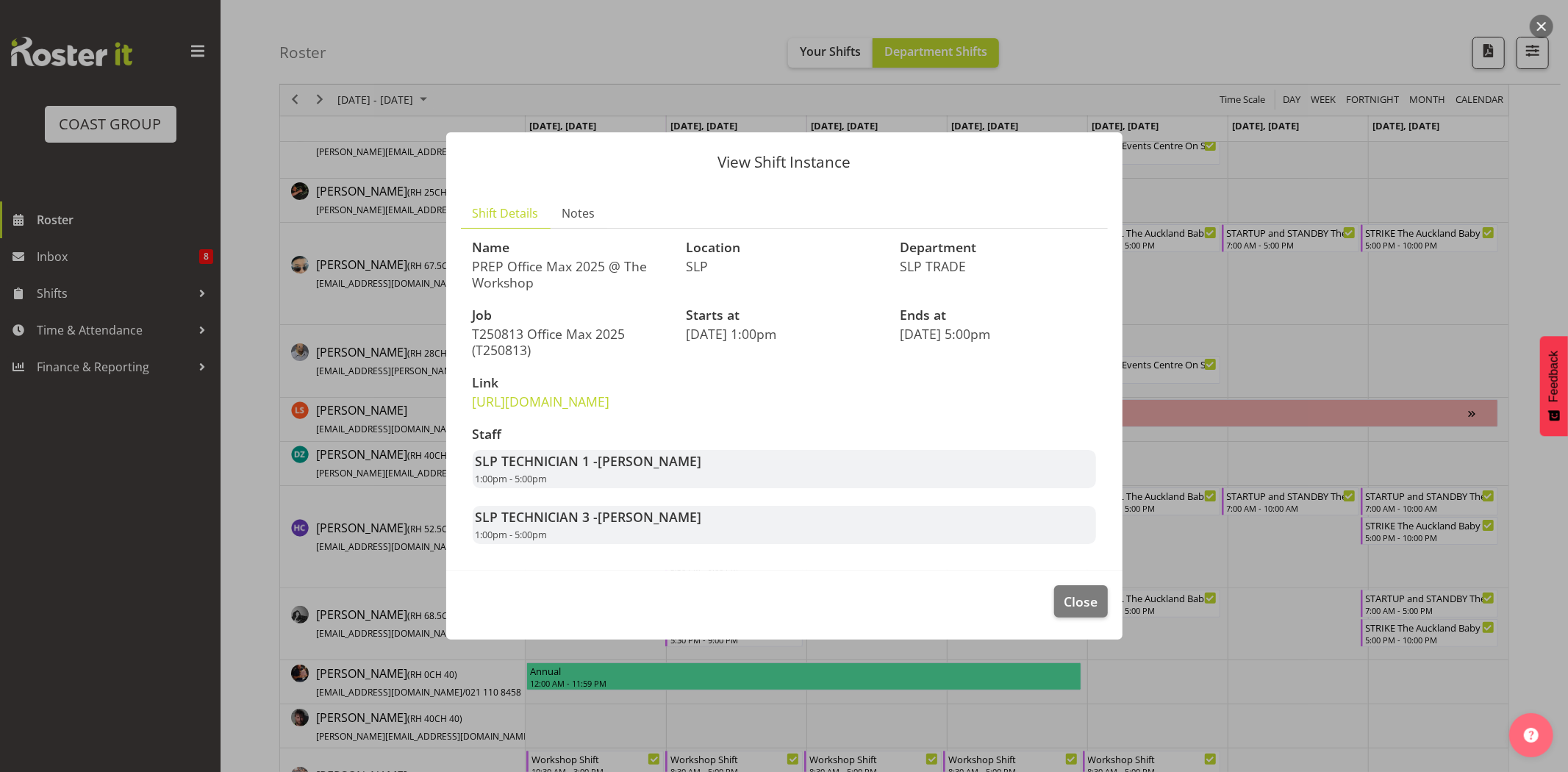
drag, startPoint x: 500, startPoint y: 253, endPoint x: 583, endPoint y: 259, distance: 83.2
click at [583, 259] on p "PREP Office Max 2025 @ The Workshop" at bounding box center [570, 274] width 196 height 32
click at [585, 260] on p "PREP Office Max 2025 @ The Workshop" at bounding box center [570, 274] width 196 height 32
click at [578, 410] on link "https://drive.google.com/drive/folders/1jitRngcNCd-pAllX6cd8RVyhiFR9a1jF" at bounding box center [541, 401] width 138 height 17
